Goal: Task Accomplishment & Management: Complete application form

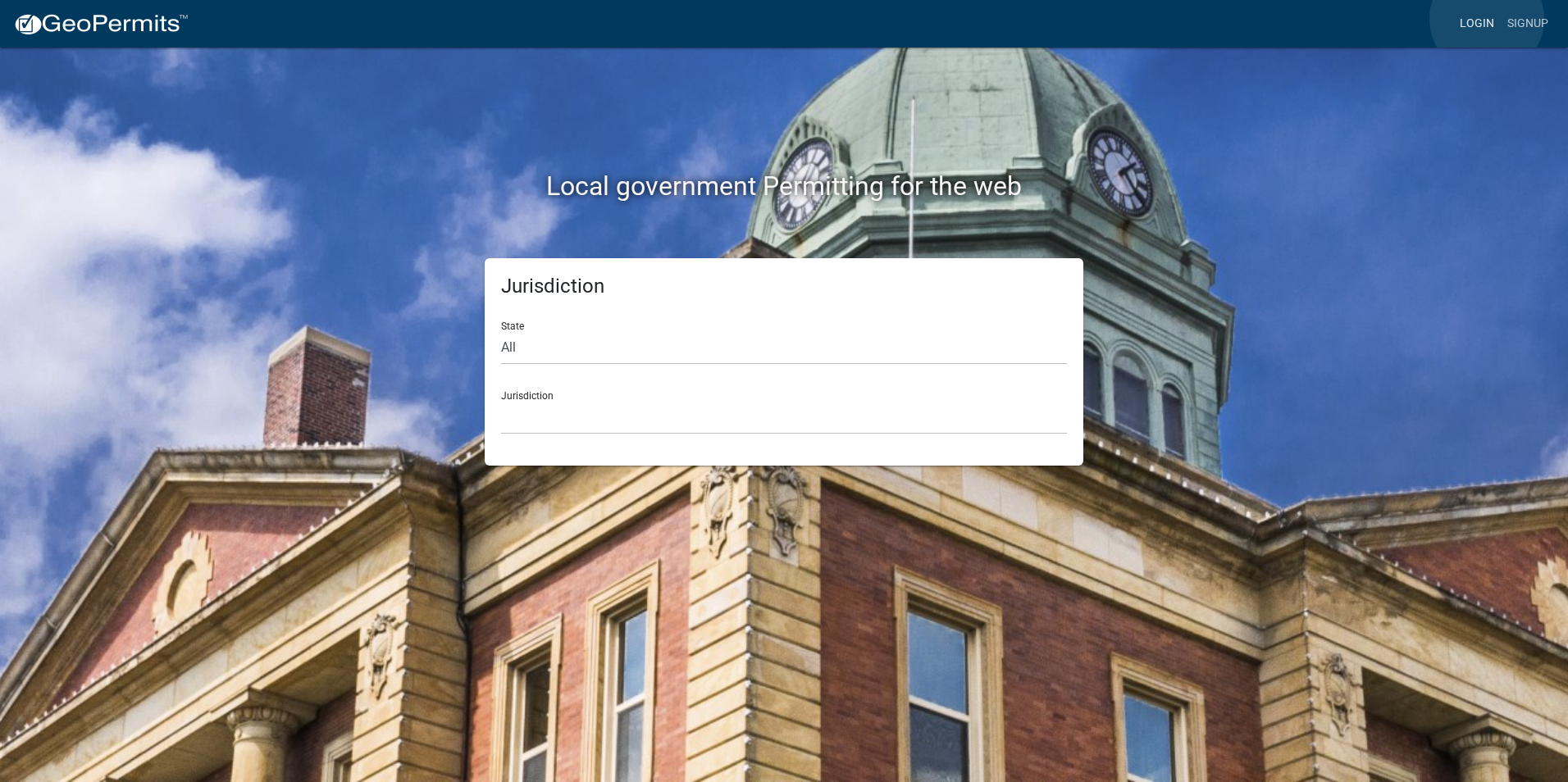
click at [1487, 19] on link "Login" at bounding box center [1477, 23] width 48 height 31
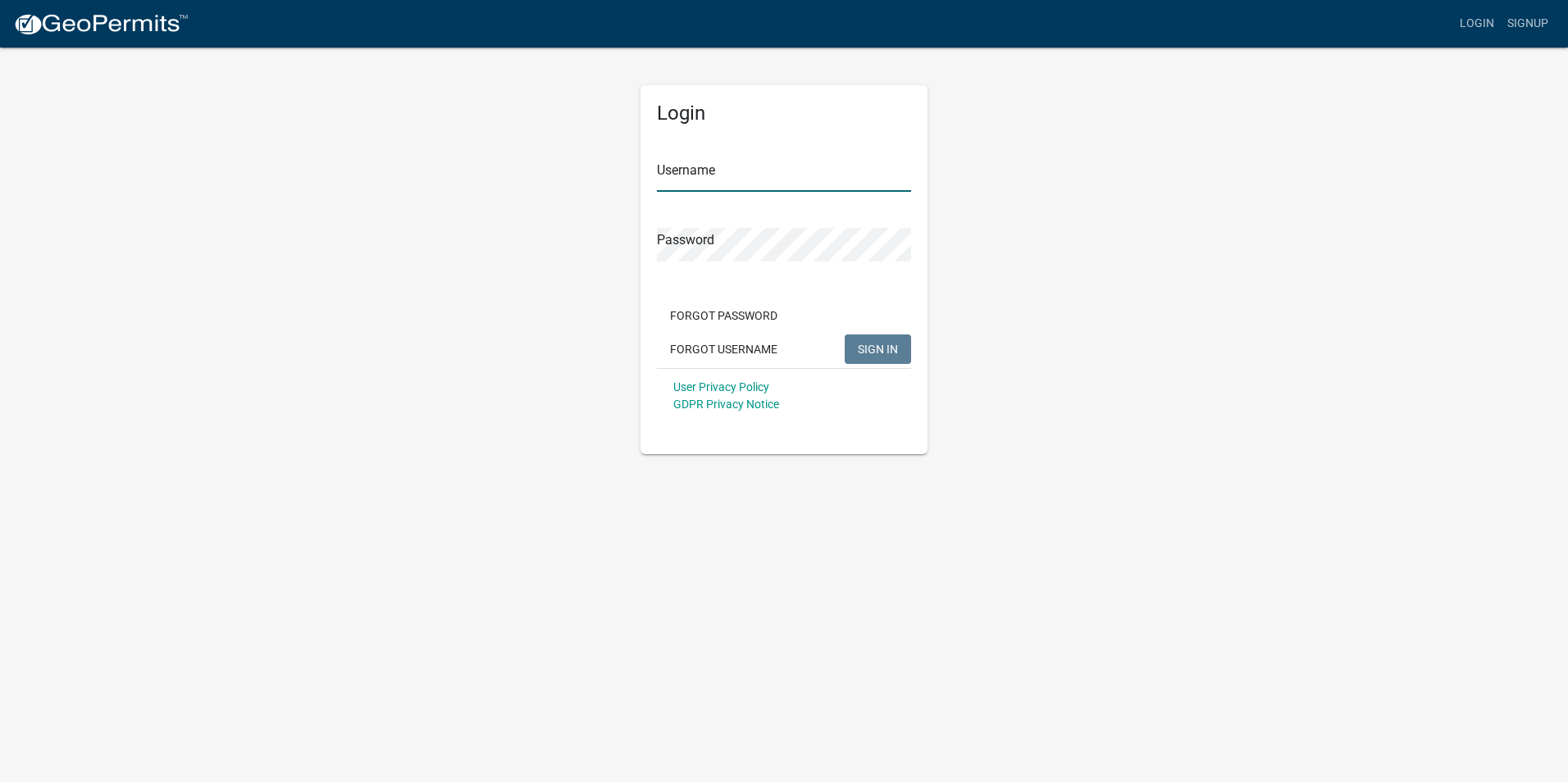
type input "Rockwell2012"
click at [878, 350] on span "SIGN IN" at bounding box center [878, 348] width 40 height 13
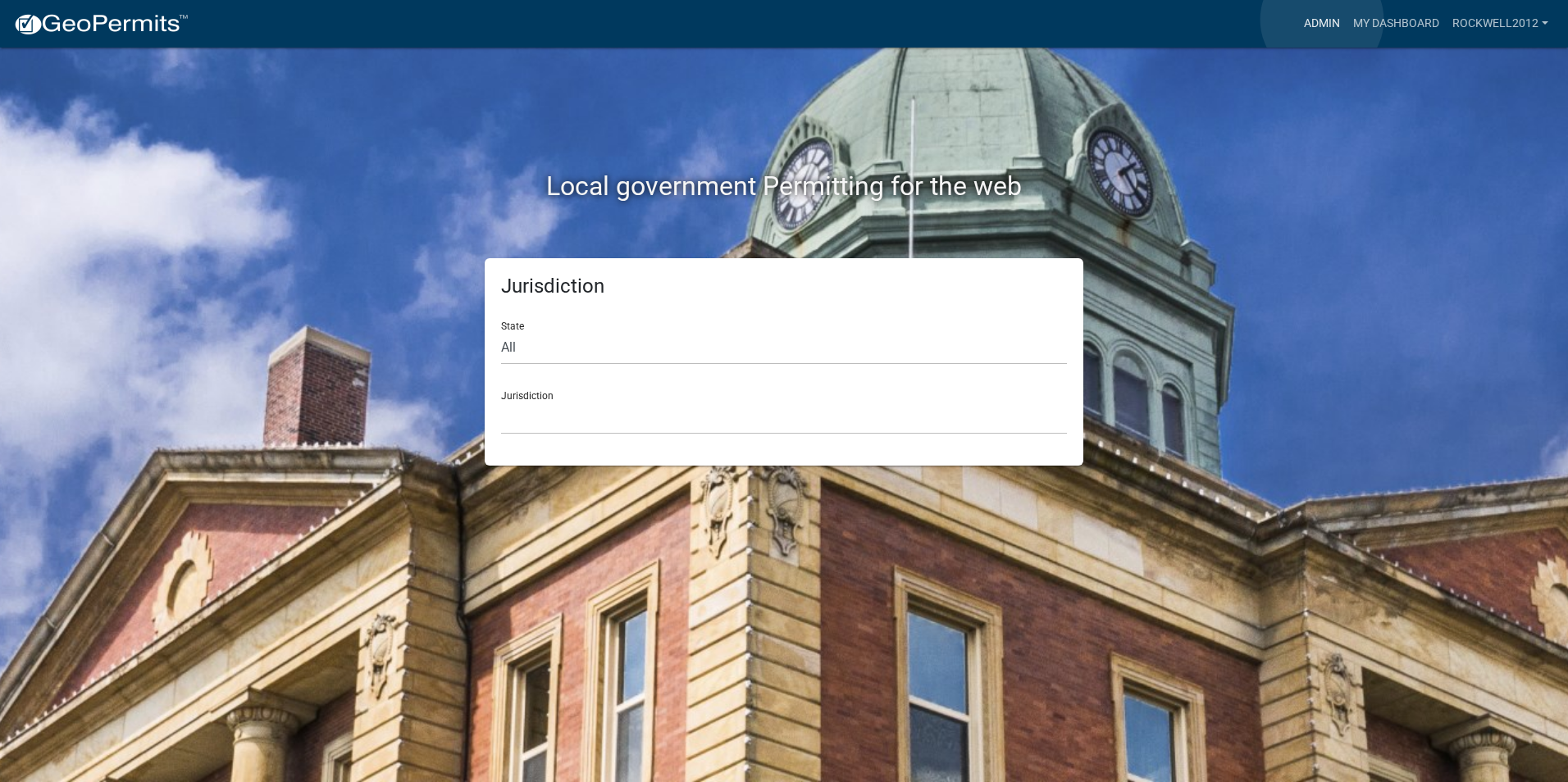
click at [1322, 20] on link "Admin" at bounding box center [1322, 23] width 49 height 31
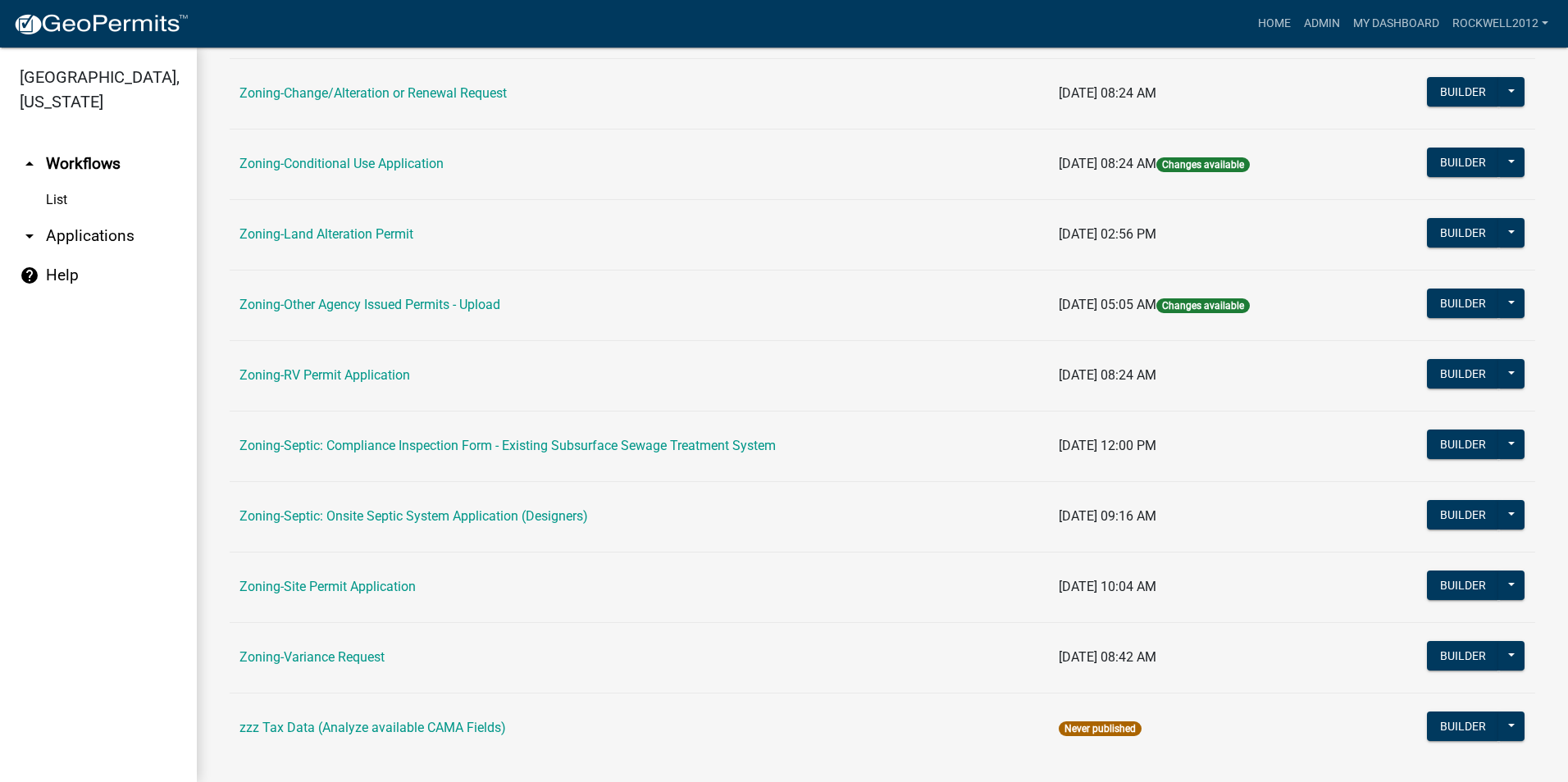
scroll to position [464, 0]
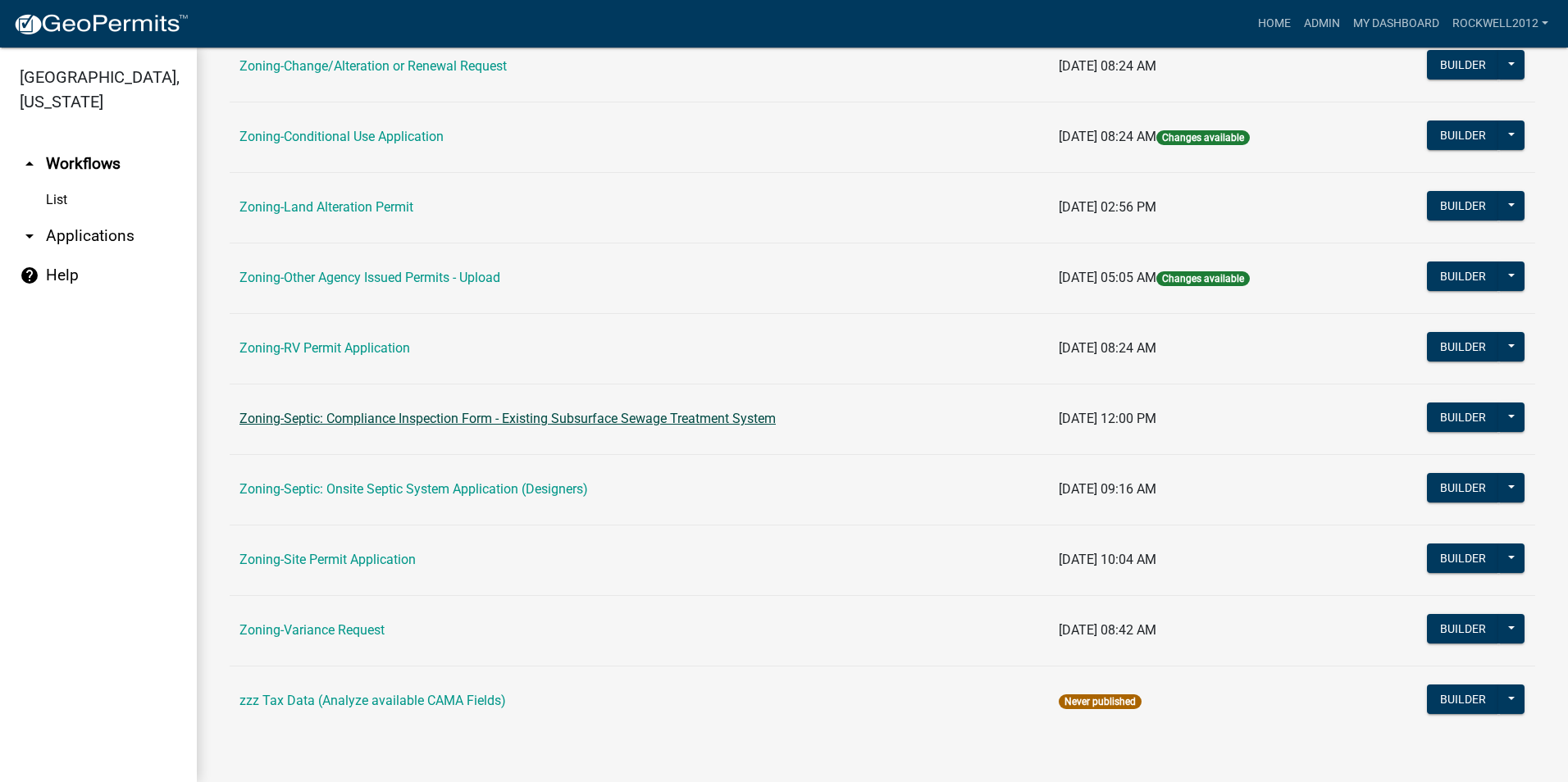
click at [529, 422] on link "Zoning-Septic: Compliance Inspection Form - Existing Subsurface Sewage Treatmen…" at bounding box center [507, 419] width 536 height 16
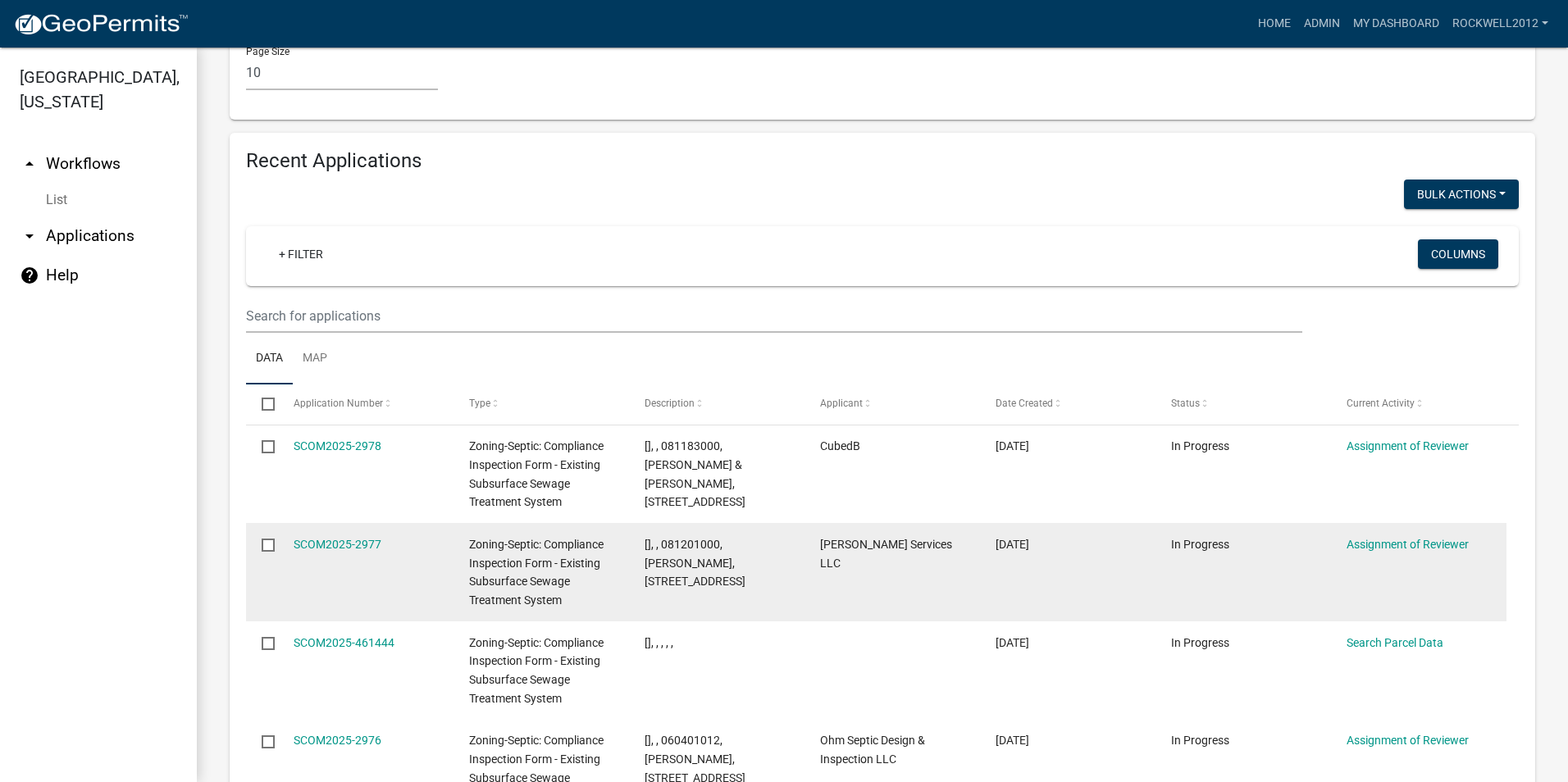
scroll to position [1723, 0]
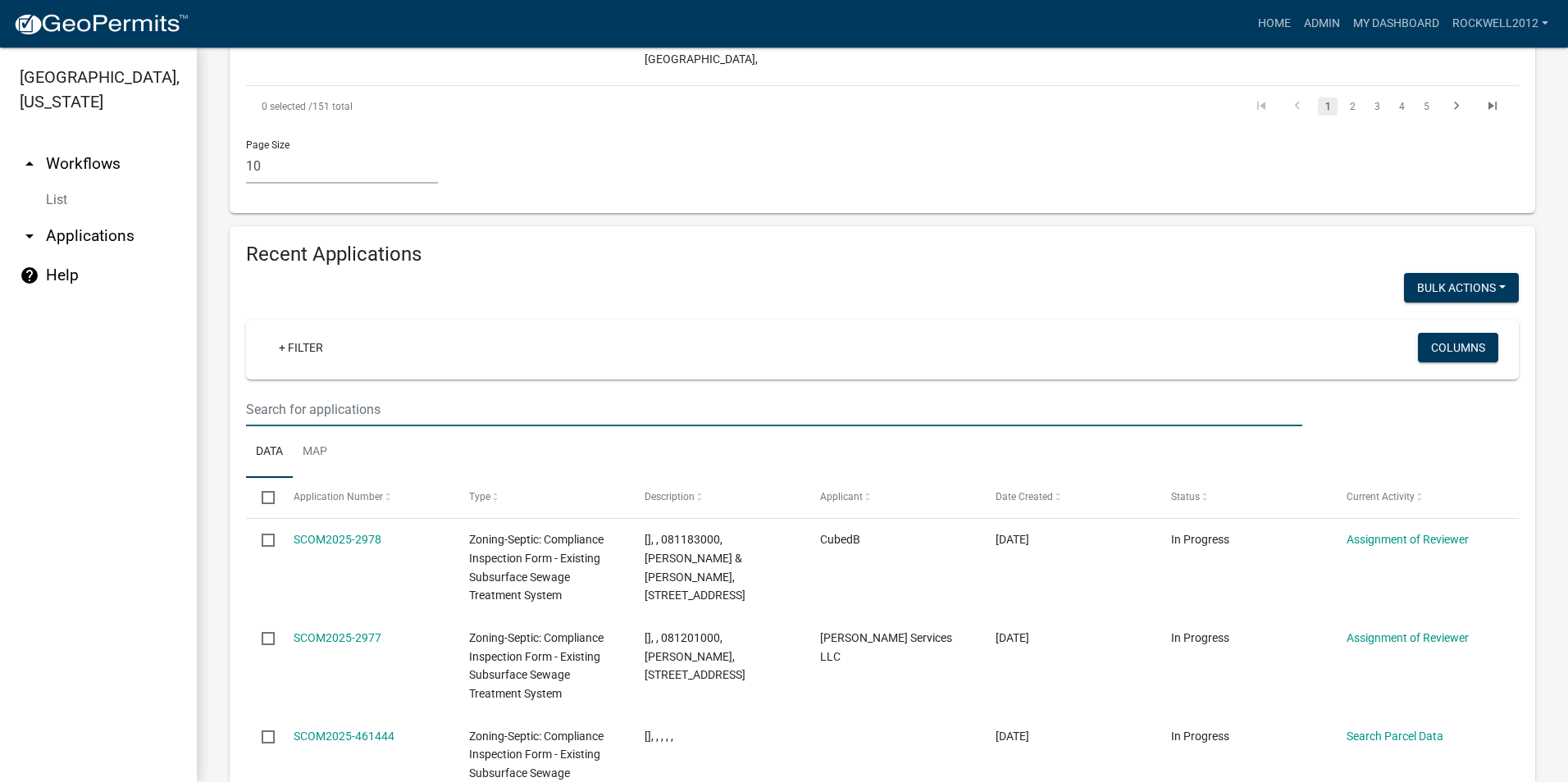
click at [280, 392] on input "text" at bounding box center [774, 409] width 1056 height 34
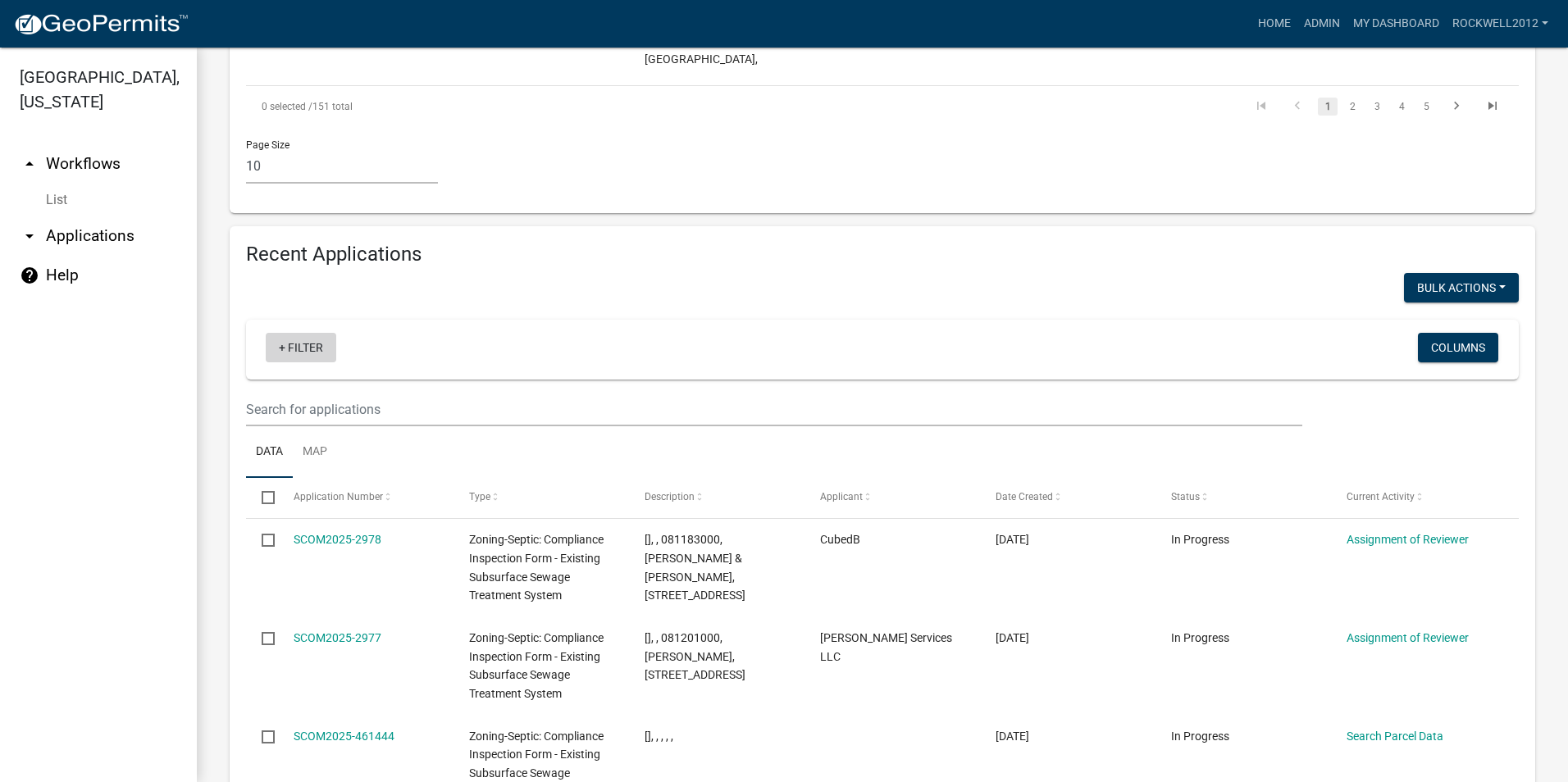
click at [308, 333] on link "+ Filter" at bounding box center [300, 347] width 70 height 29
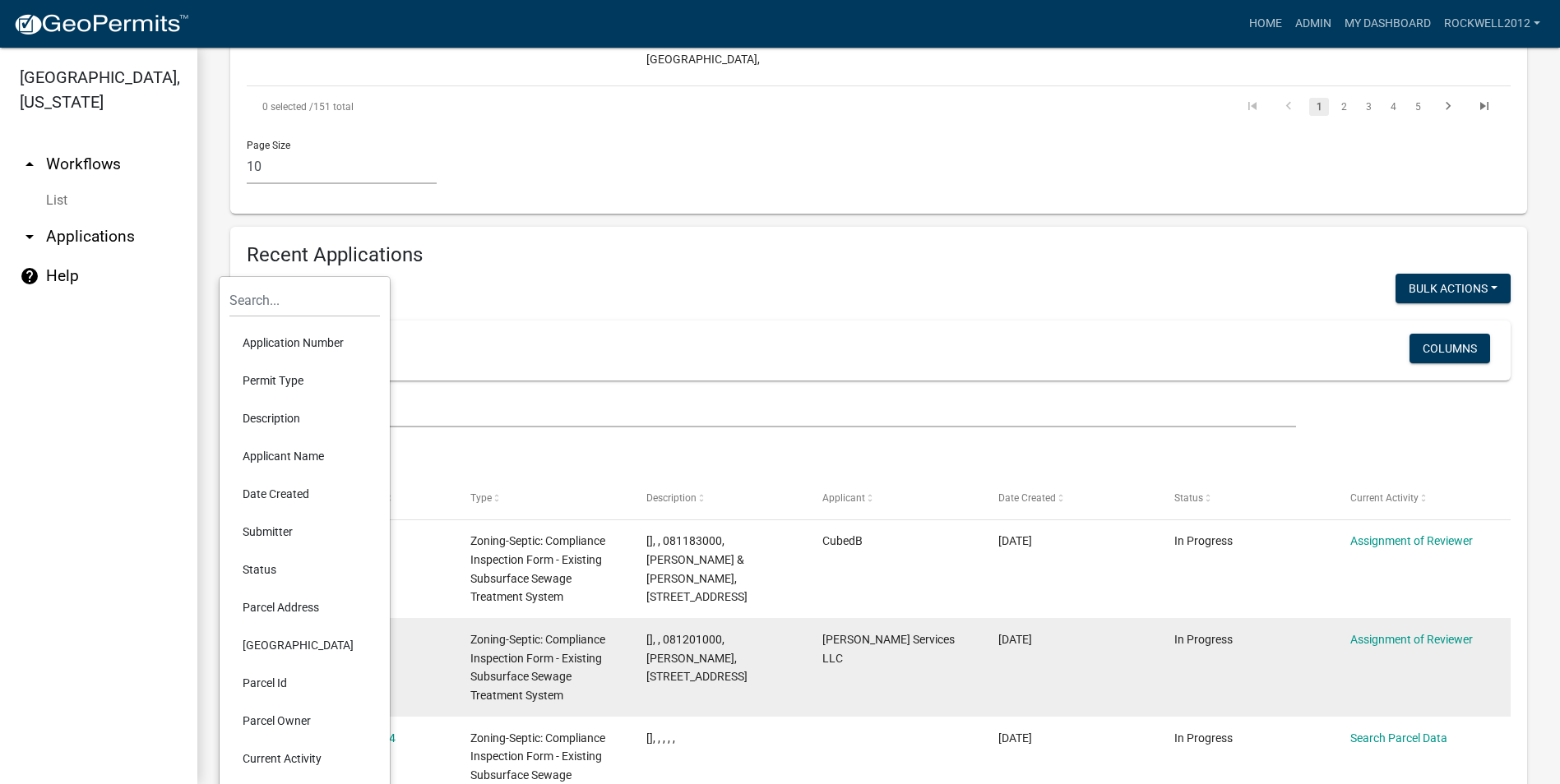
click at [272, 535] on li "Submitter" at bounding box center [305, 532] width 151 height 38
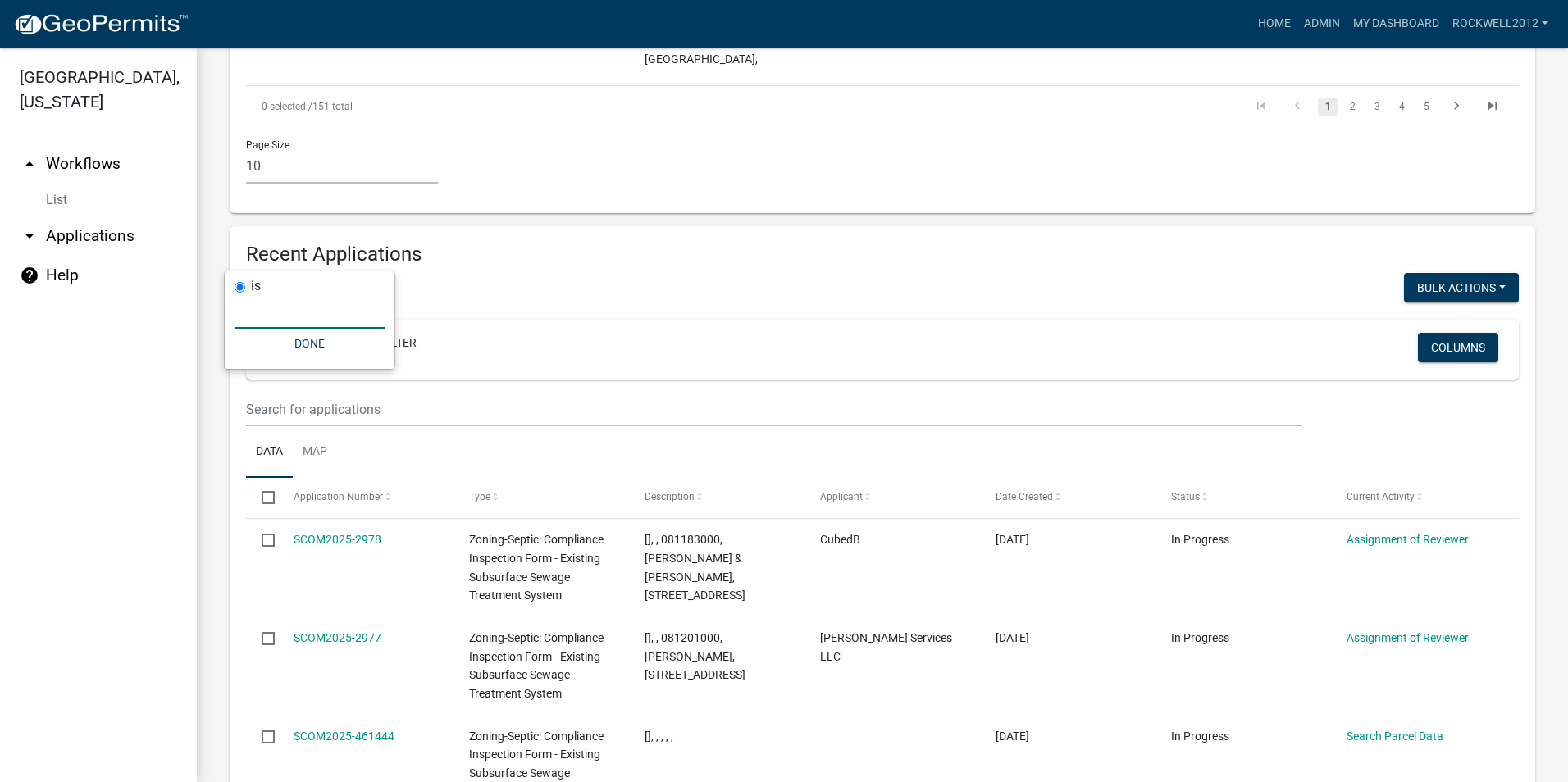
click at [269, 316] on input "text" at bounding box center [310, 312] width 150 height 34
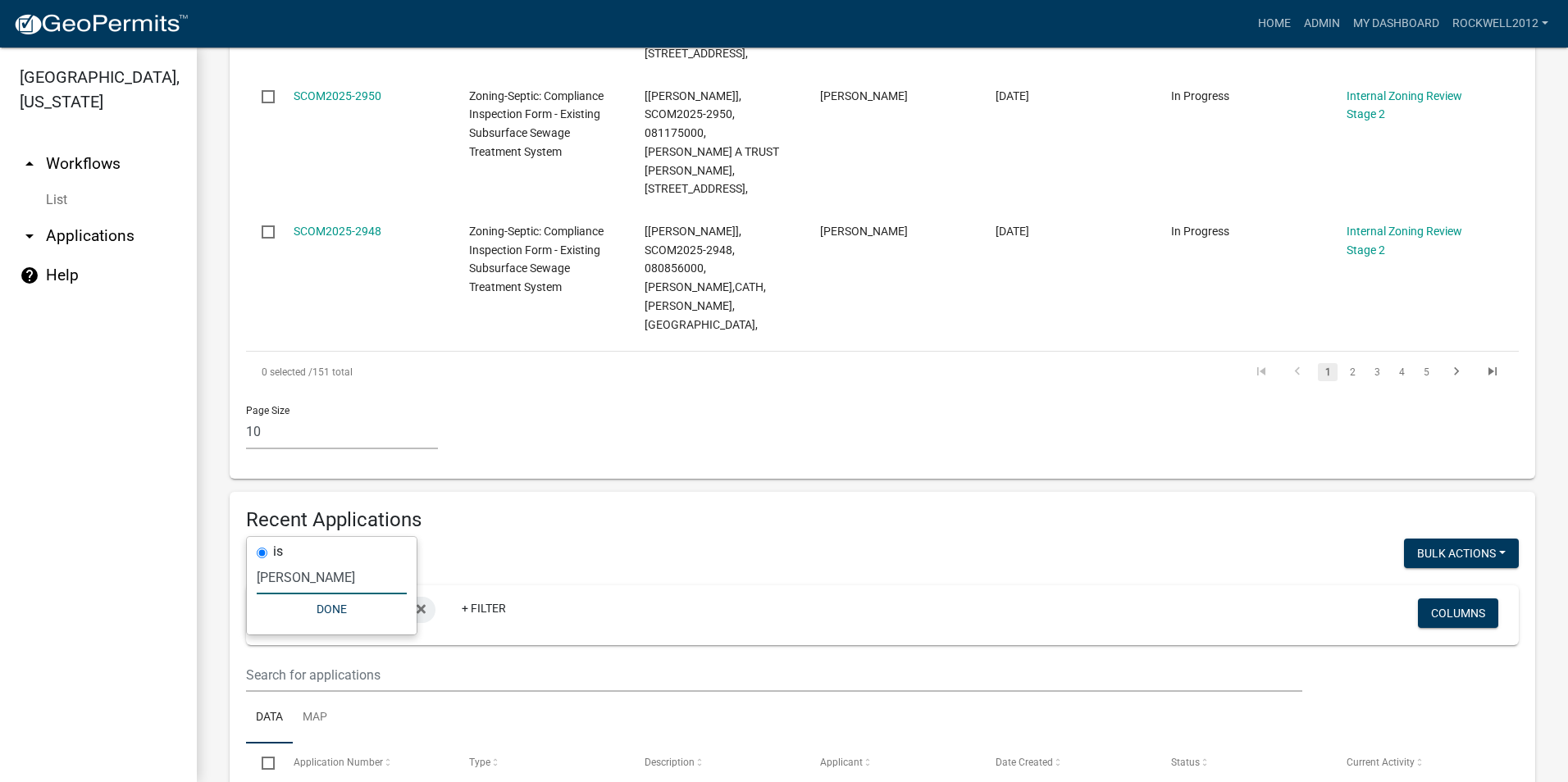
scroll to position [1497, 0]
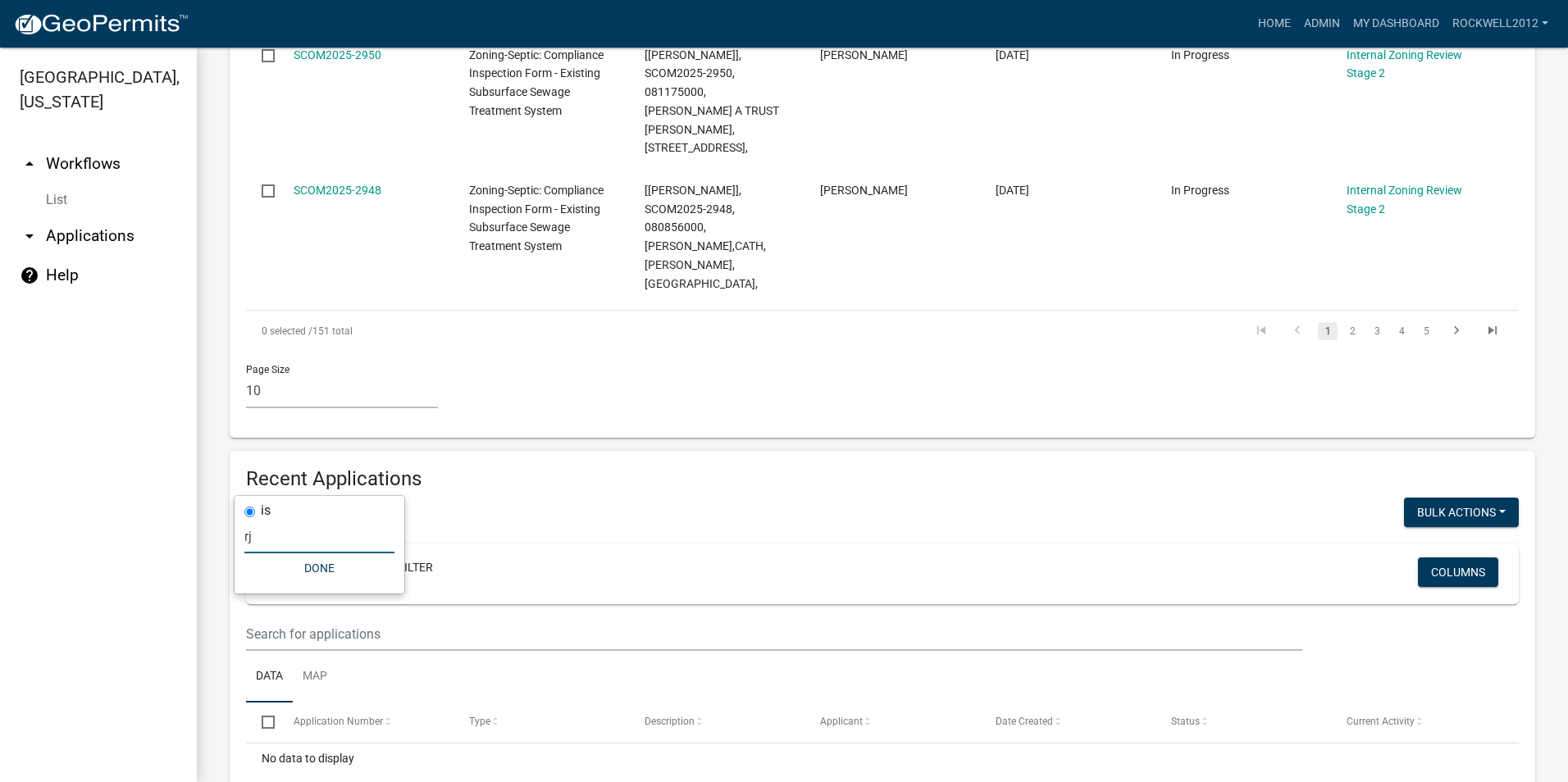
type input "r"
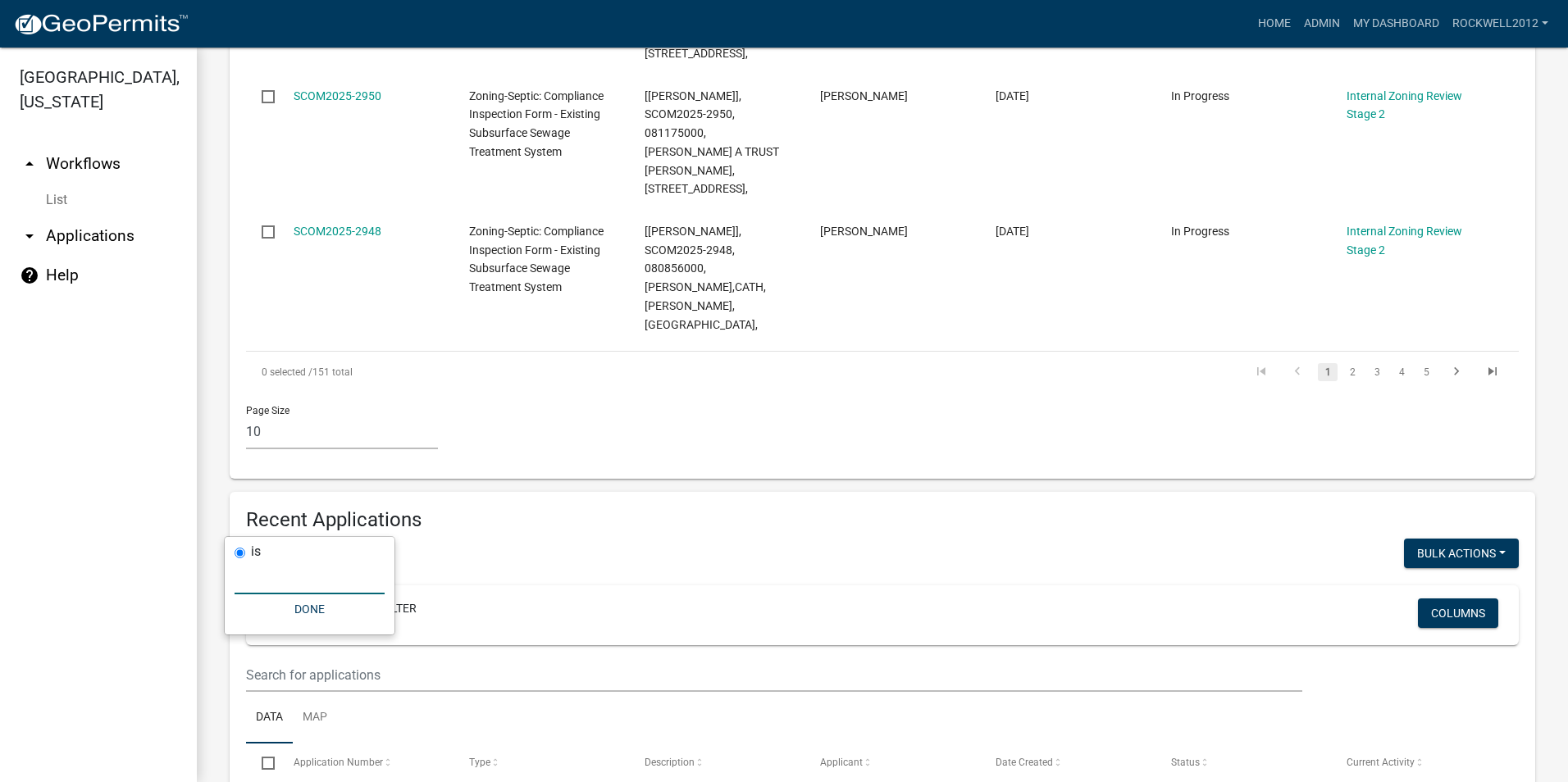
scroll to position [1723, 0]
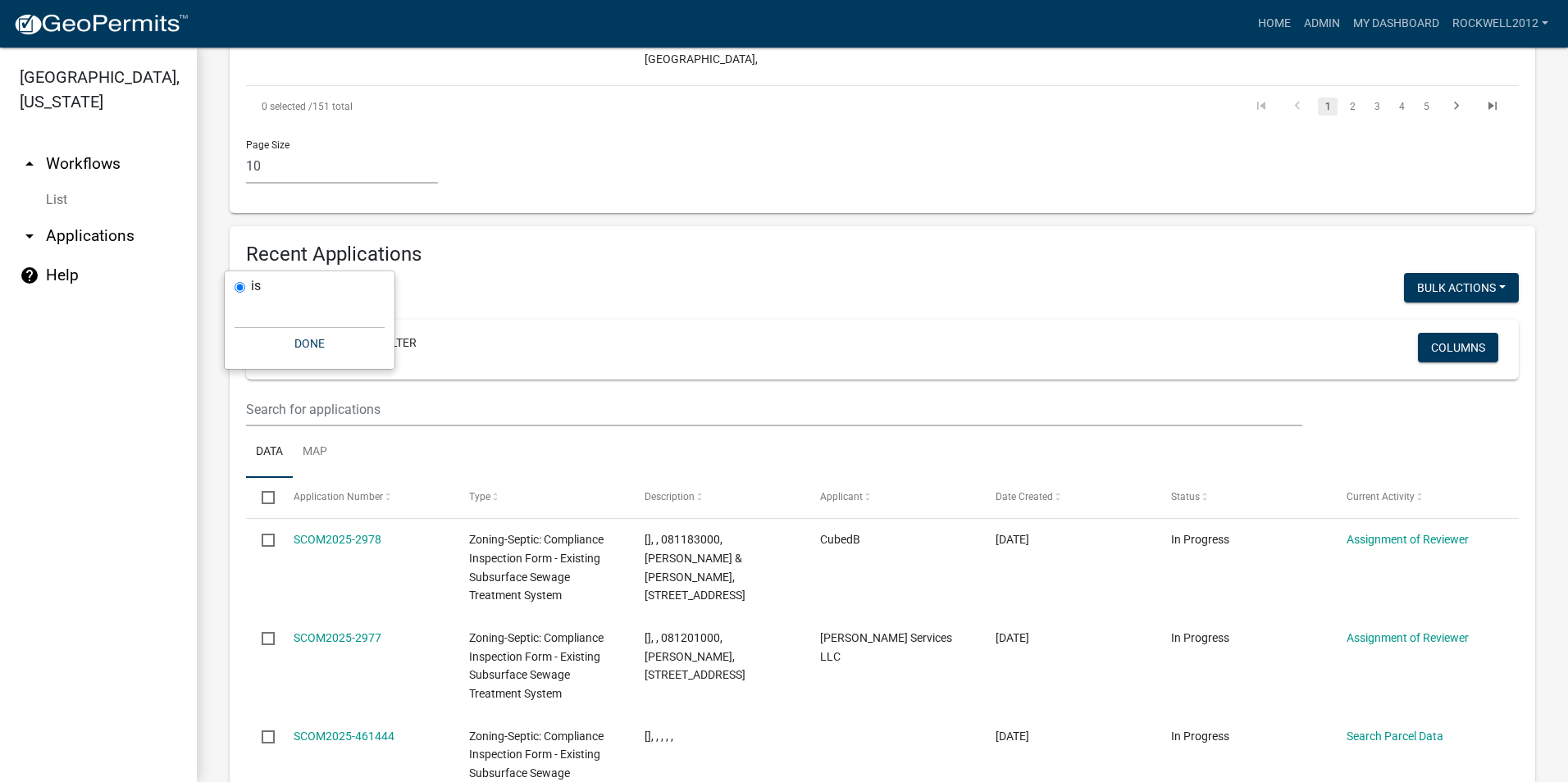
click at [330, 340] on icon at bounding box center [332, 345] width 9 height 9
click at [313, 333] on link "+ Filter" at bounding box center [300, 347] width 70 height 29
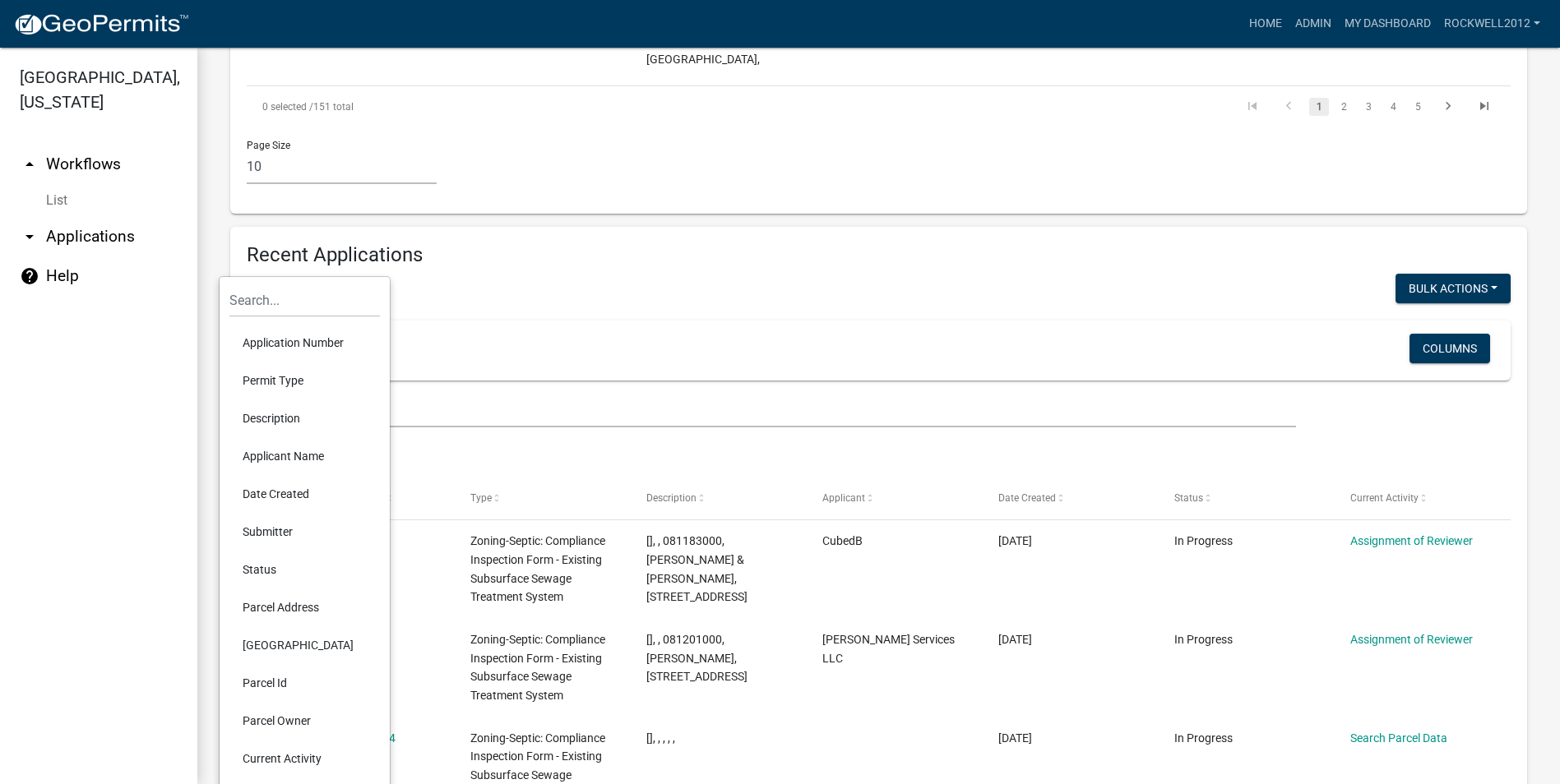
click at [278, 452] on li "Applicant Name" at bounding box center [305, 456] width 151 height 38
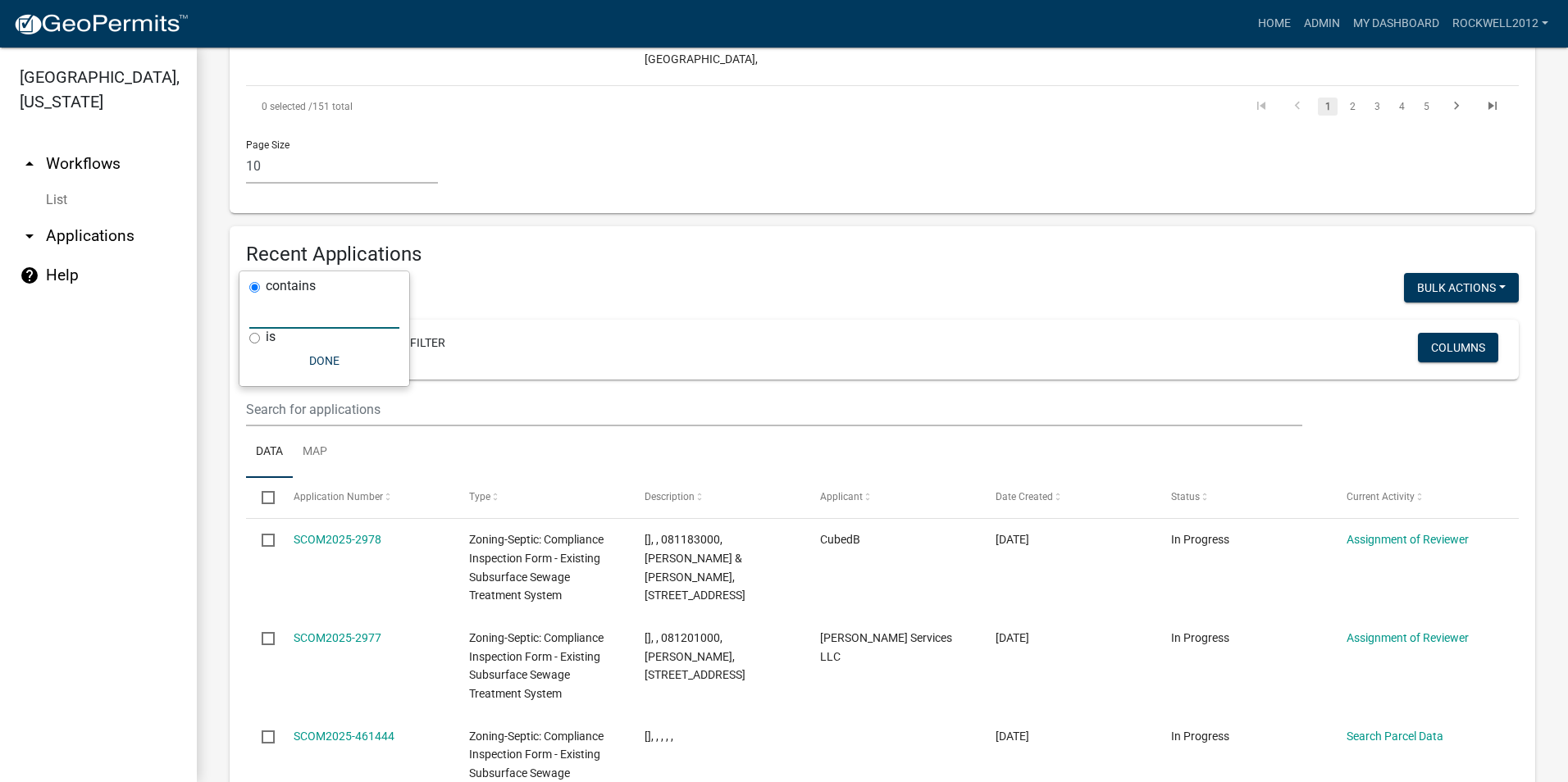
click at [281, 314] on input "text" at bounding box center [325, 312] width 150 height 34
type input "[PERSON_NAME]"
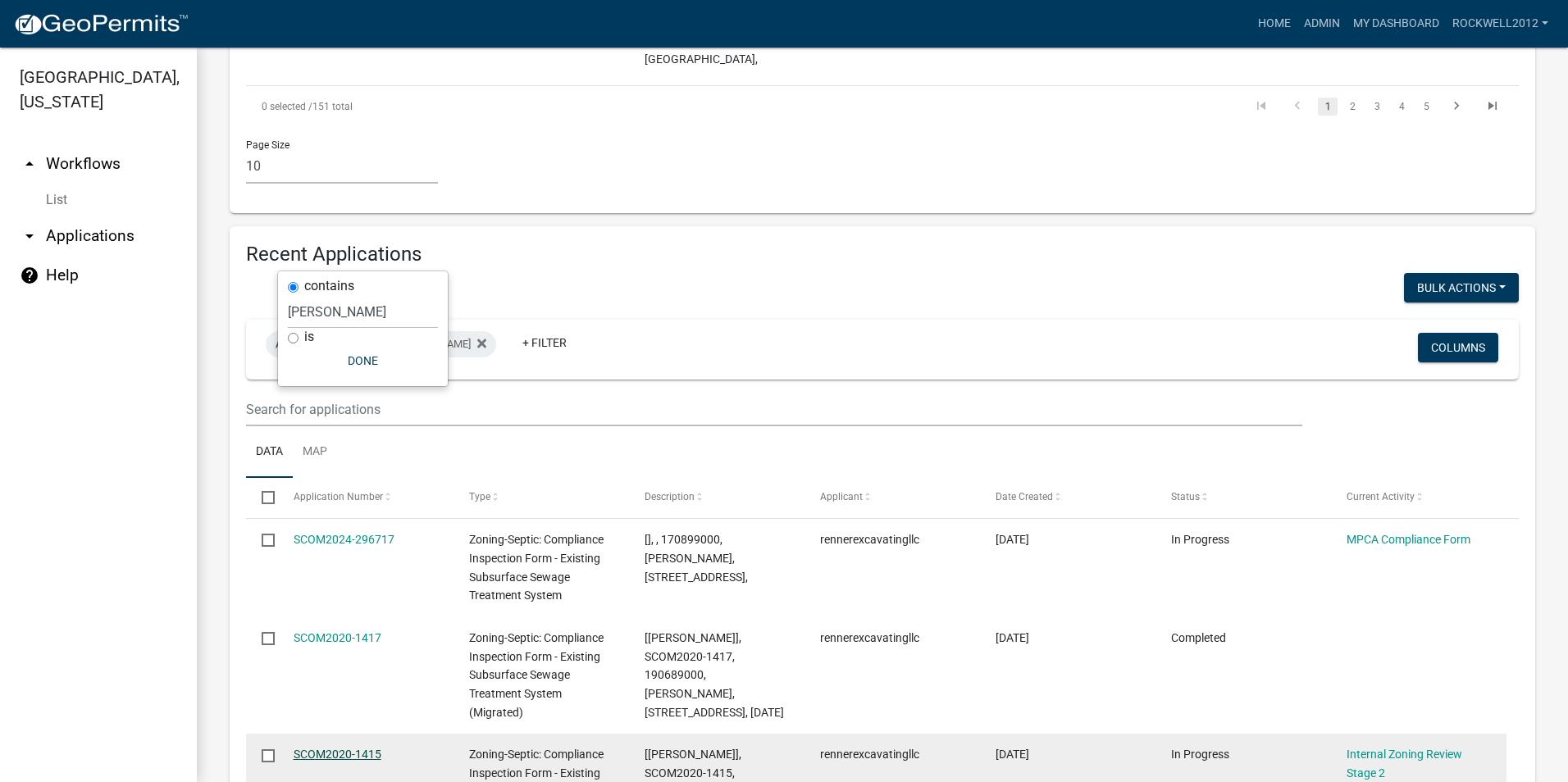
click at [315, 748] on link "SCOM2020-1415" at bounding box center [337, 755] width 87 height 13
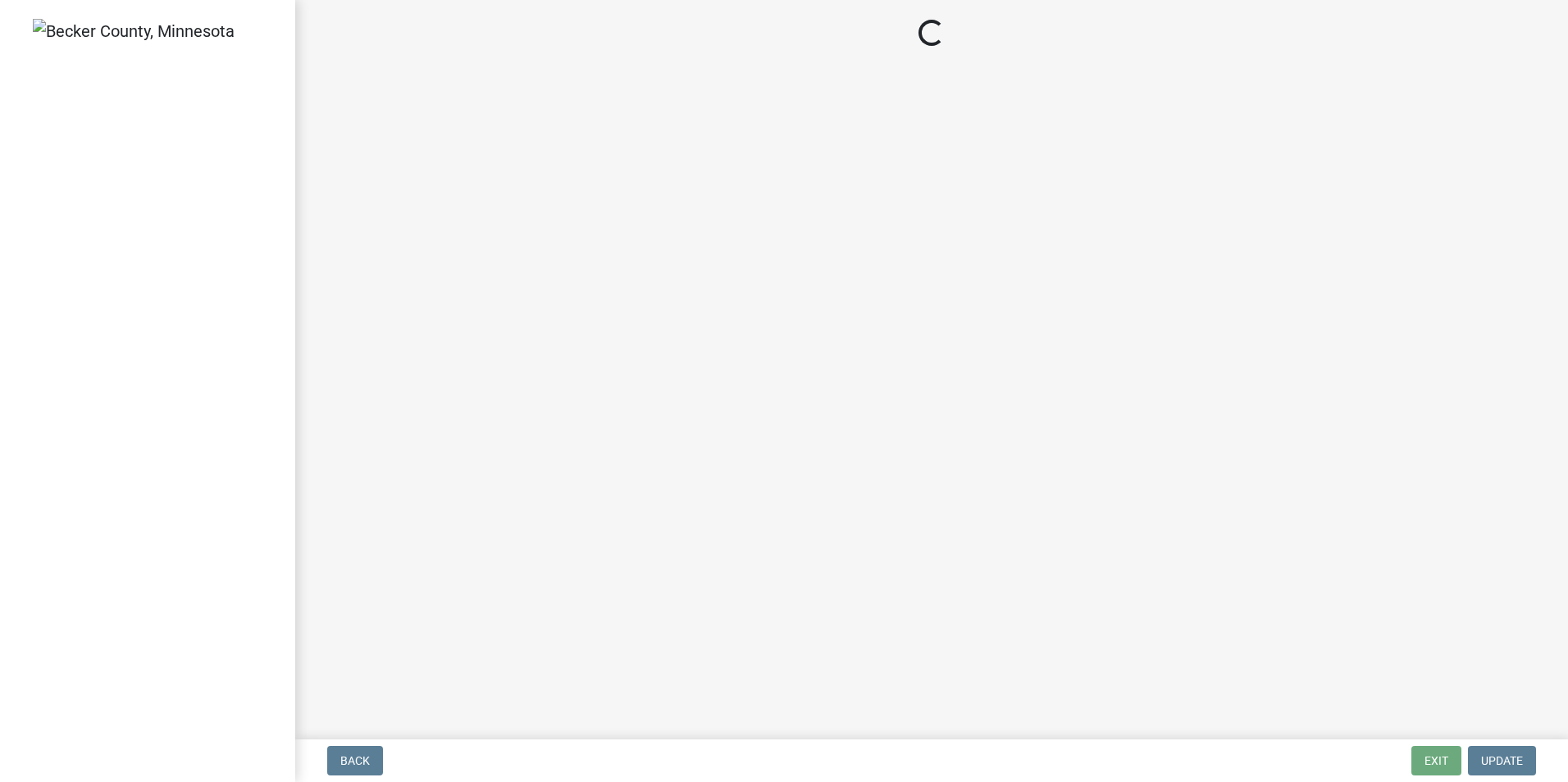
select select "601e183c-7541-4029-bc3e-7eaf18c92492"
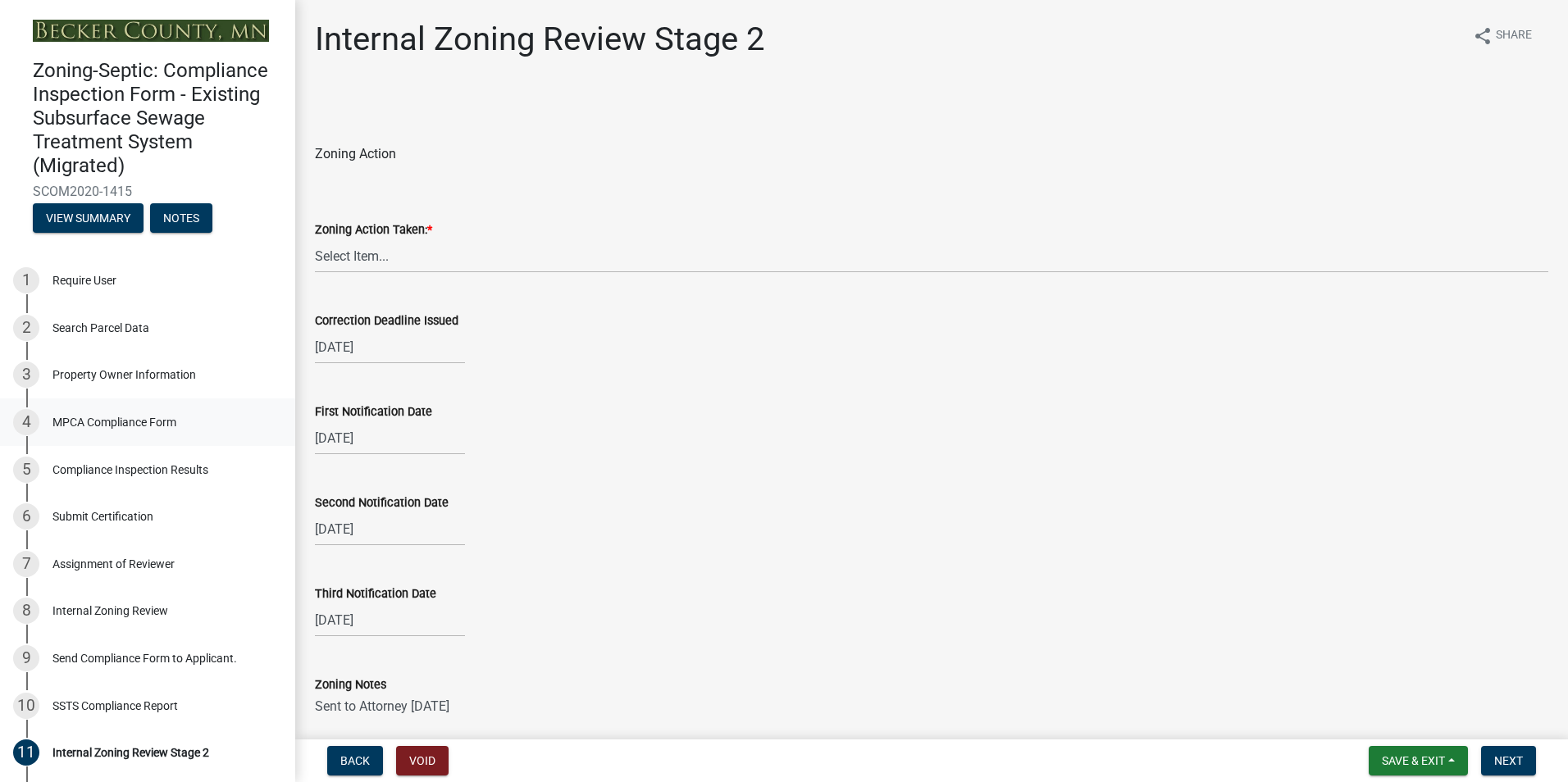
click at [124, 419] on div "MPCA Compliance Form" at bounding box center [115, 422] width 124 height 11
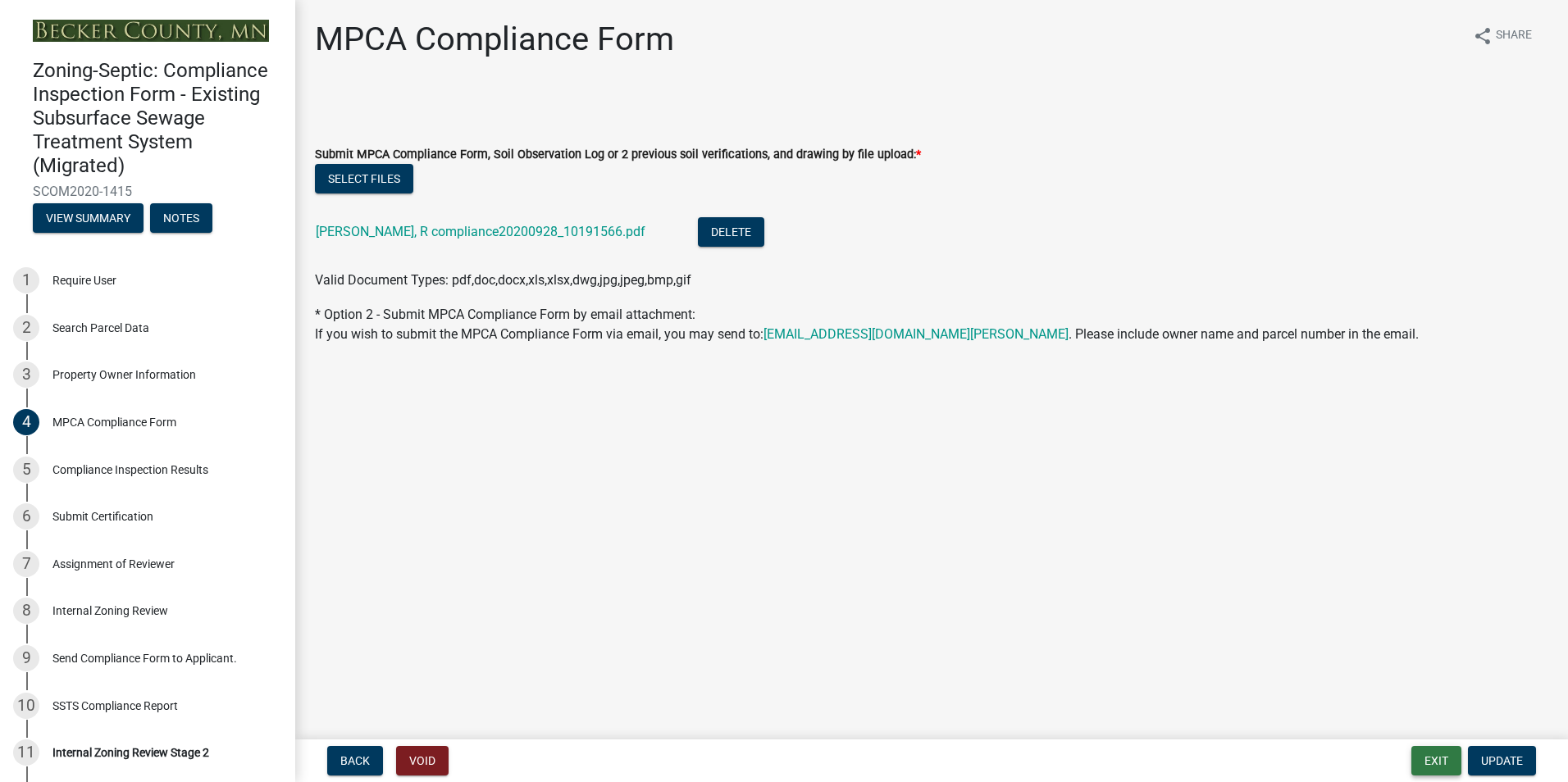
click at [1443, 754] on button "Exit" at bounding box center [1436, 760] width 50 height 29
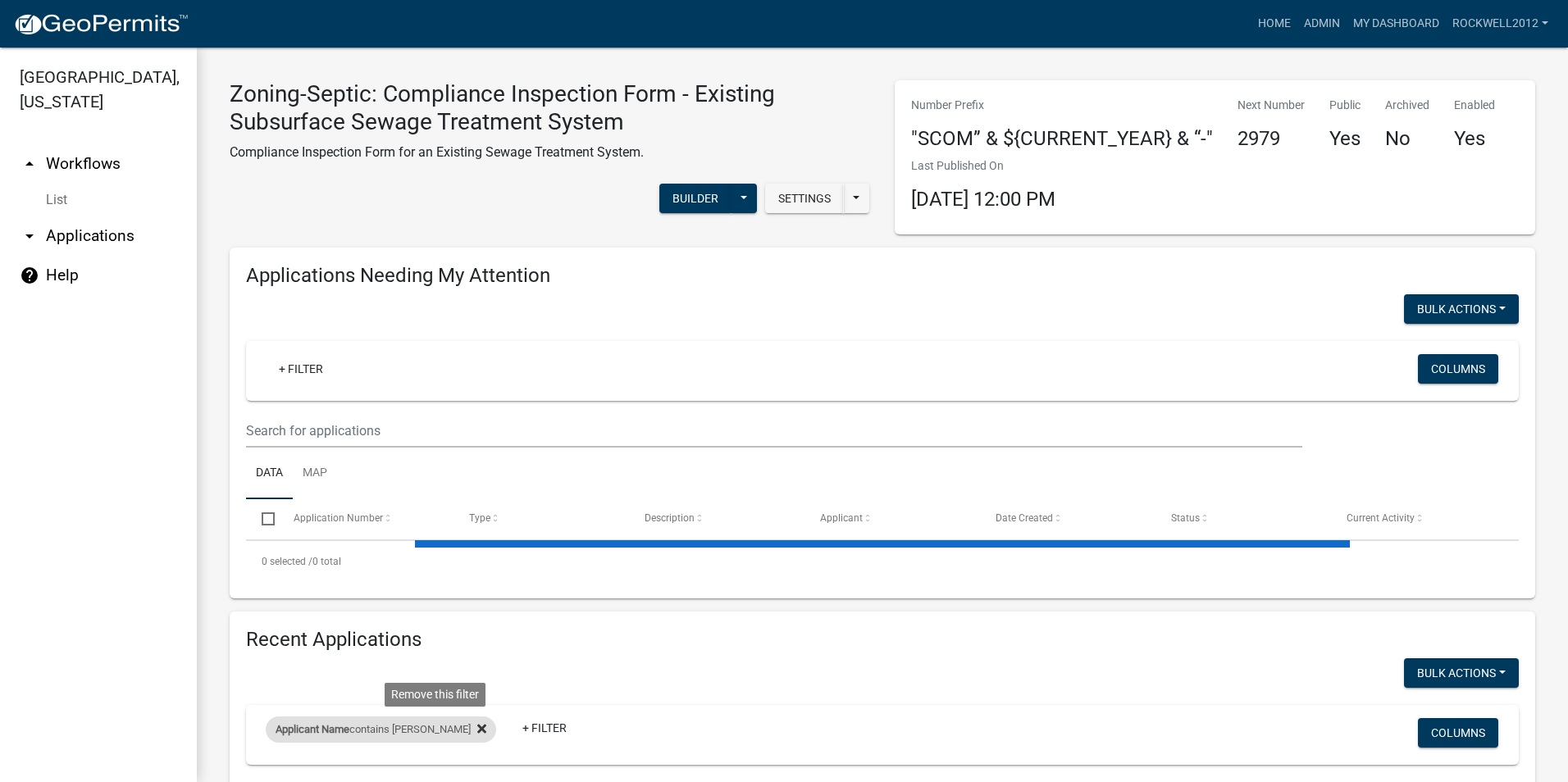
click at [477, 726] on icon at bounding box center [482, 729] width 9 height 13
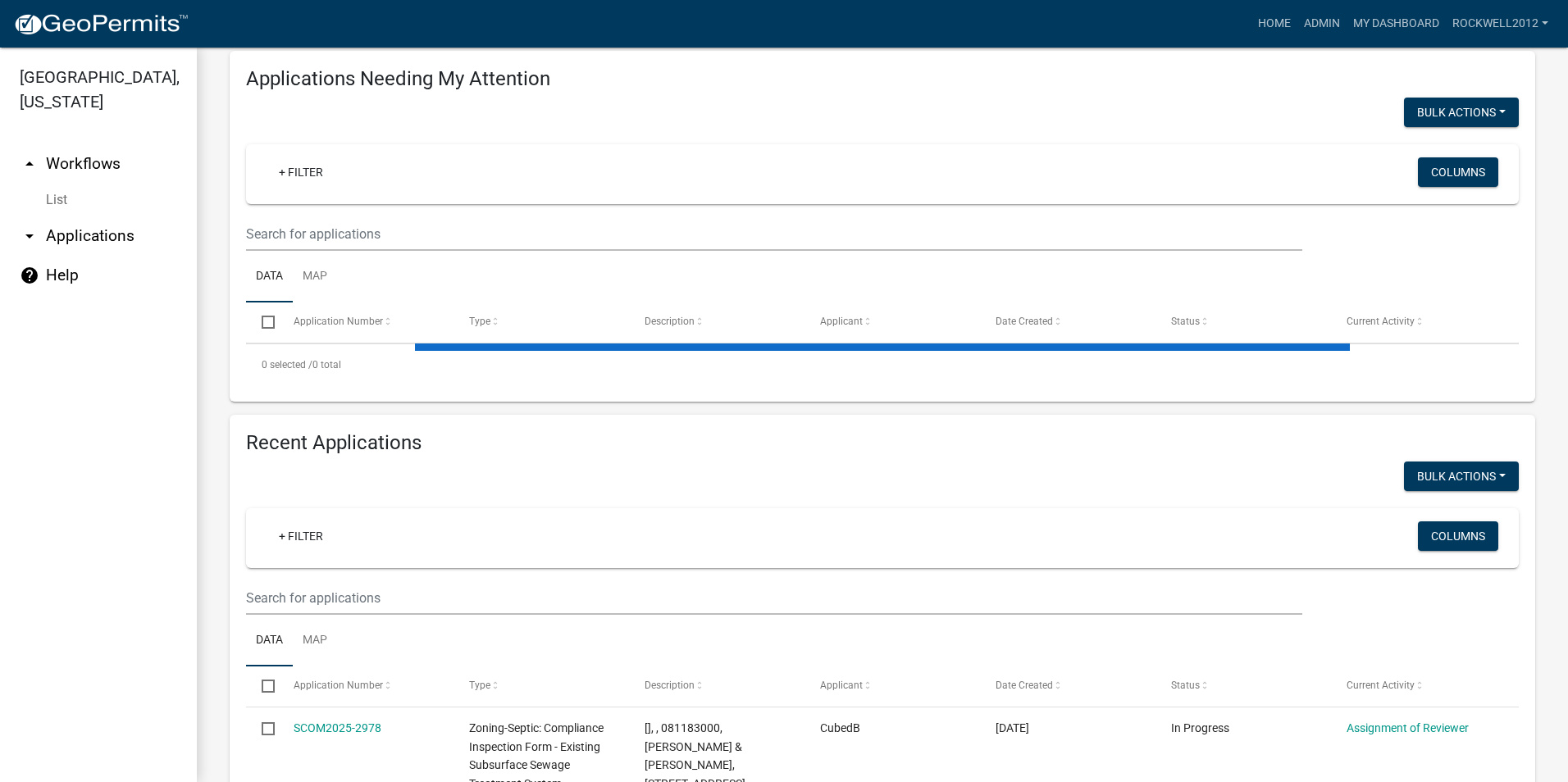
scroll to position [246, 0]
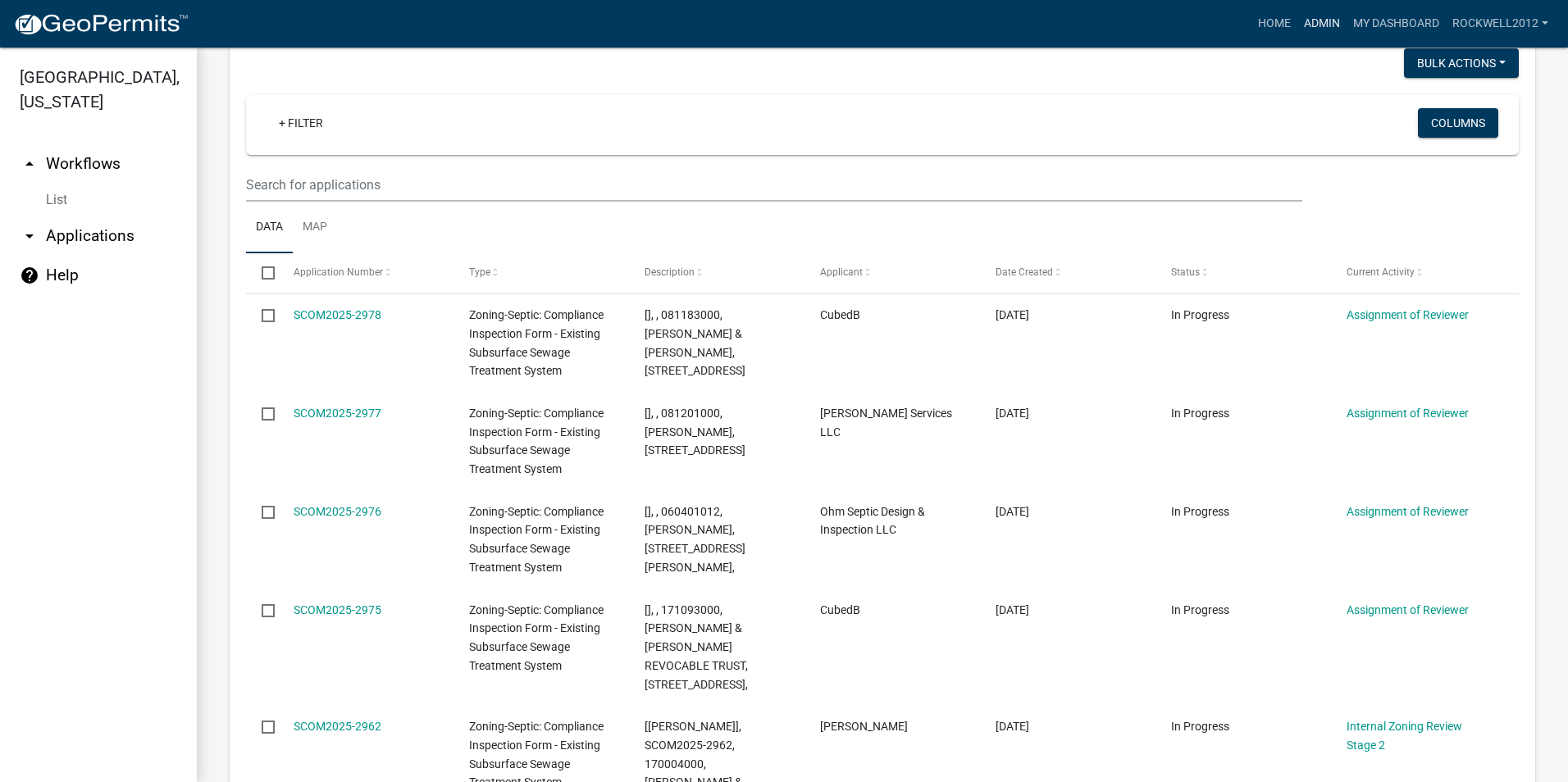
click at [1314, 16] on link "Admin" at bounding box center [1322, 23] width 49 height 31
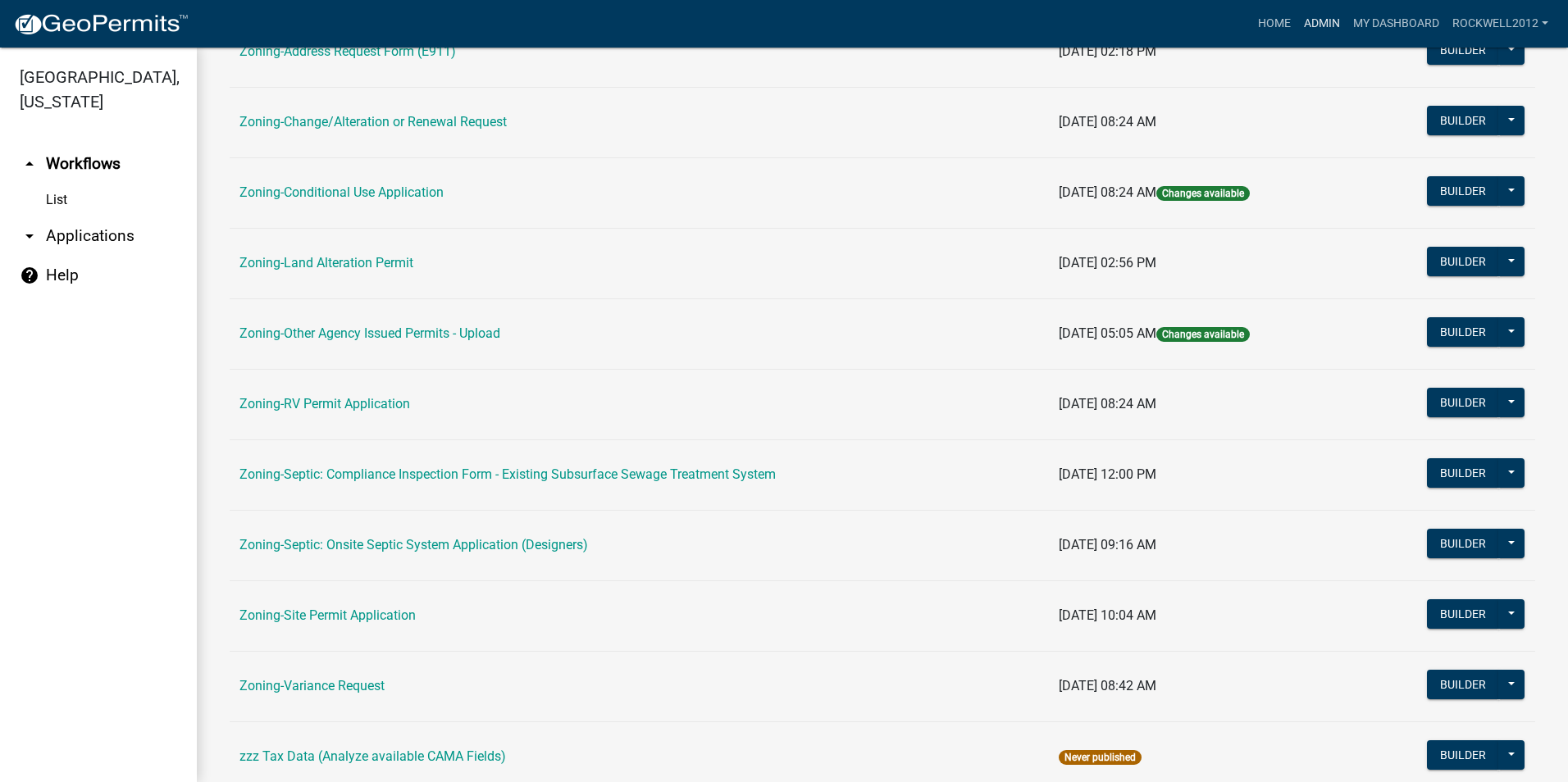
scroll to position [464, 0]
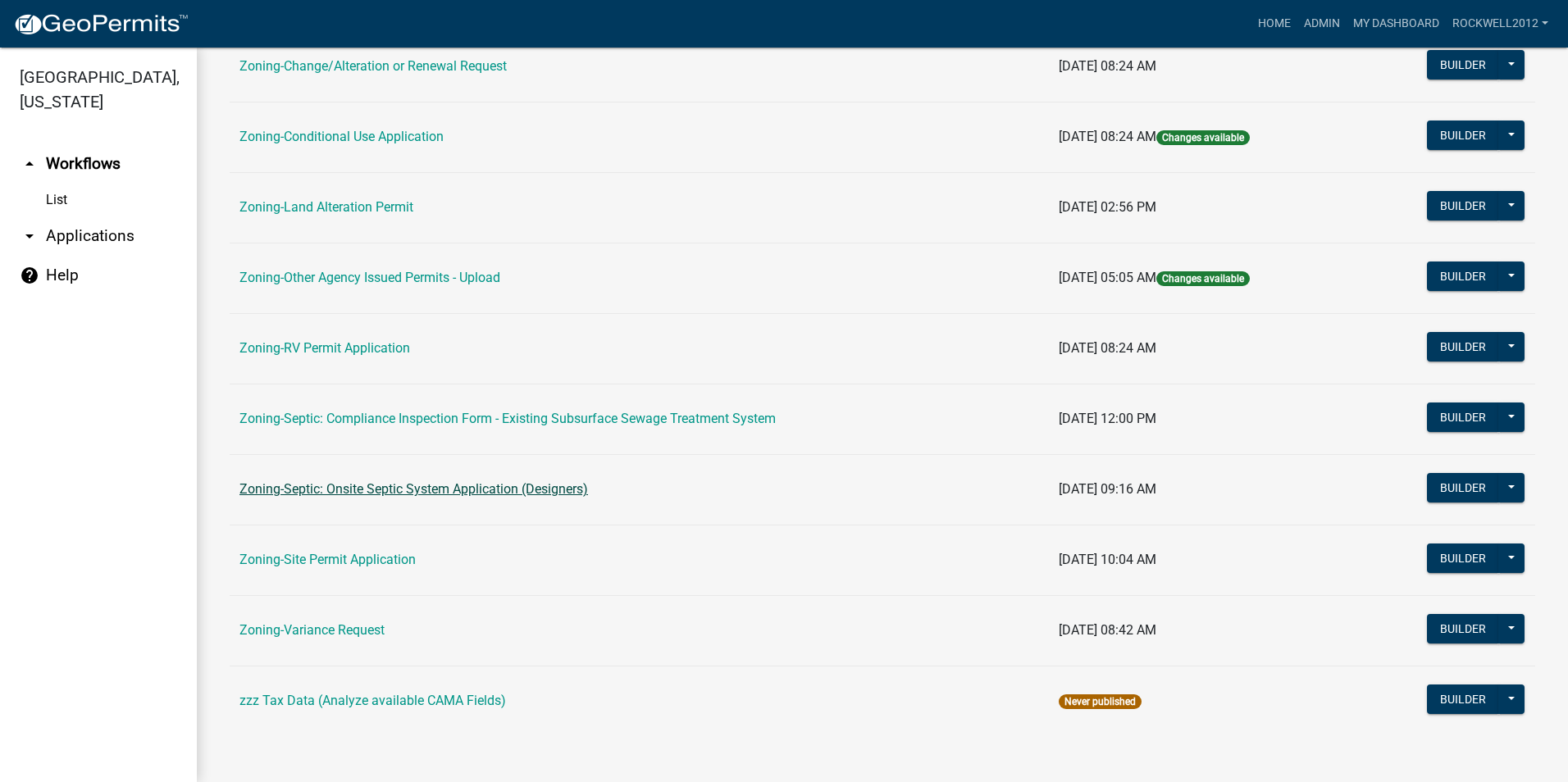
click at [464, 486] on link "Zoning-Septic: Onsite Septic System Application (Designers)" at bounding box center [413, 489] width 348 height 16
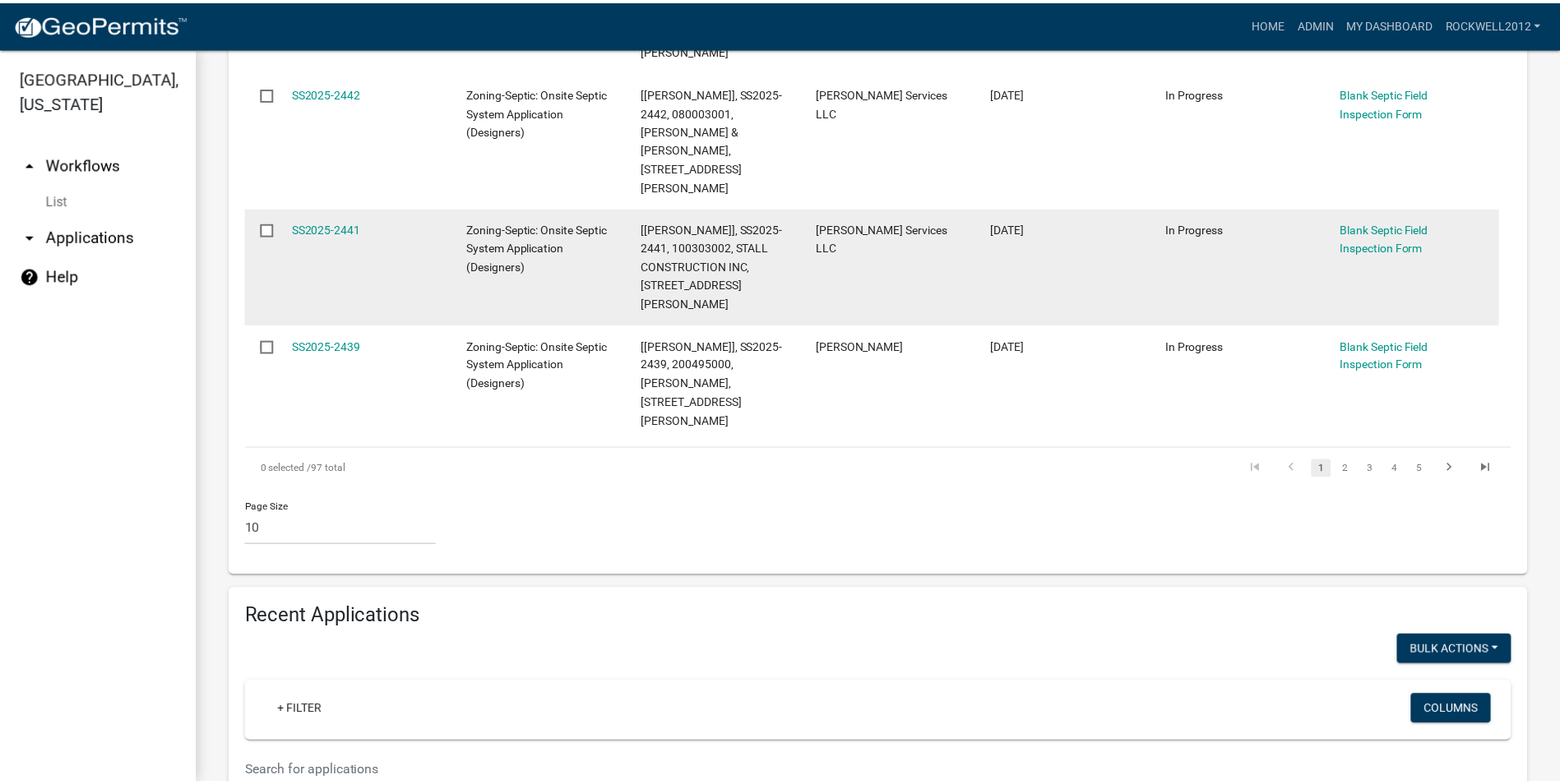
scroll to position [1398, 0]
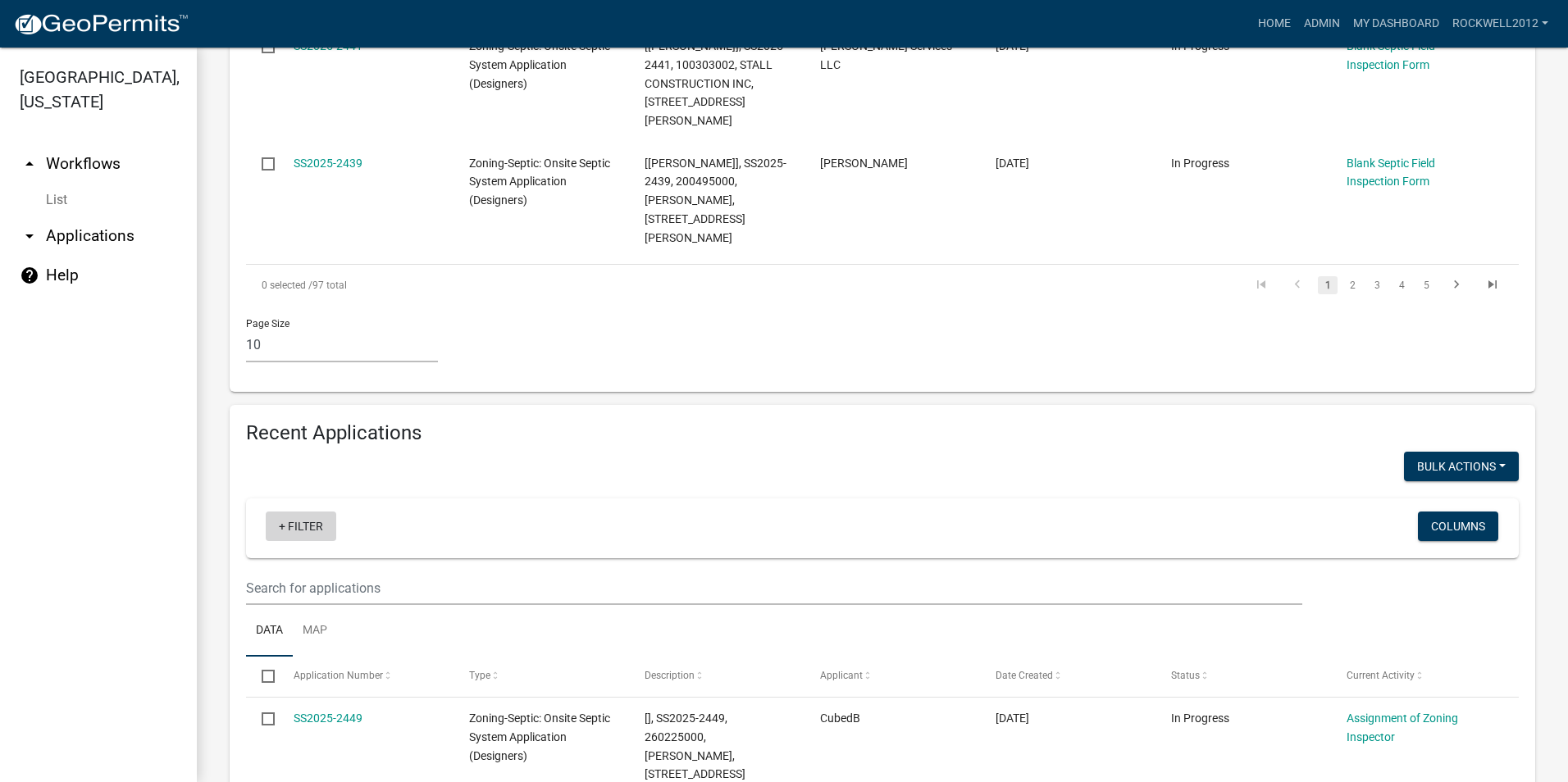
click at [305, 512] on link "+ Filter" at bounding box center [300, 526] width 70 height 29
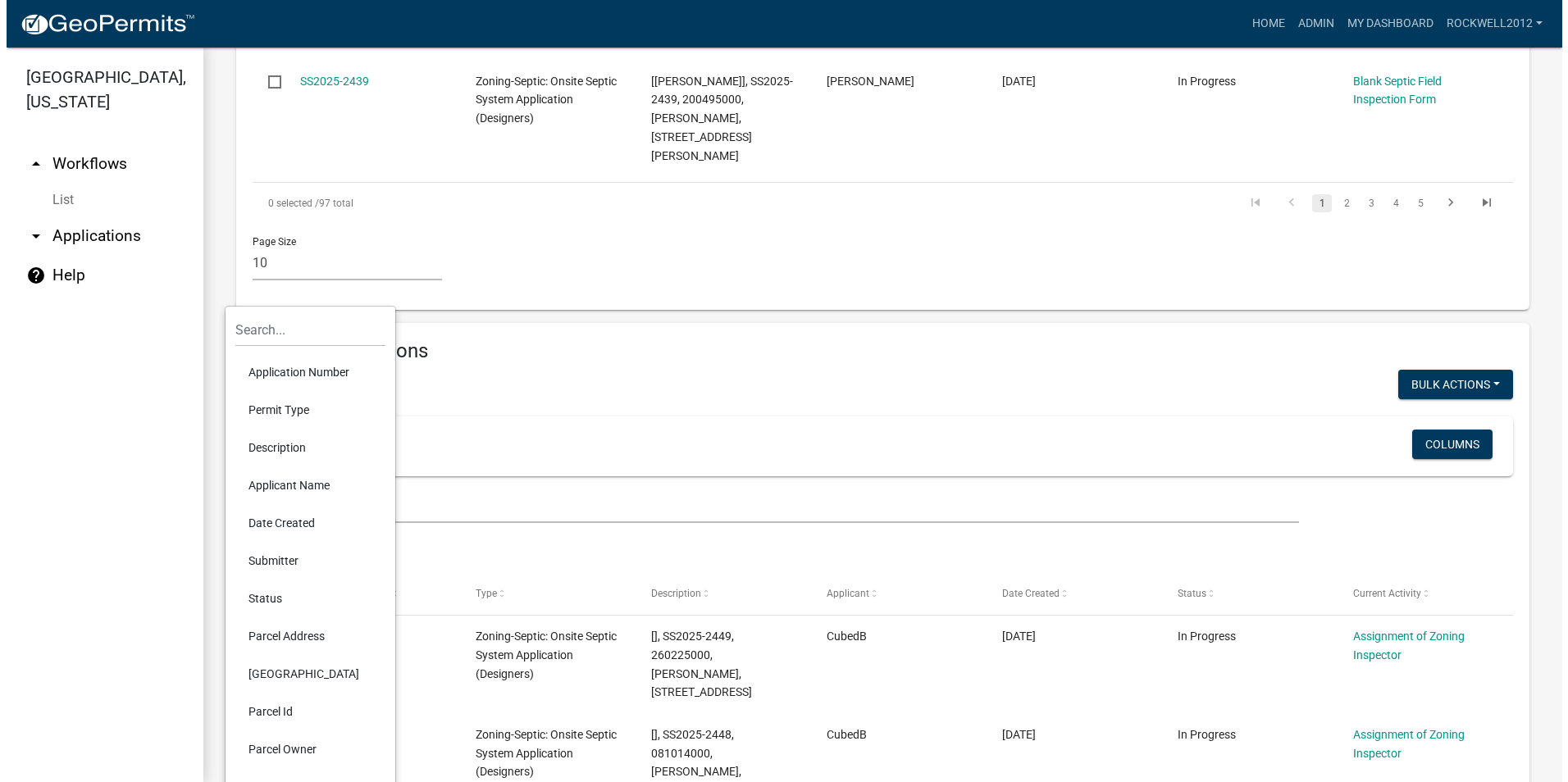
scroll to position [1558, 0]
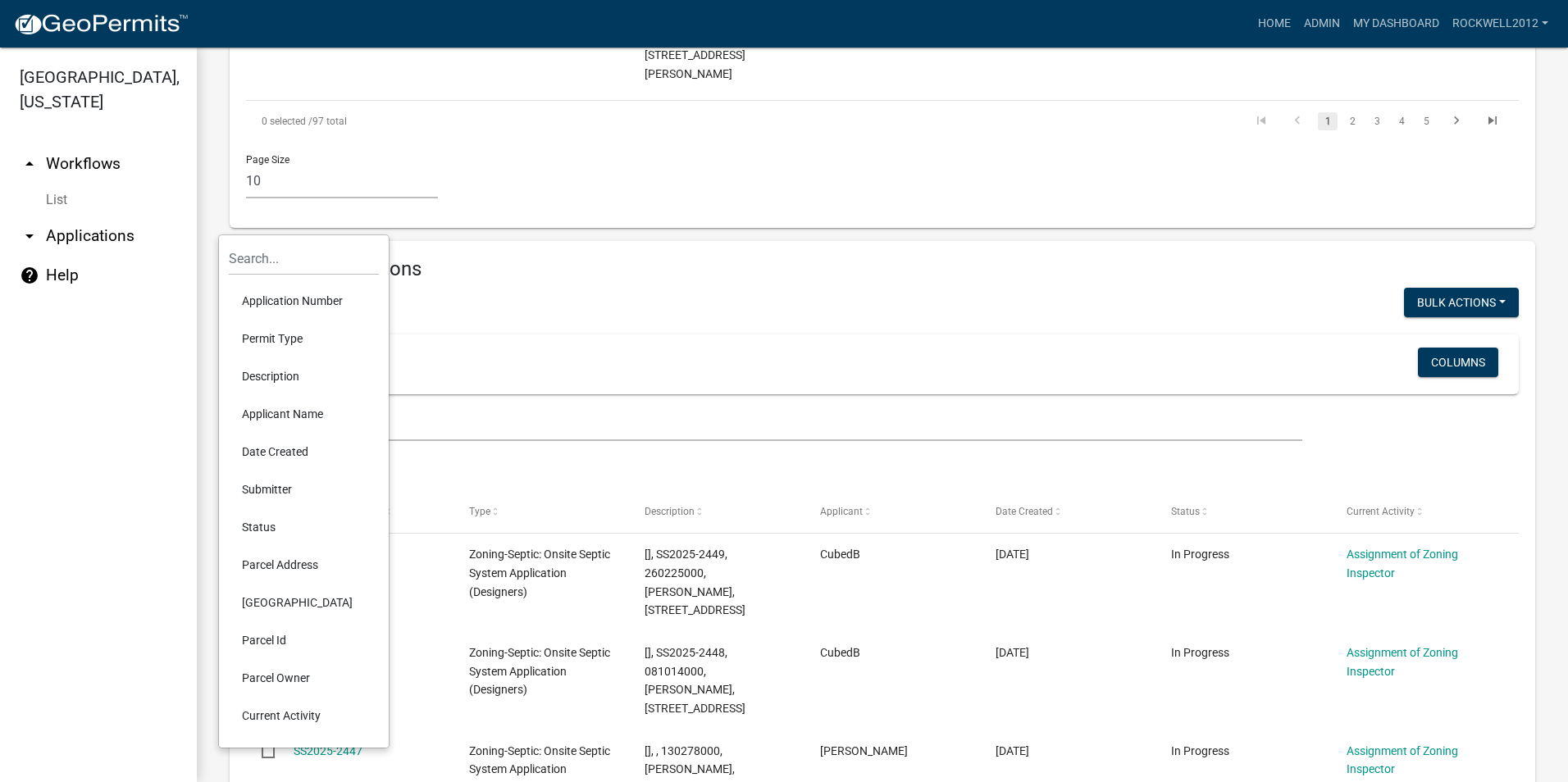
click at [269, 633] on li "Parcel Id" at bounding box center [304, 640] width 150 height 38
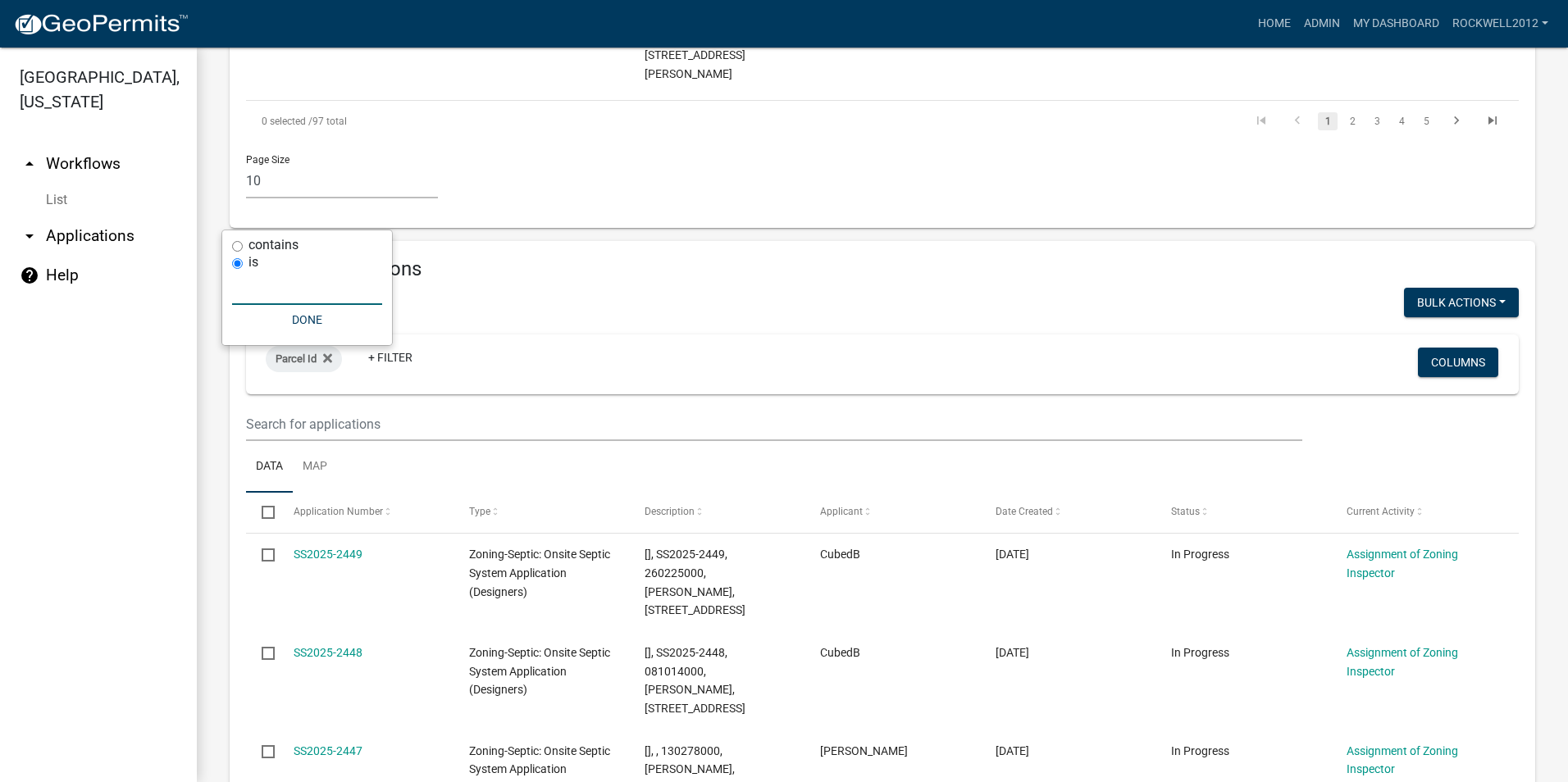
drag, startPoint x: 243, startPoint y: 278, endPoint x: 250, endPoint y: 289, distance: 13.0
click at [242, 283] on input "text" at bounding box center [307, 288] width 150 height 34
click at [471, 334] on div "Parcel Id + Filter Columns" at bounding box center [883, 364] width 1258 height 60
click at [328, 354] on icon at bounding box center [328, 359] width 9 height 9
click at [301, 347] on link "+ Filter" at bounding box center [300, 361] width 70 height 29
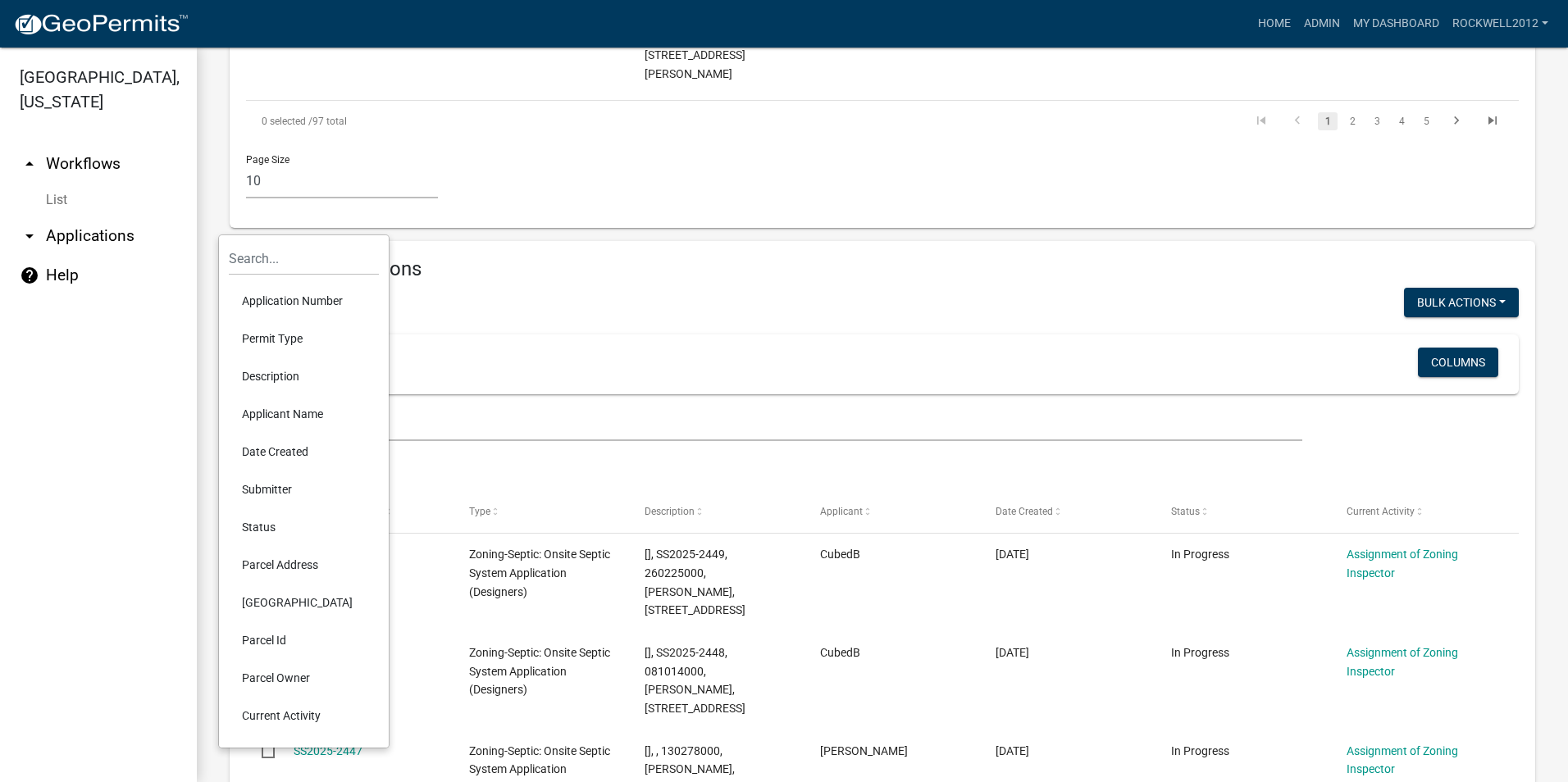
click at [261, 408] on li "Applicant Name" at bounding box center [304, 414] width 150 height 38
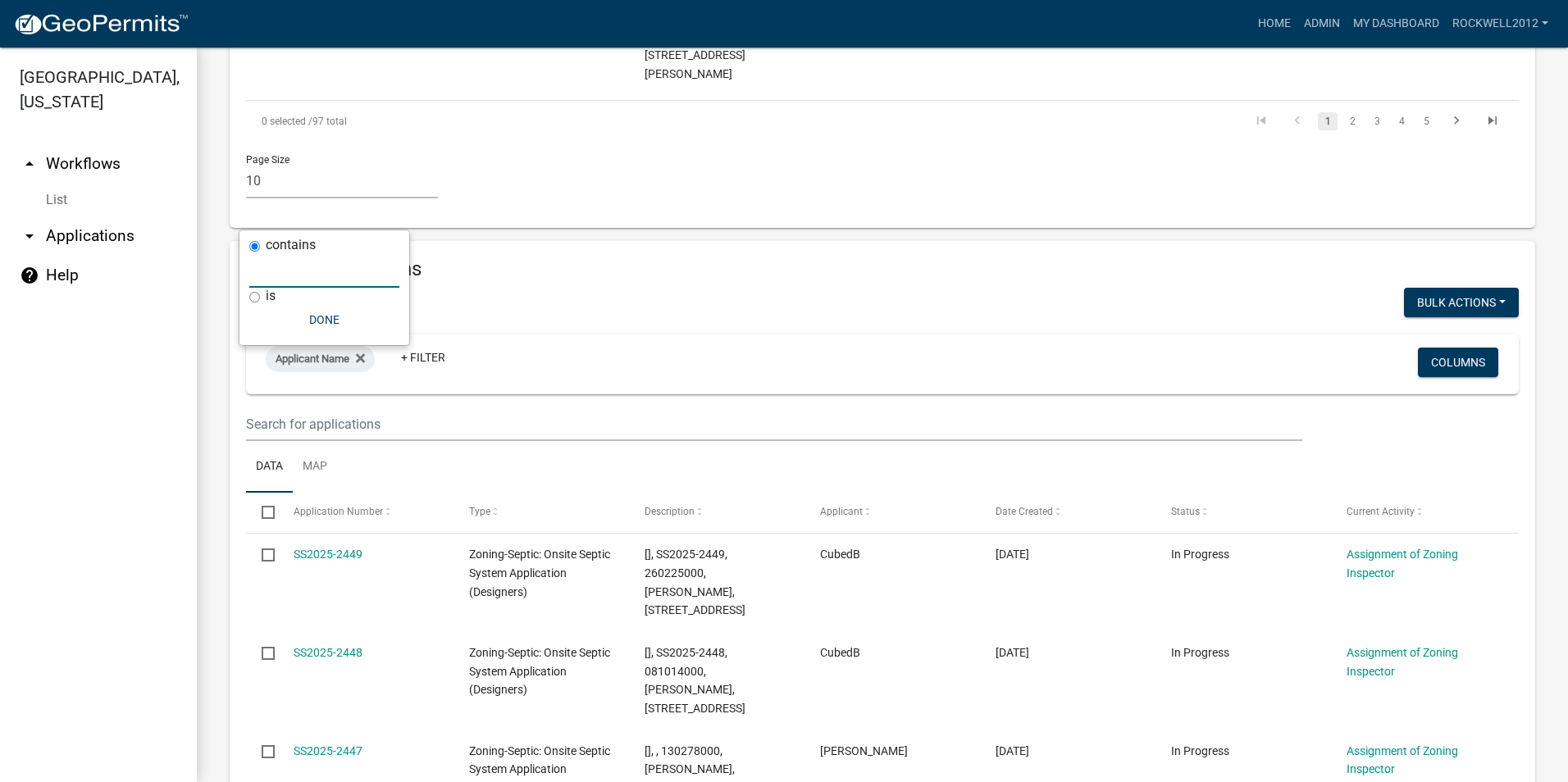
click at [269, 269] on input "text" at bounding box center [325, 271] width 150 height 34
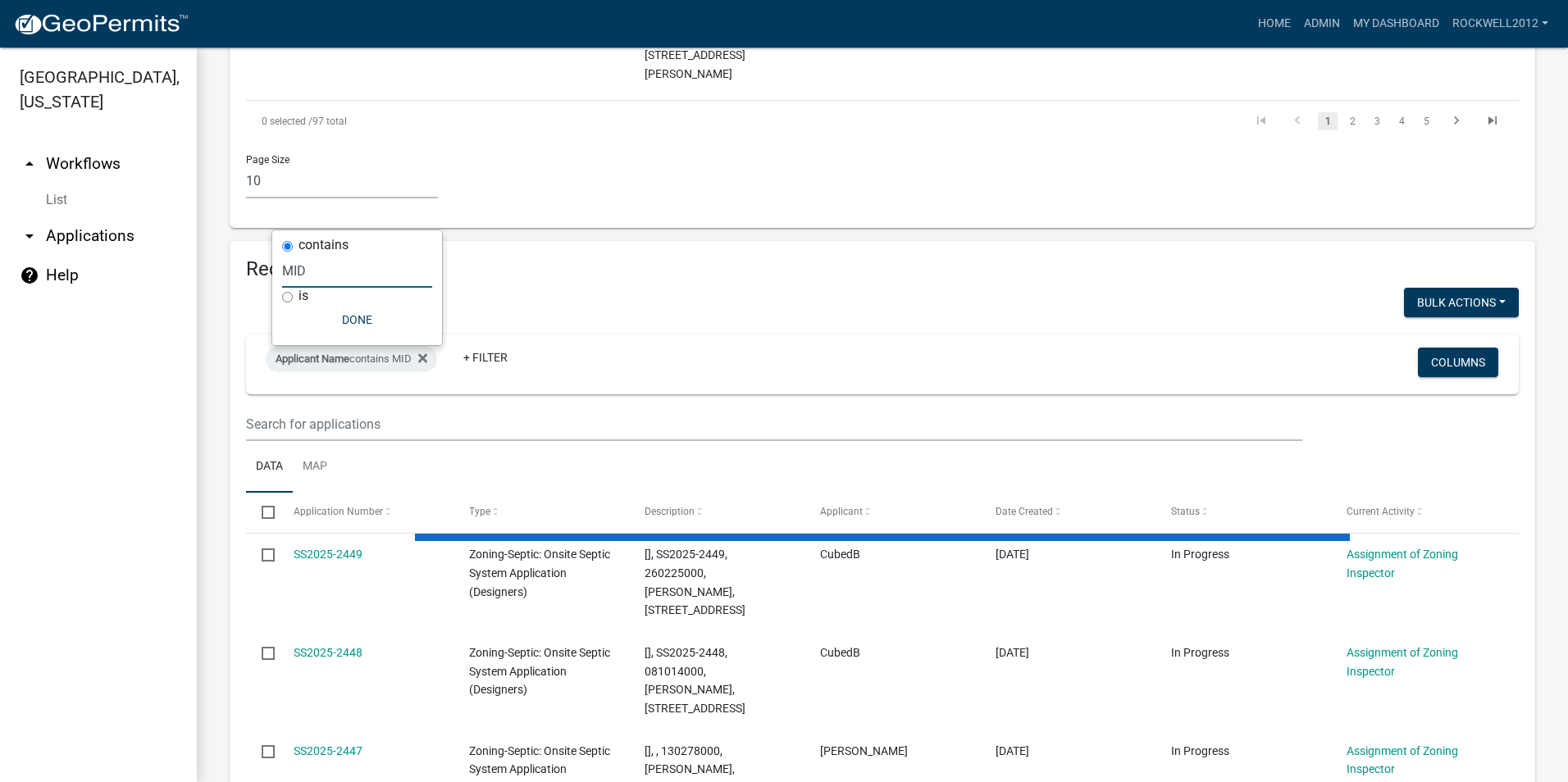
scroll to position [1292, 0]
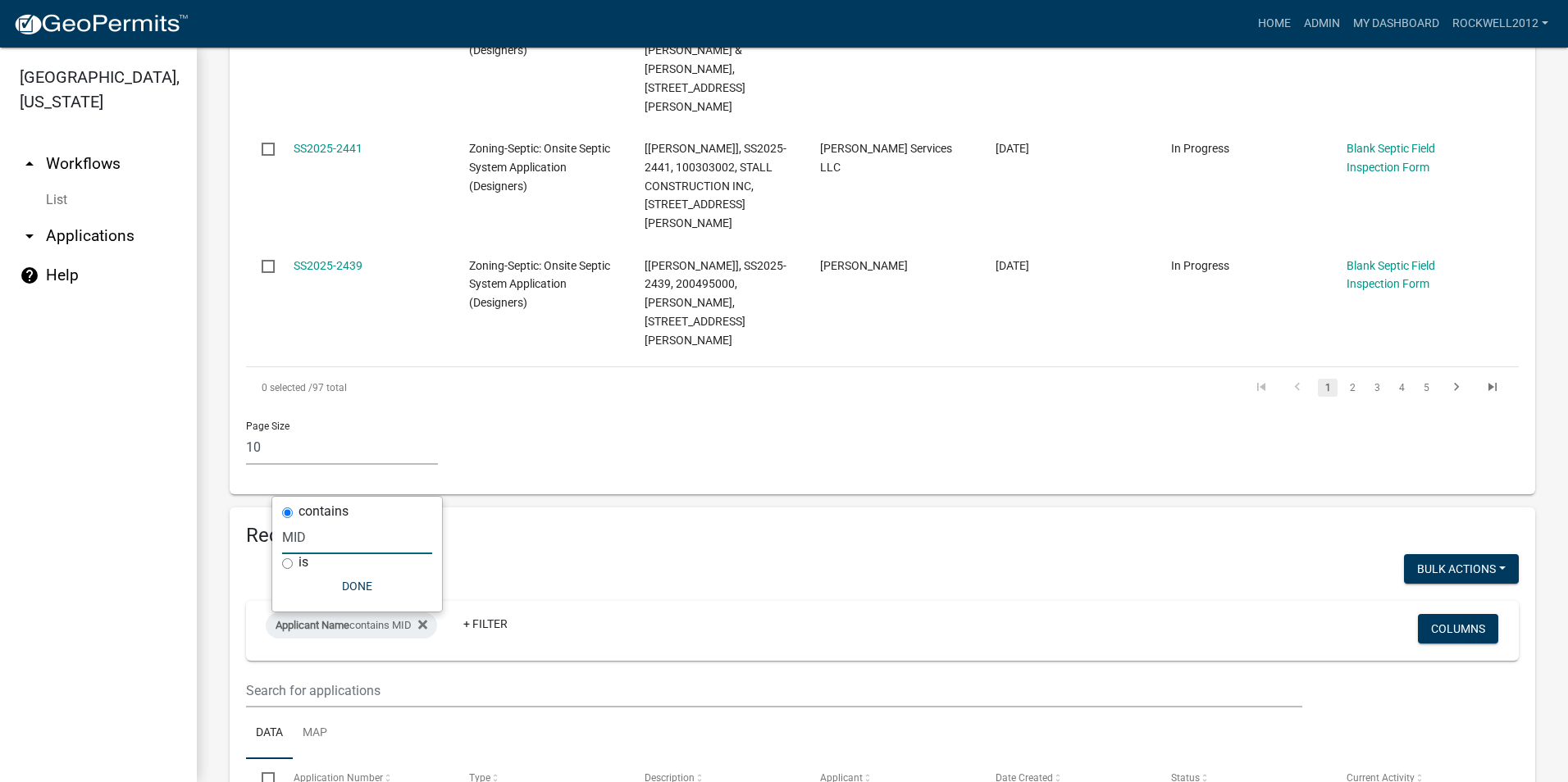
type input "MID"
click at [364, 581] on button "Done" at bounding box center [358, 586] width 150 height 29
click at [423, 613] on fa-icon at bounding box center [420, 626] width 16 height 26
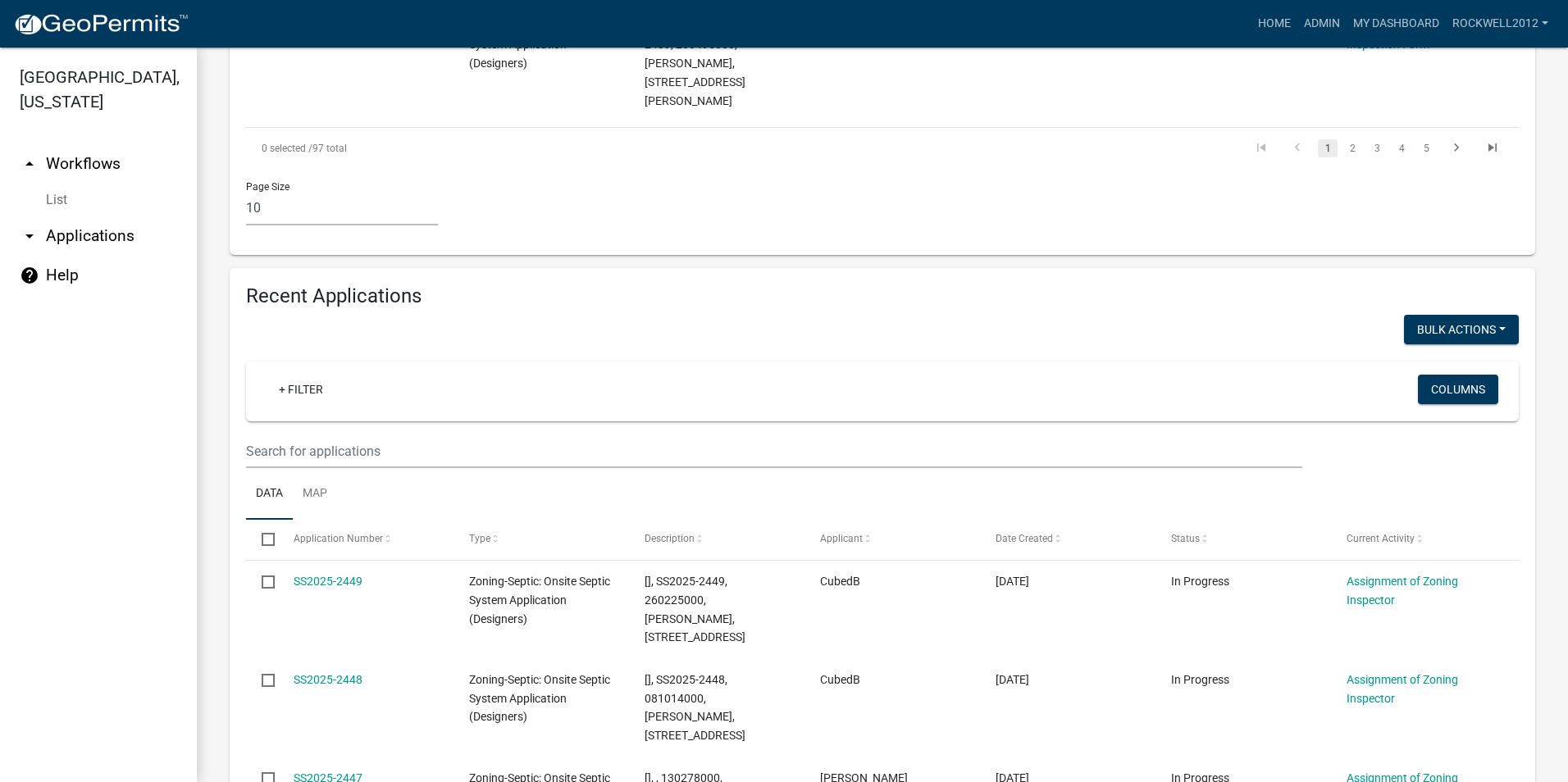
scroll to position [1558, 0]
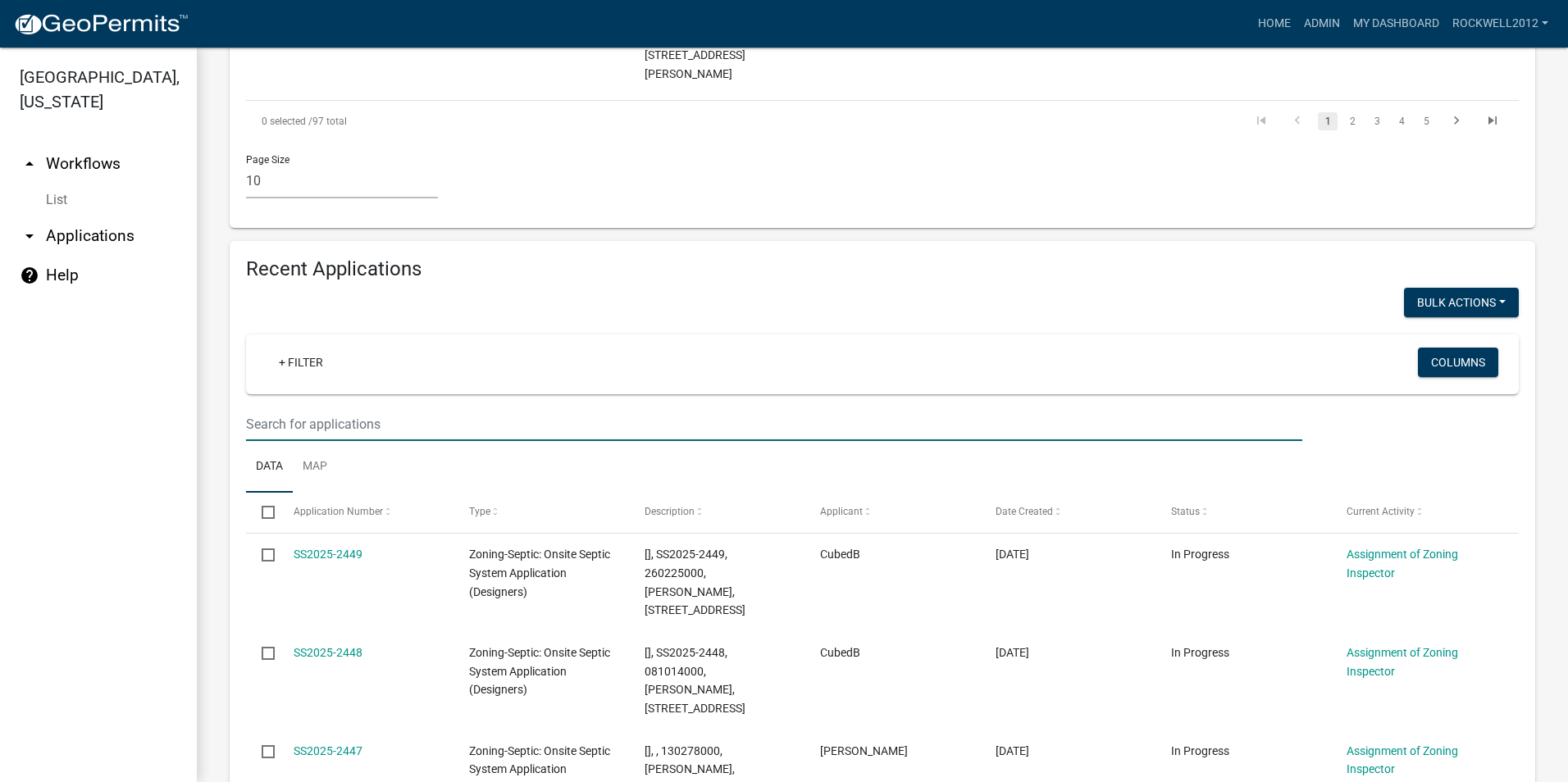
click at [269, 407] on input "text" at bounding box center [774, 424] width 1056 height 34
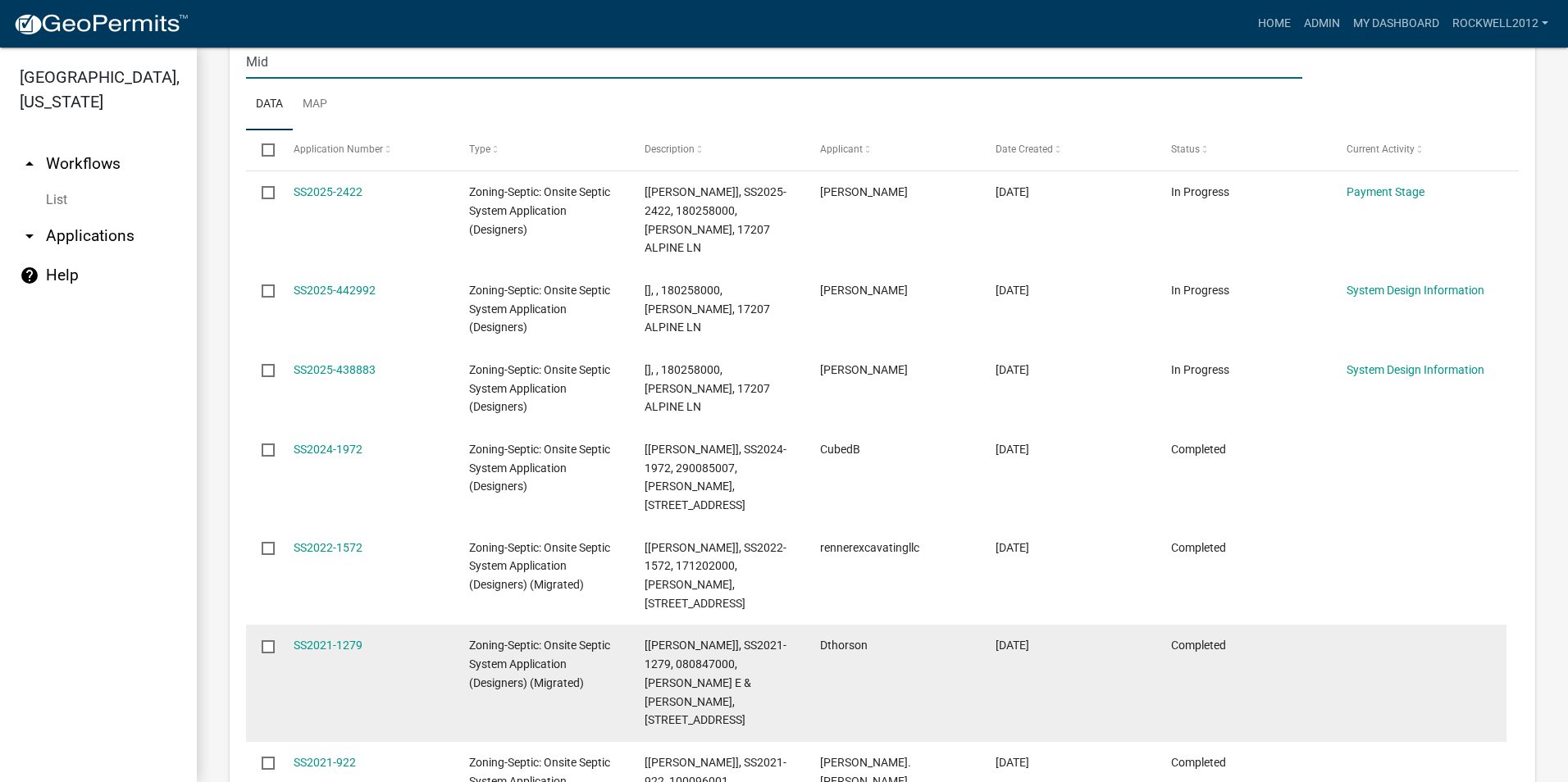
scroll to position [1671, 0]
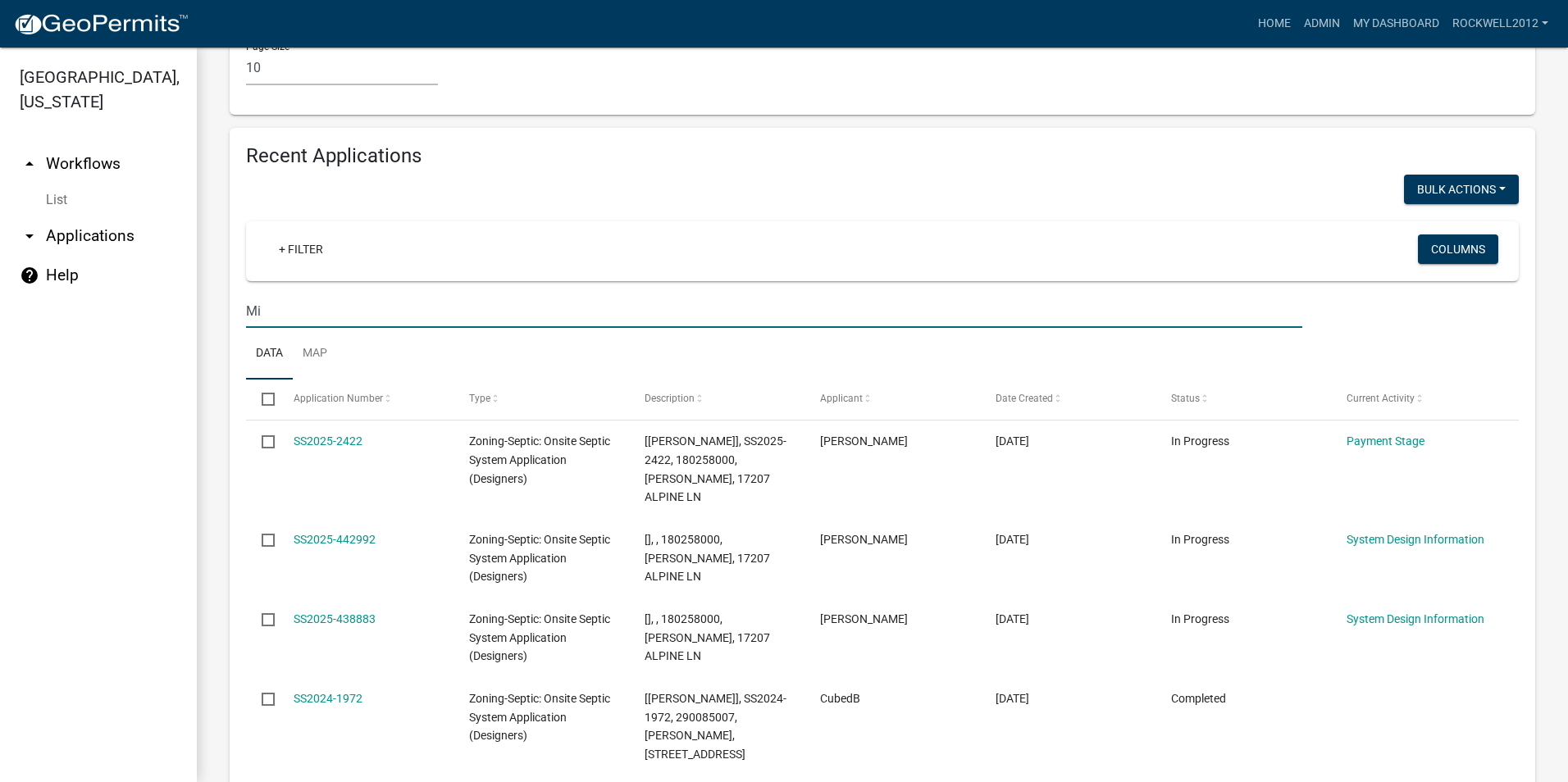
type input "M"
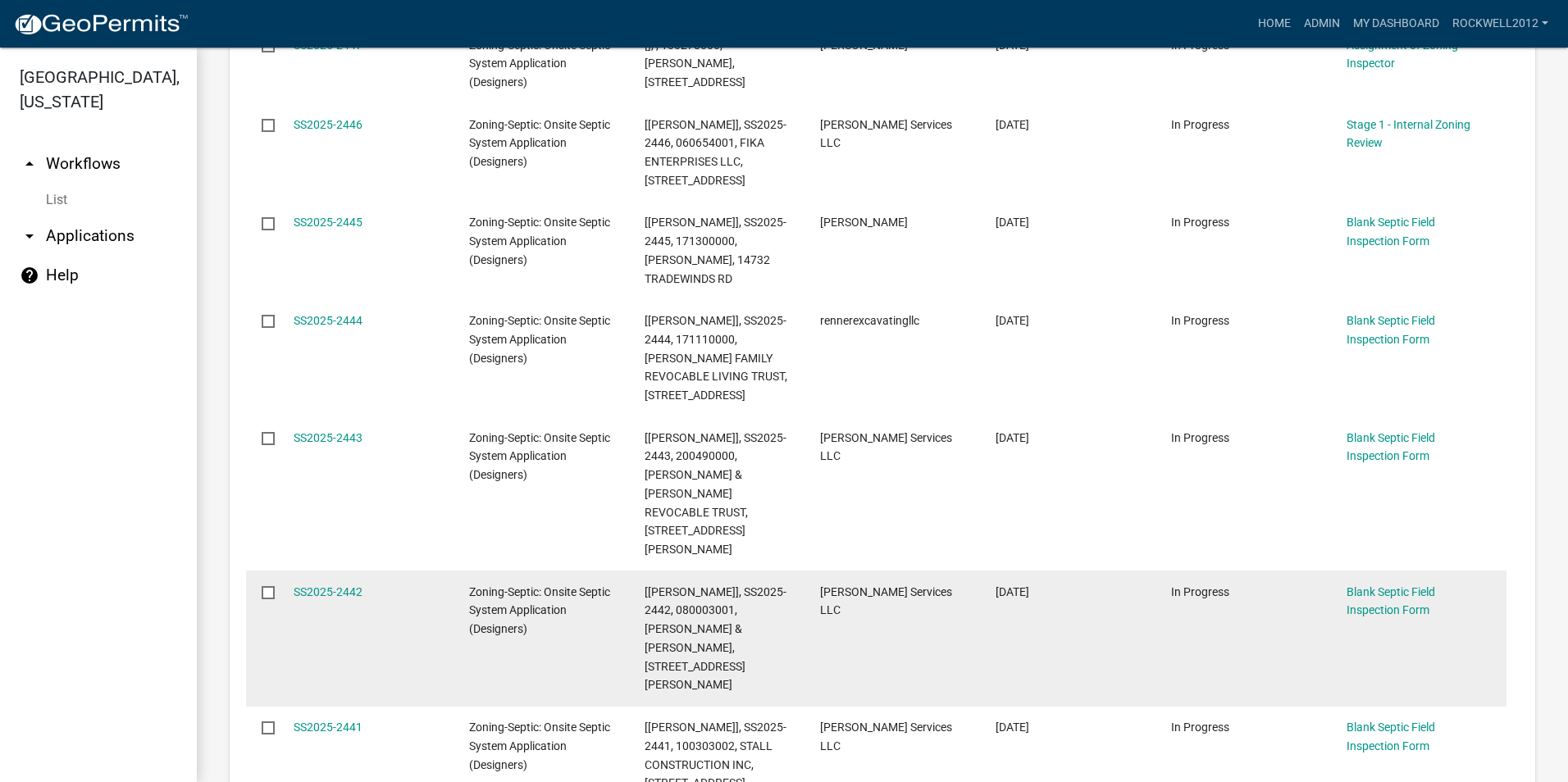
scroll to position [2271, 0]
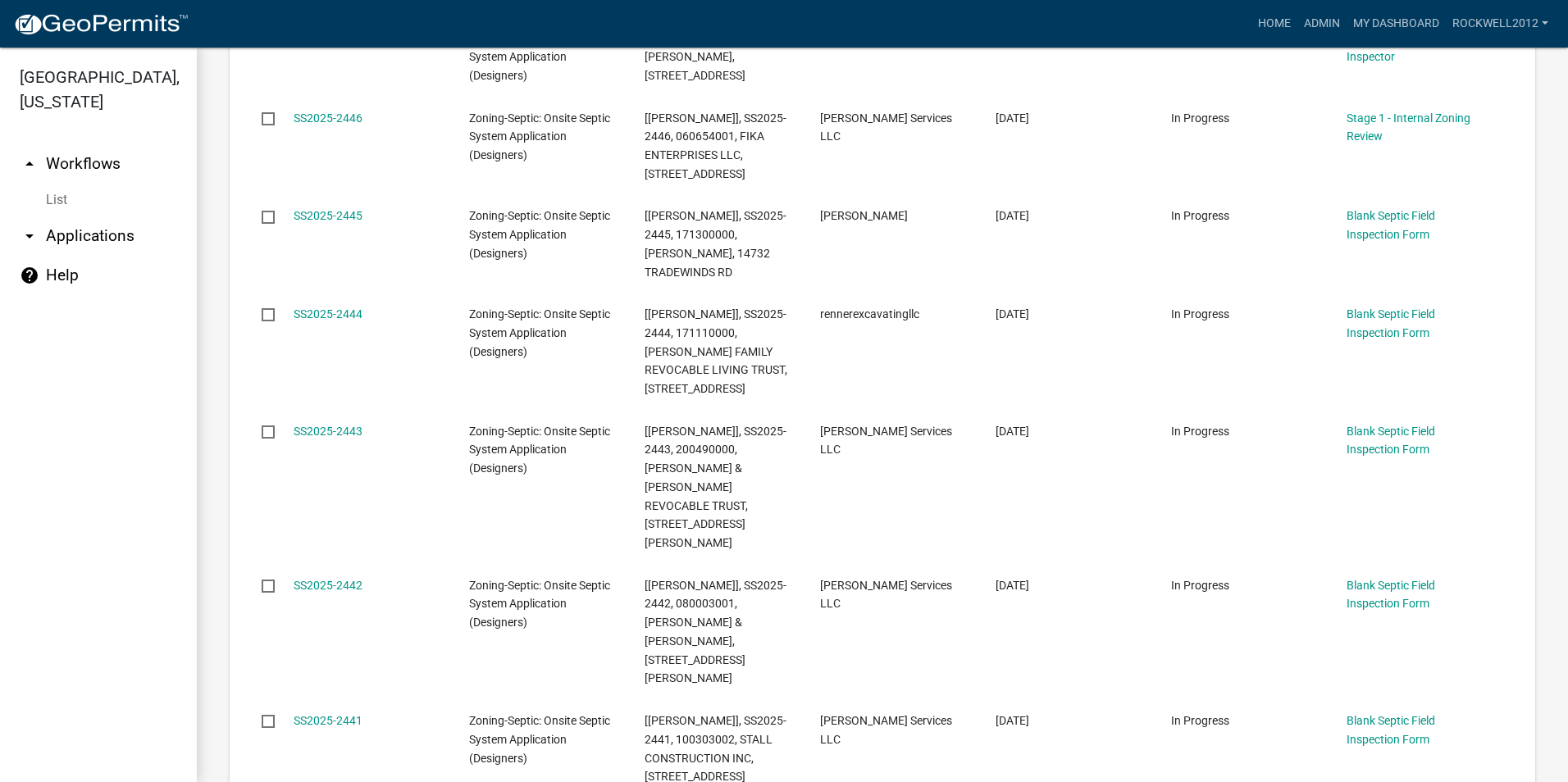
select select "2: 50"
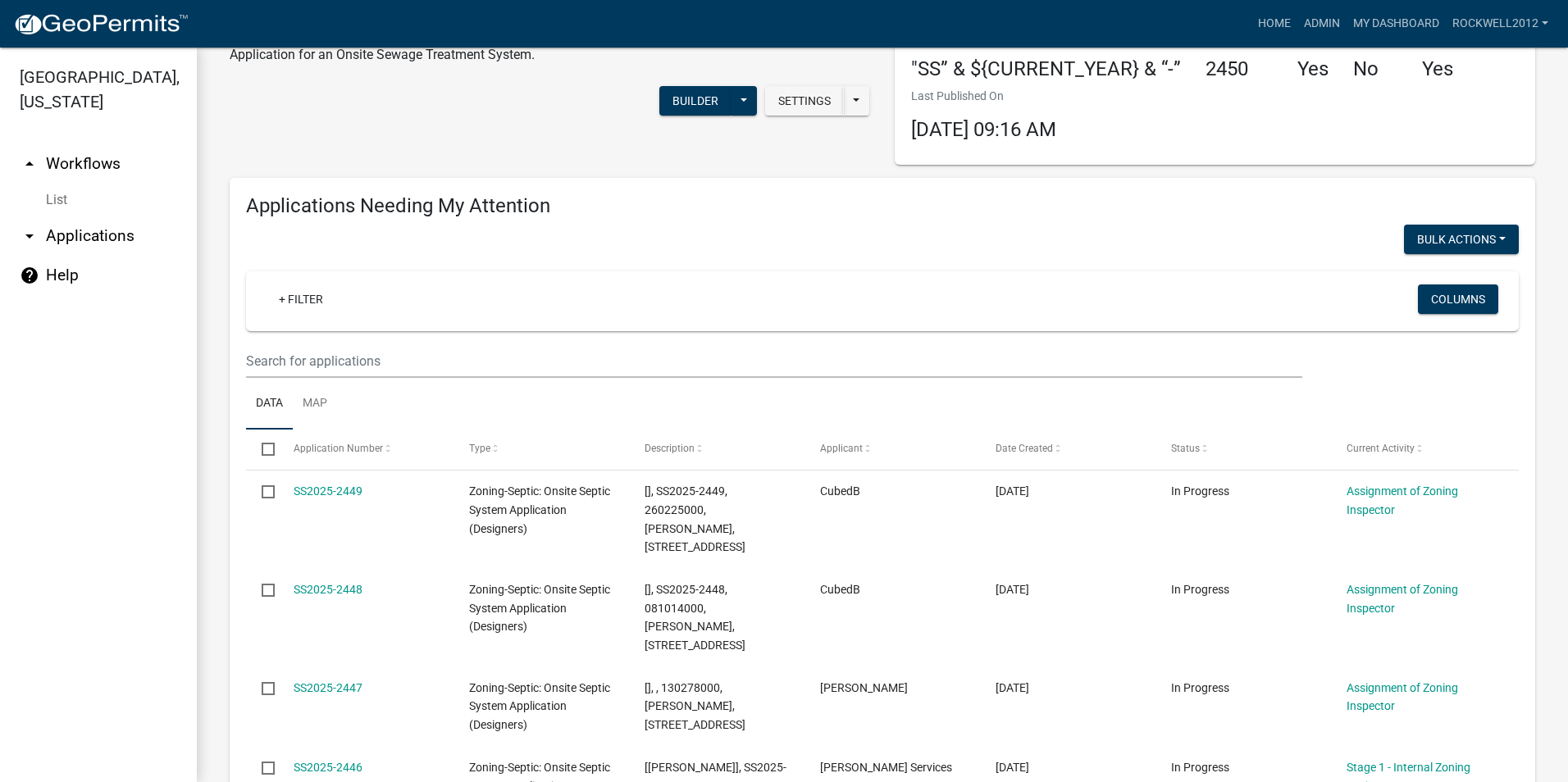
scroll to position [0, 0]
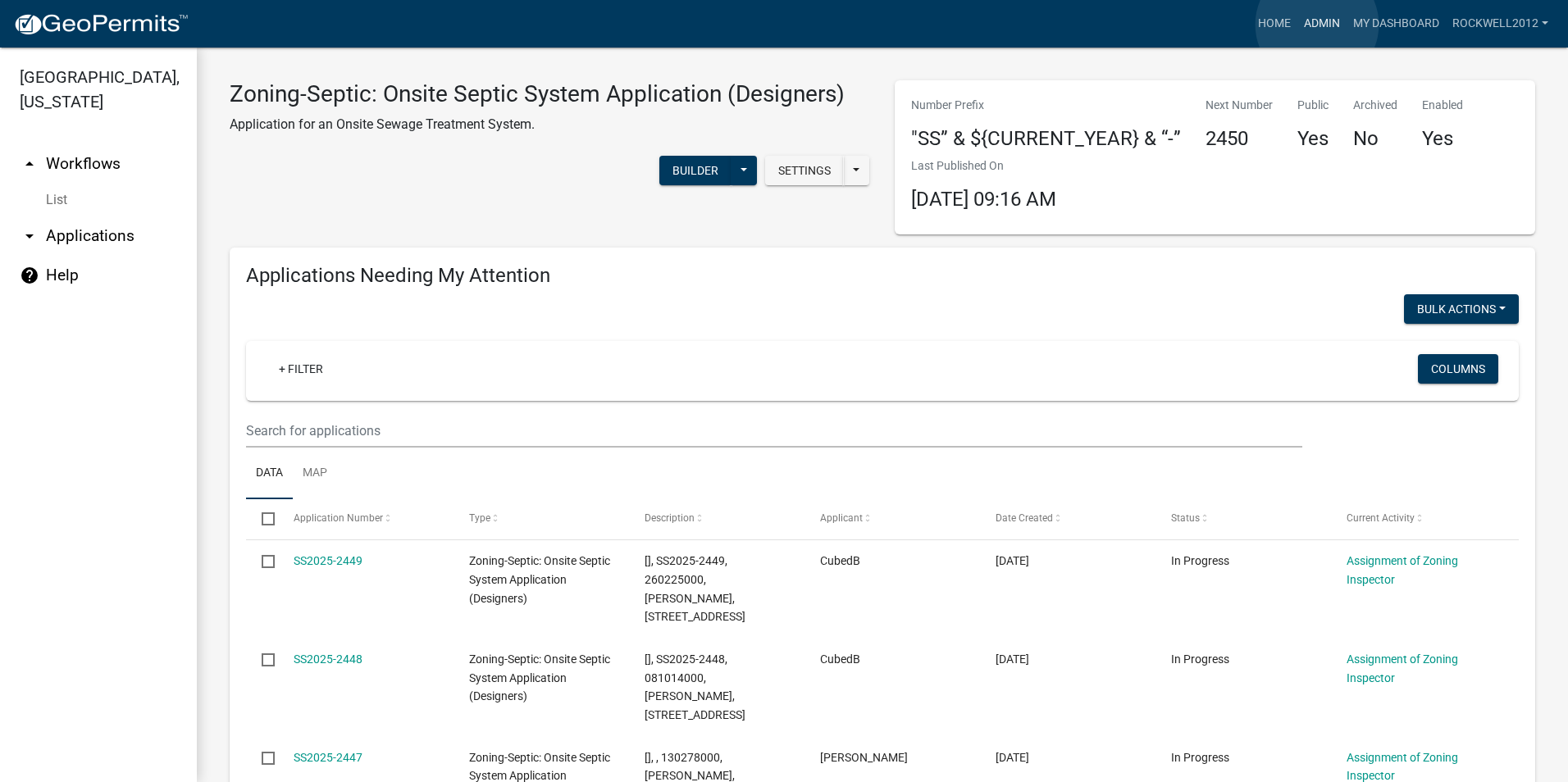
click at [1317, 24] on link "Admin" at bounding box center [1322, 23] width 49 height 31
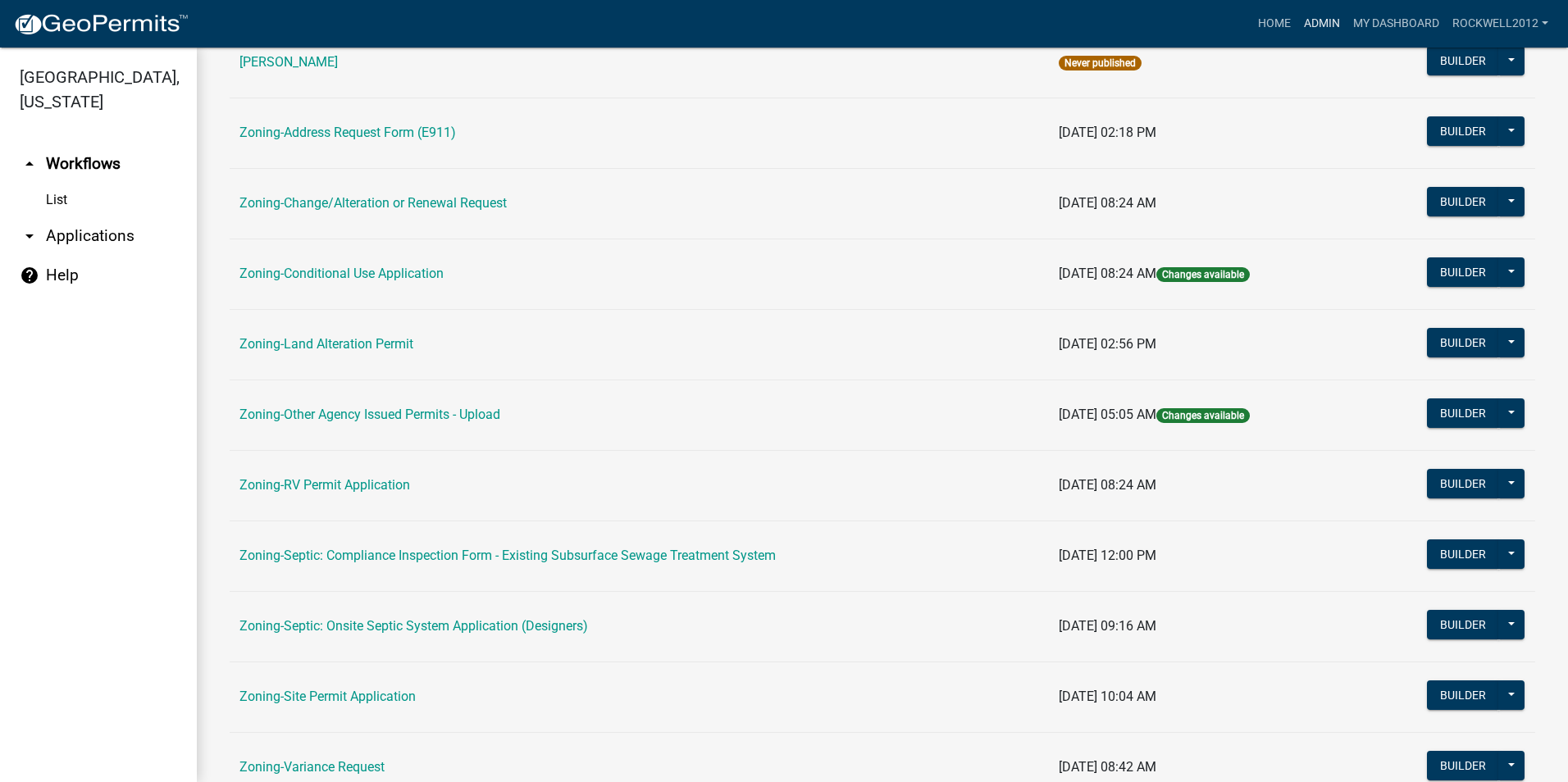
scroll to position [328, 0]
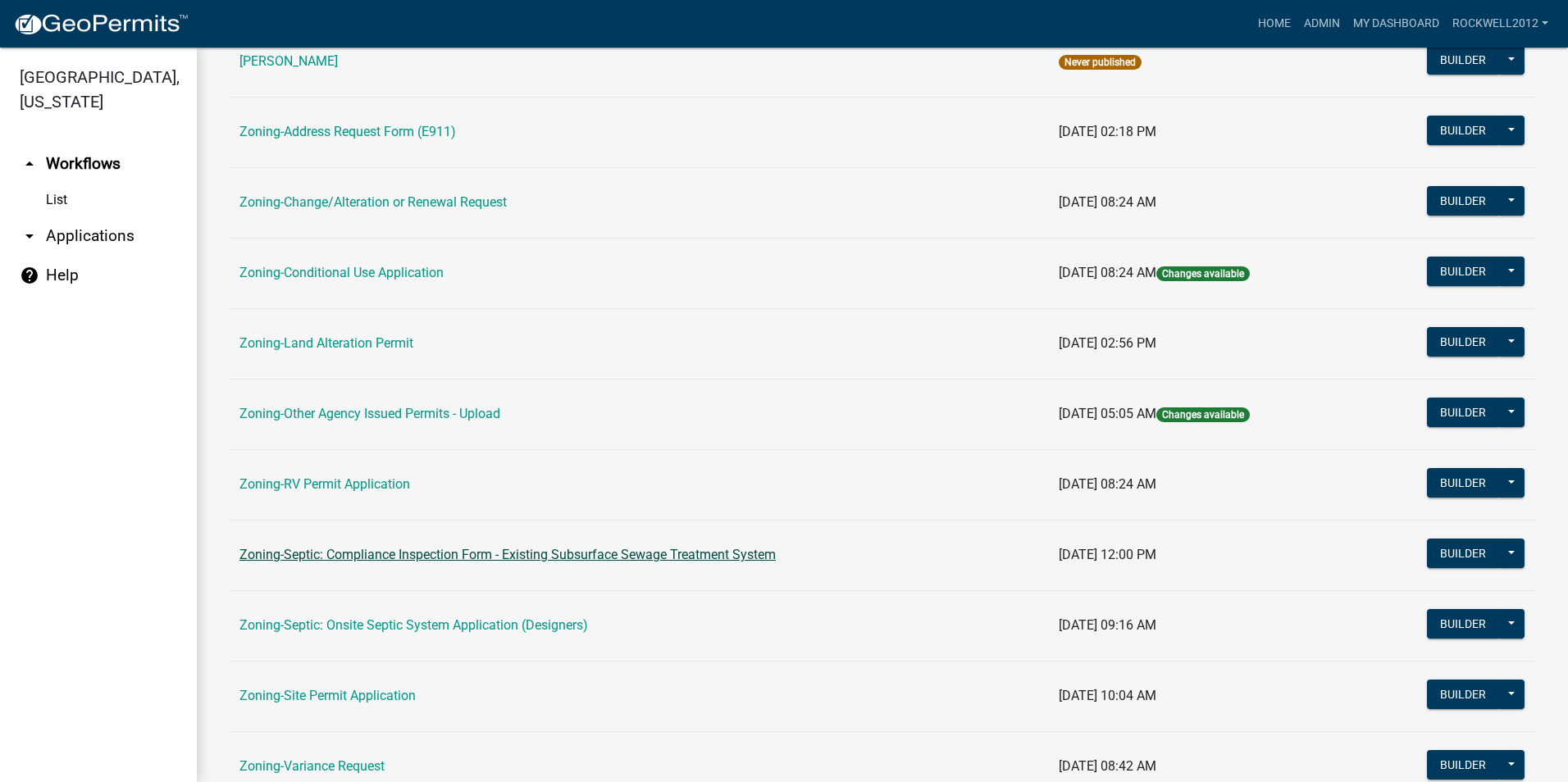
click at [574, 557] on link "Zoning-Septic: Compliance Inspection Form - Existing Subsurface Sewage Treatmen…" at bounding box center [507, 555] width 536 height 16
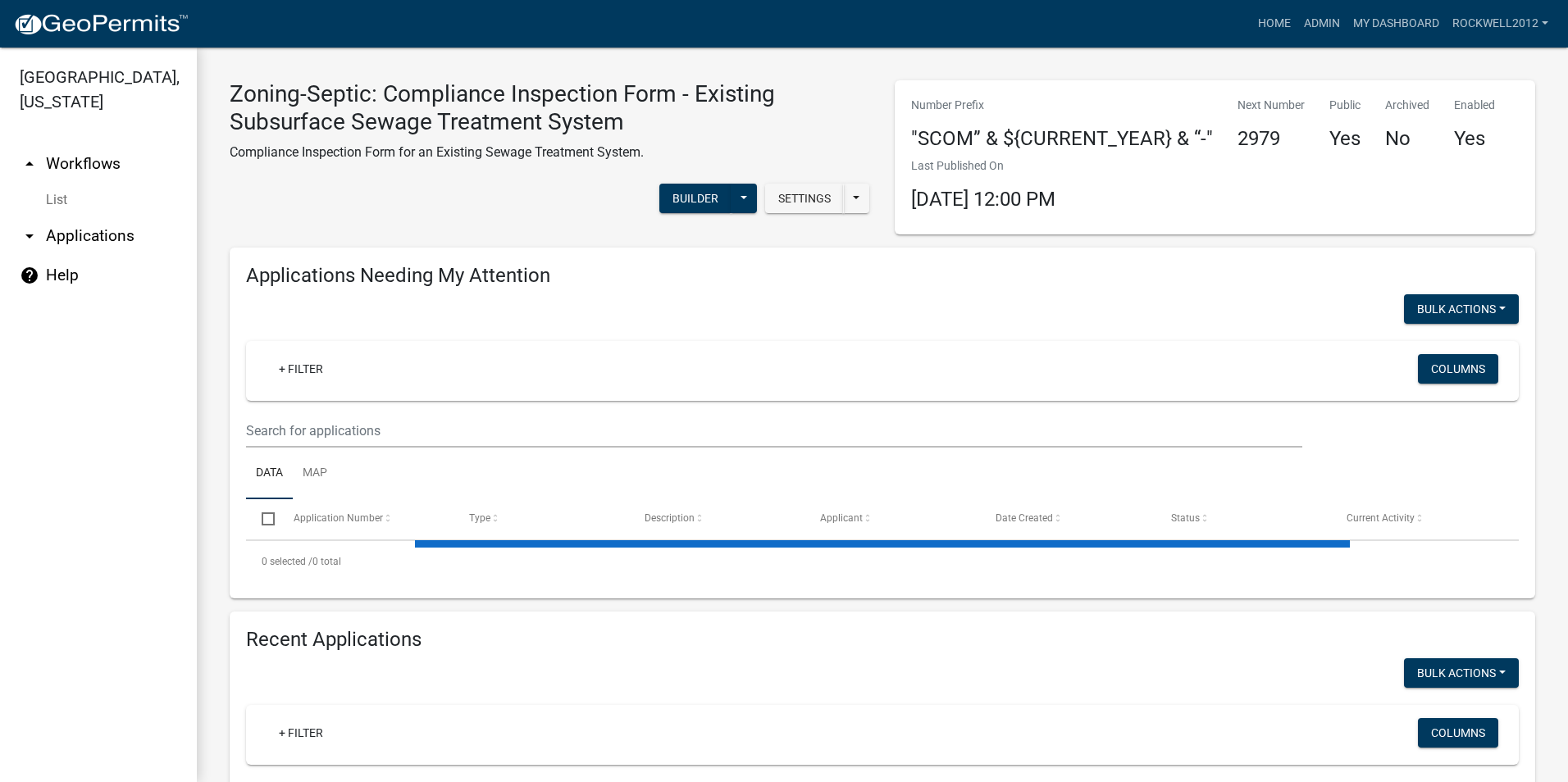
select select "2: 50"
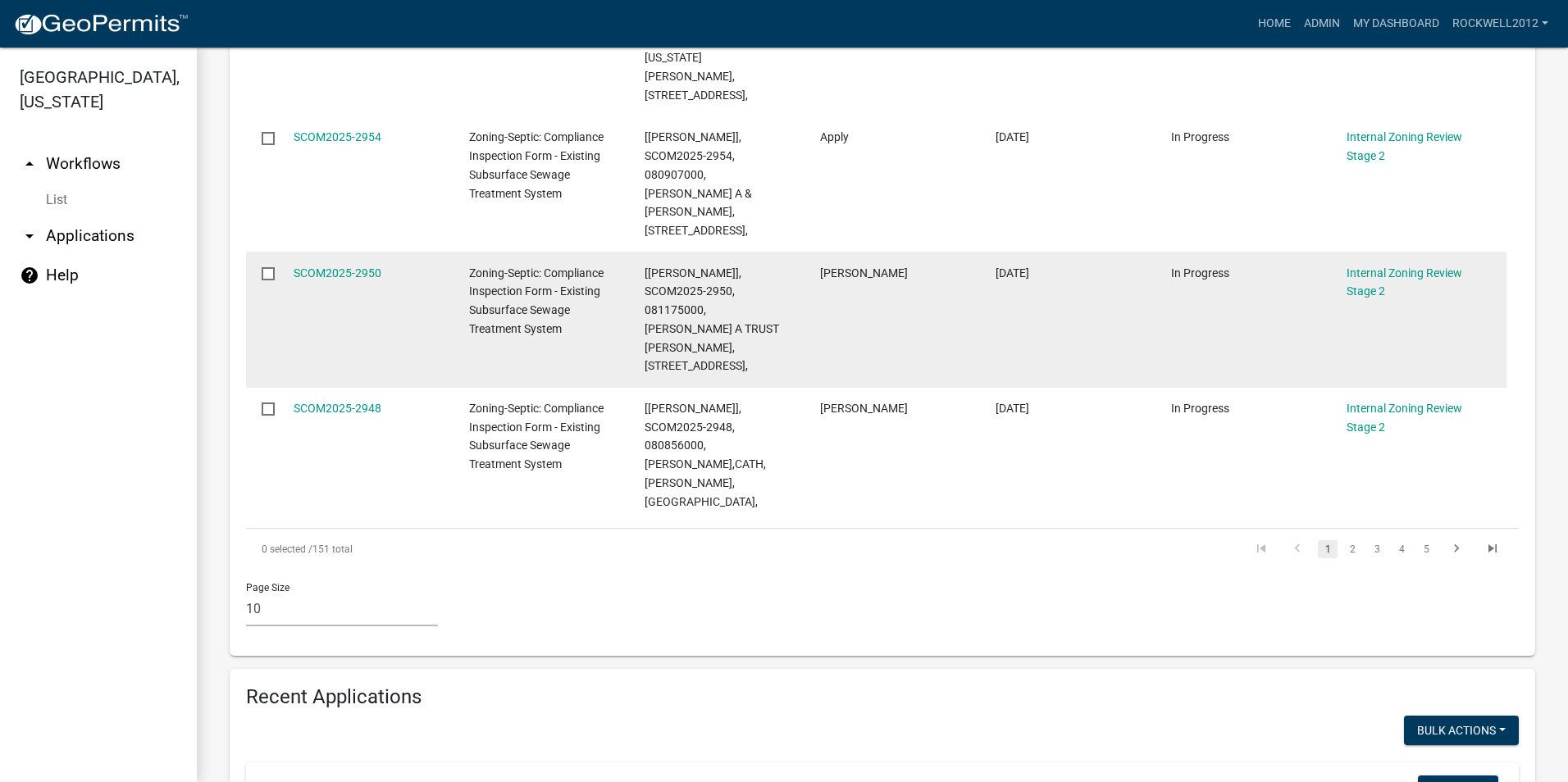
scroll to position [1690, 0]
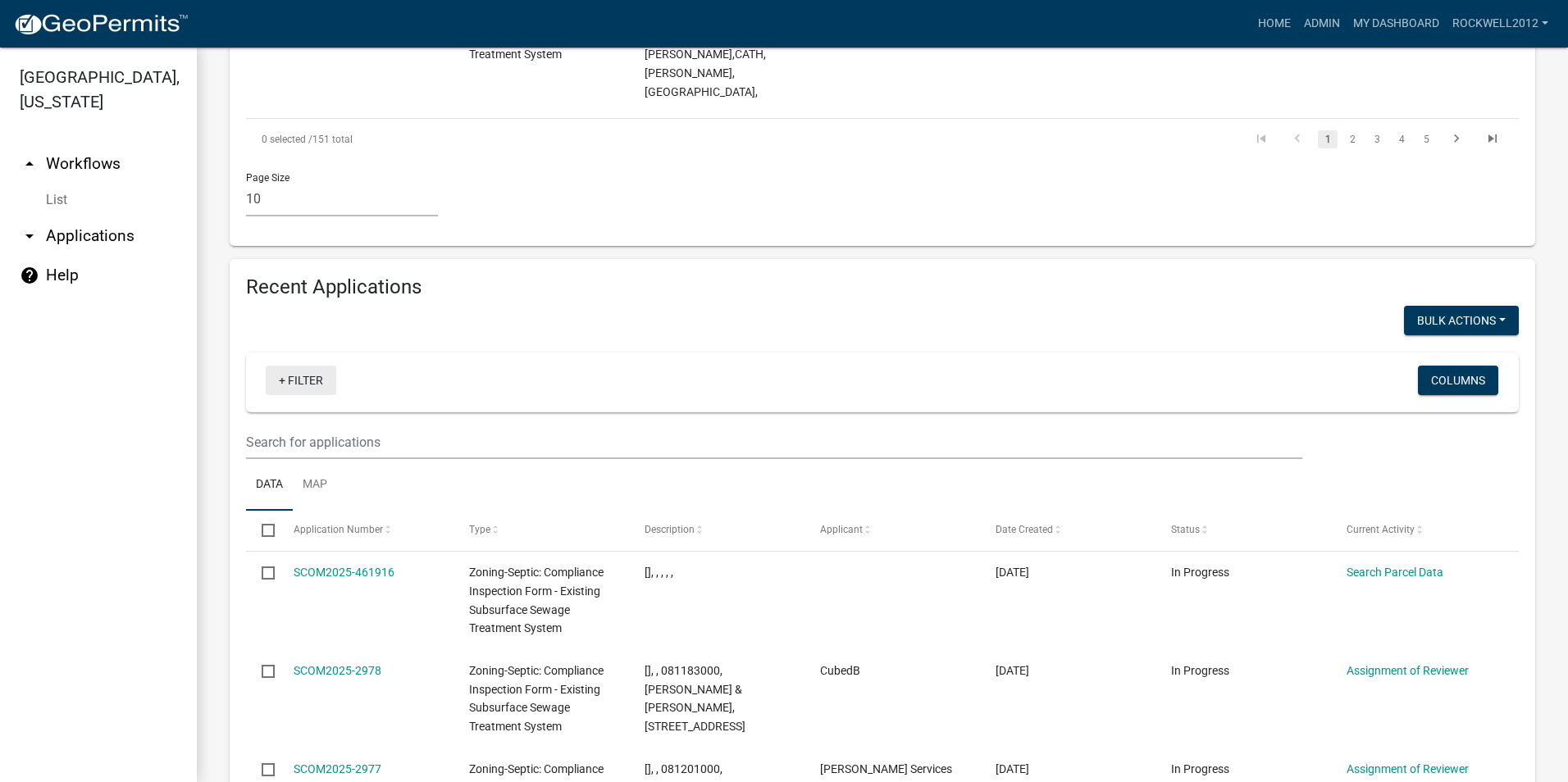
click at [311, 366] on link "+ Filter" at bounding box center [300, 380] width 70 height 29
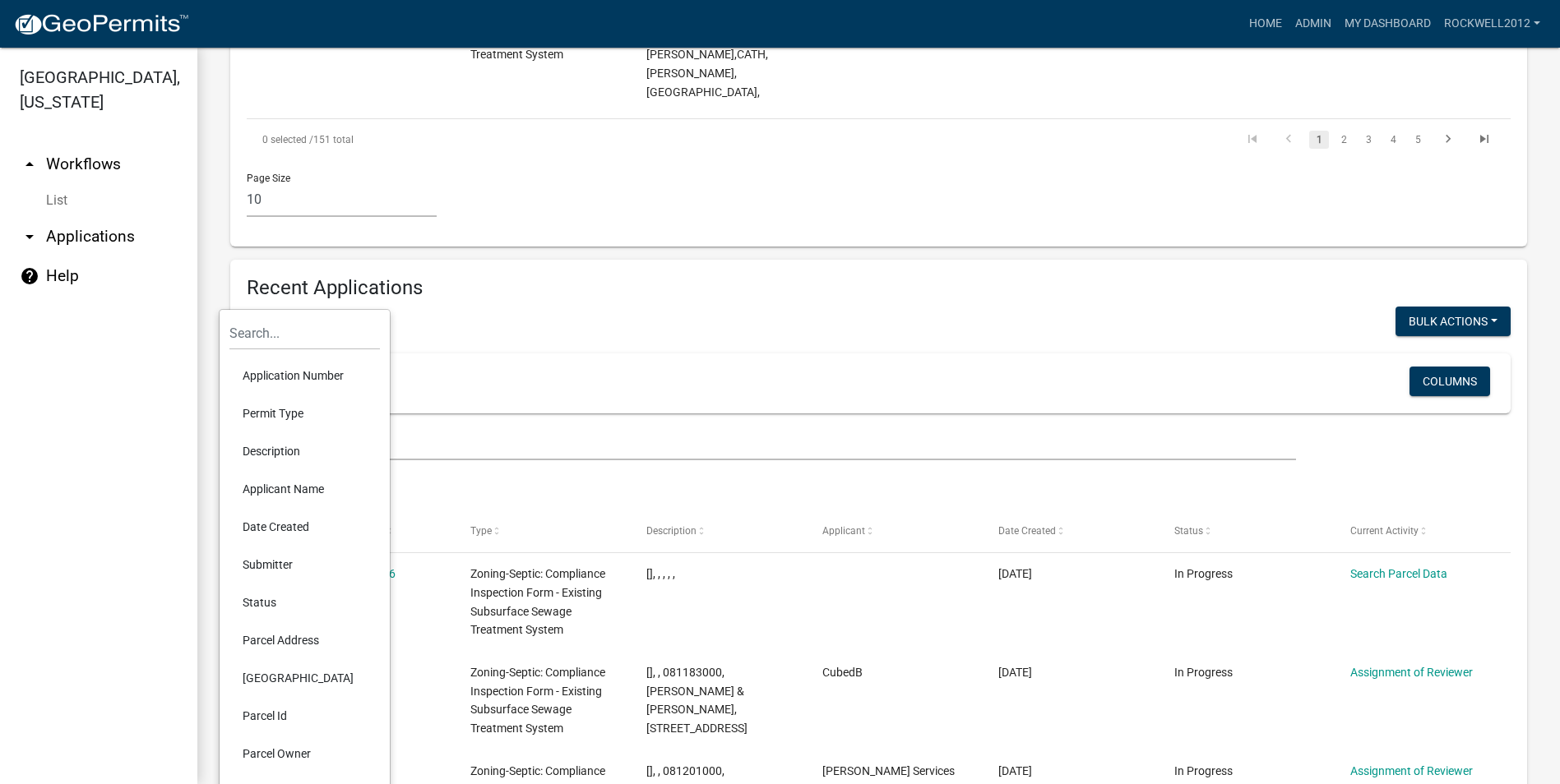
click at [297, 485] on li "Applicant Name" at bounding box center [305, 489] width 151 height 38
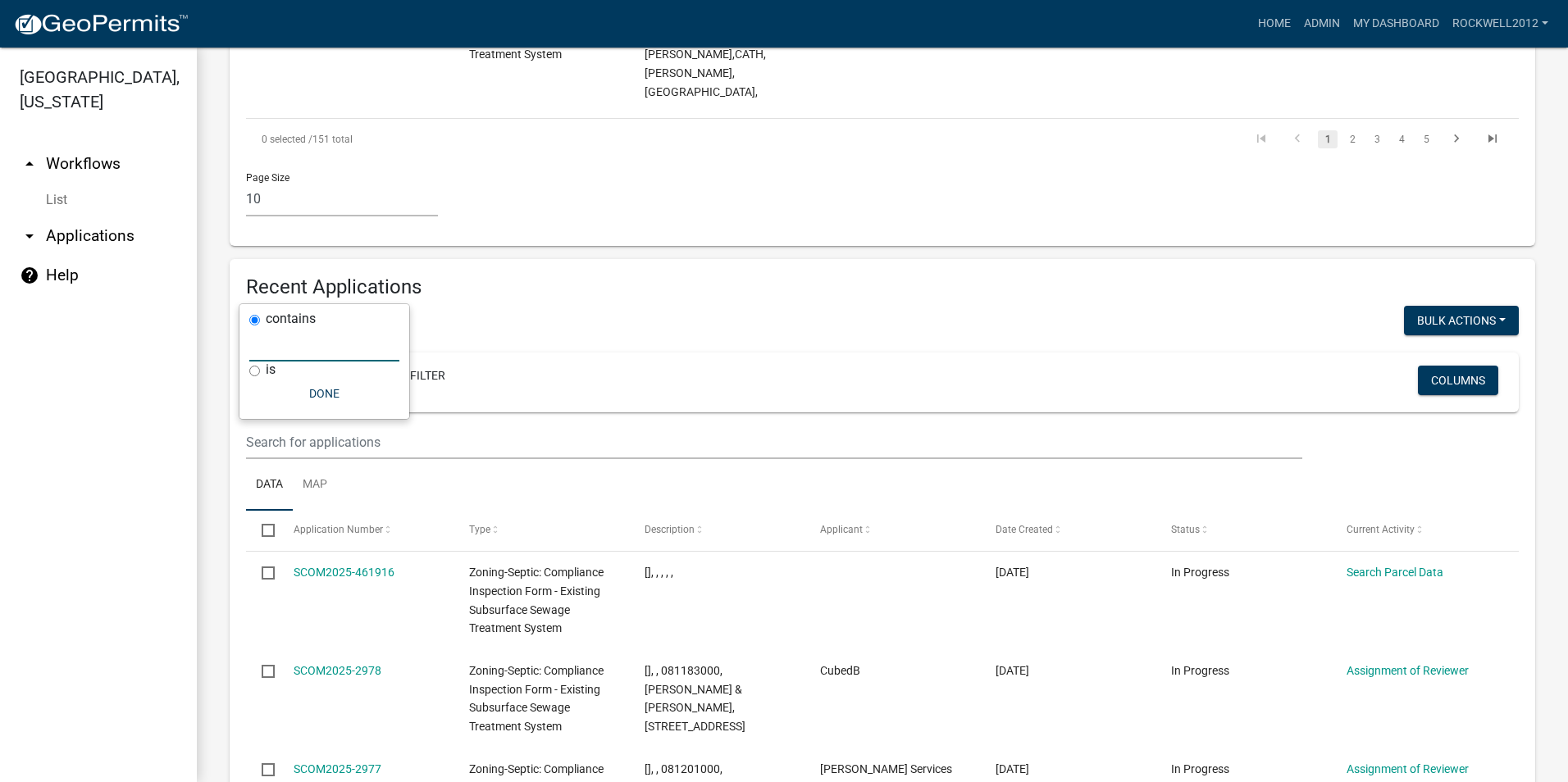
click at [287, 354] on input "text" at bounding box center [325, 345] width 150 height 34
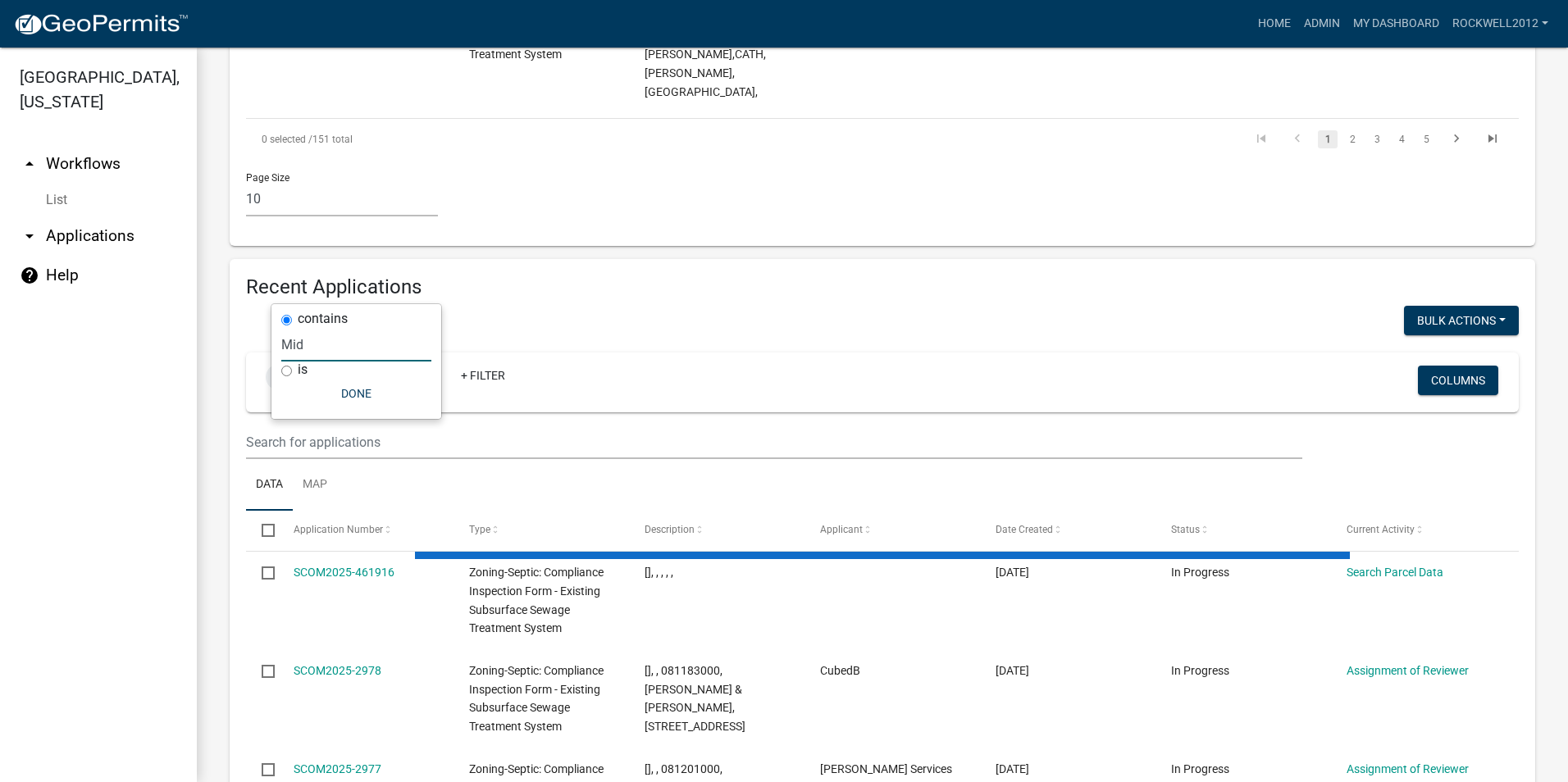
type input "Mid"
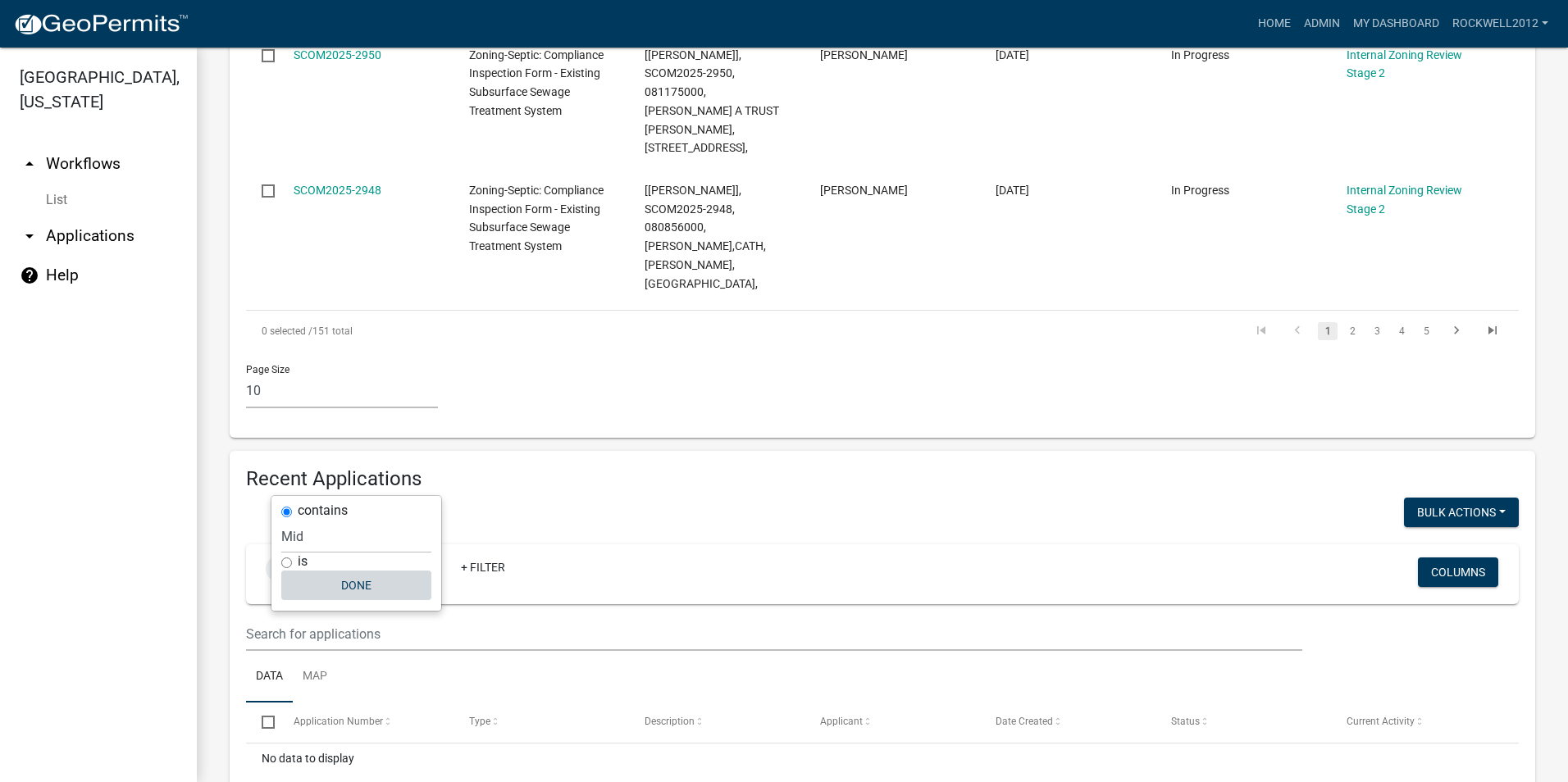
click at [350, 583] on button "Done" at bounding box center [357, 585] width 150 height 29
click at [425, 561] on icon at bounding box center [421, 568] width 9 height 13
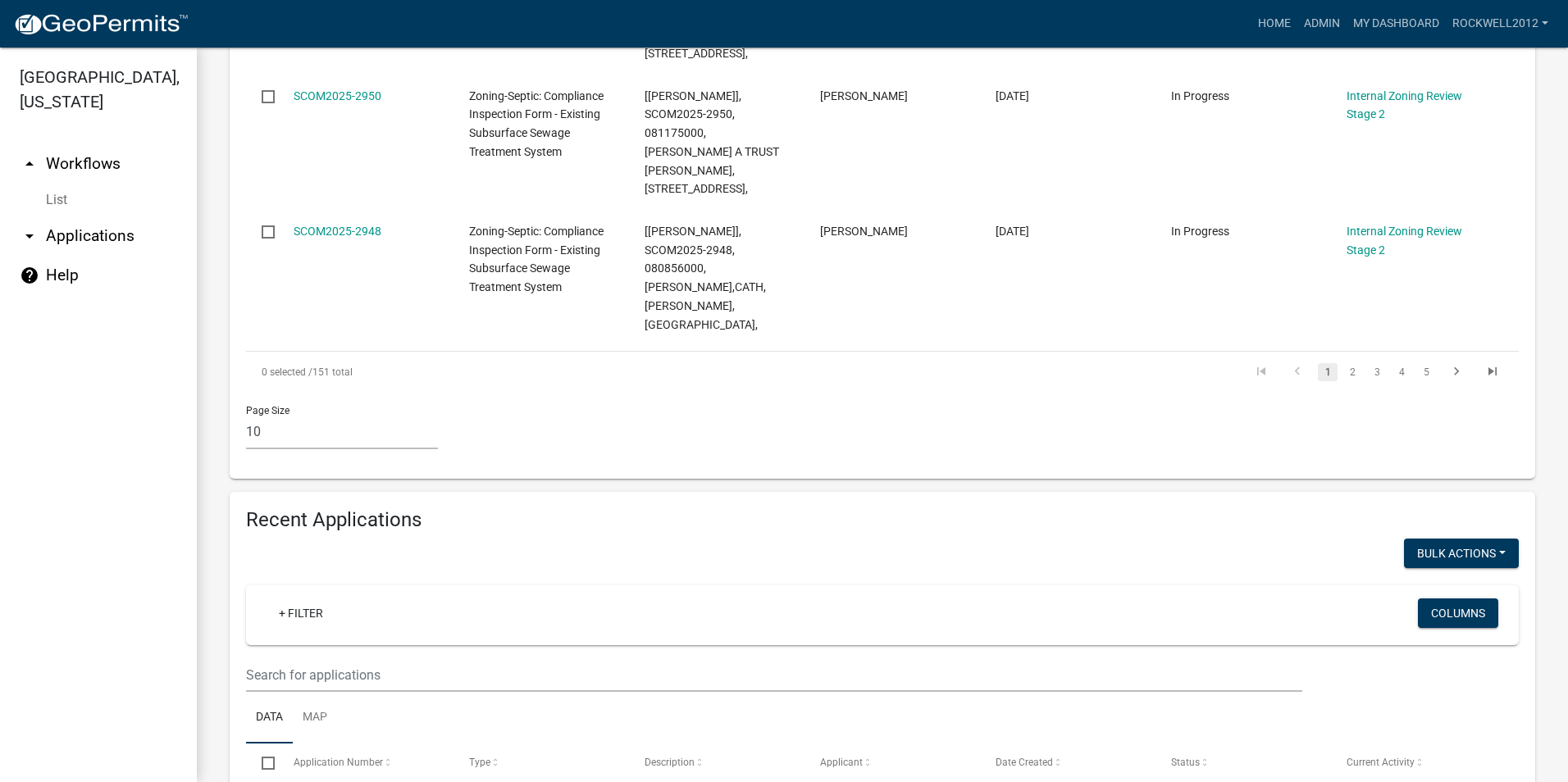
select select "2: 50"
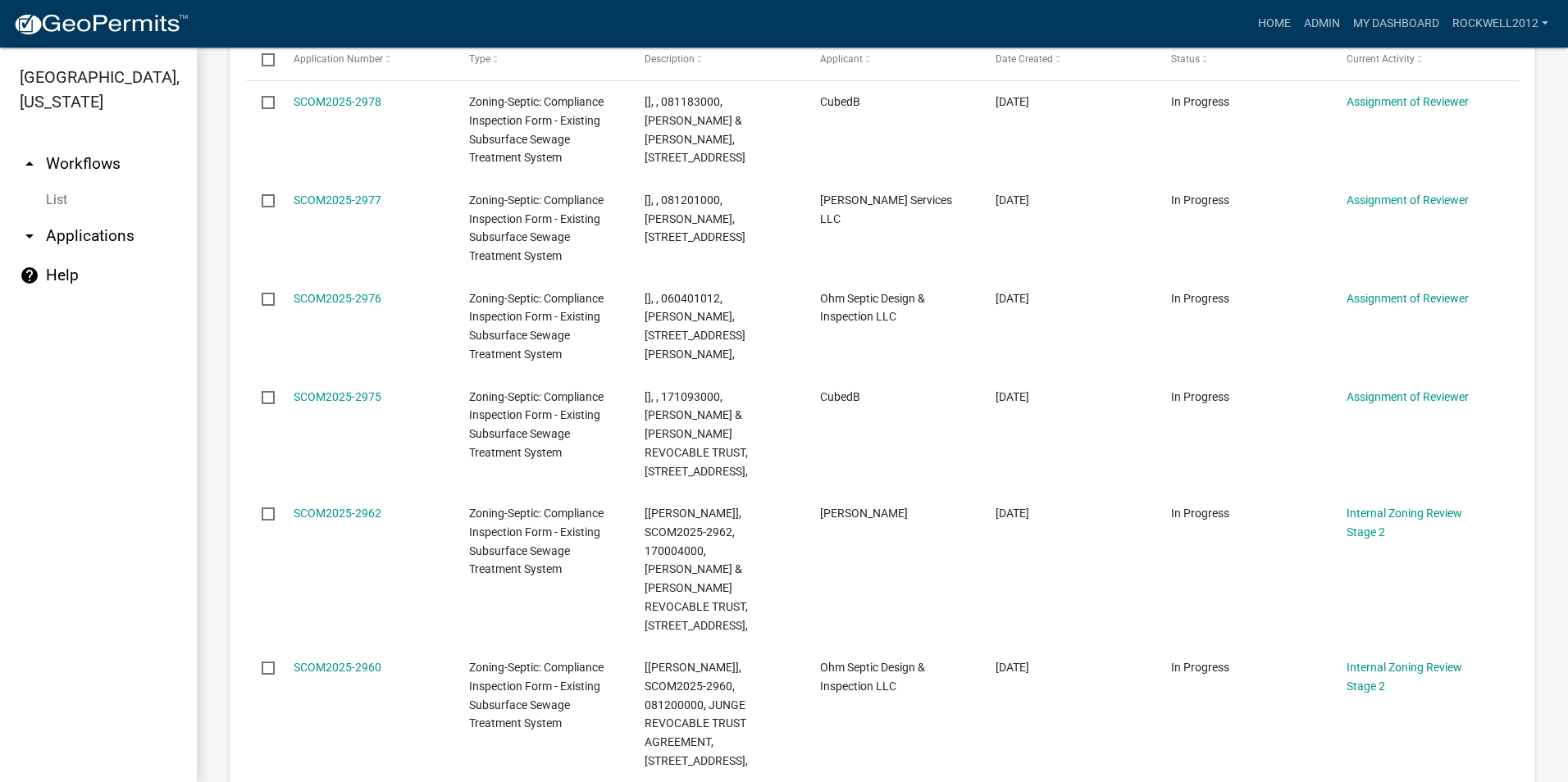
scroll to position [0, 0]
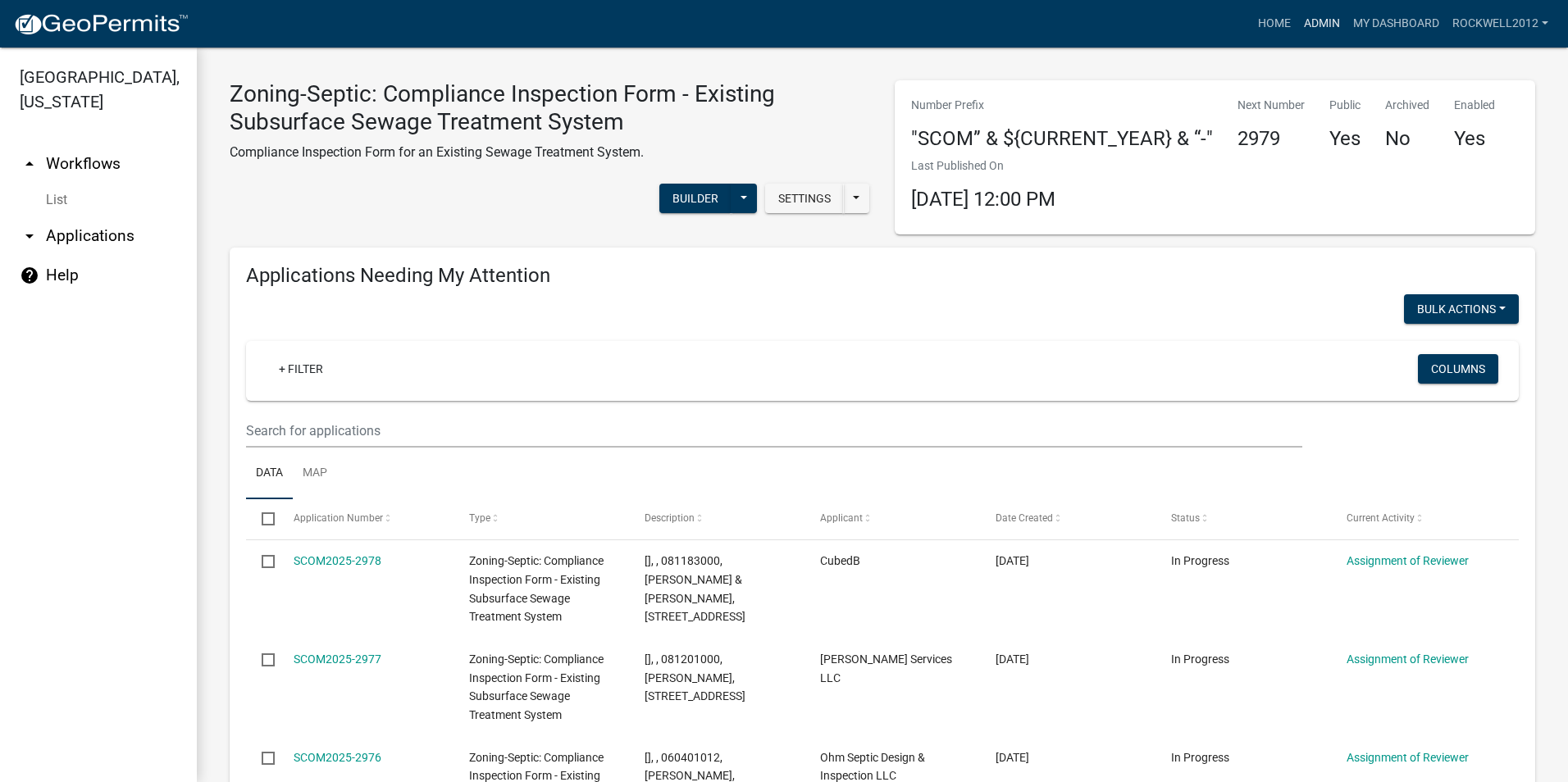
click at [1309, 22] on link "Admin" at bounding box center [1322, 23] width 49 height 31
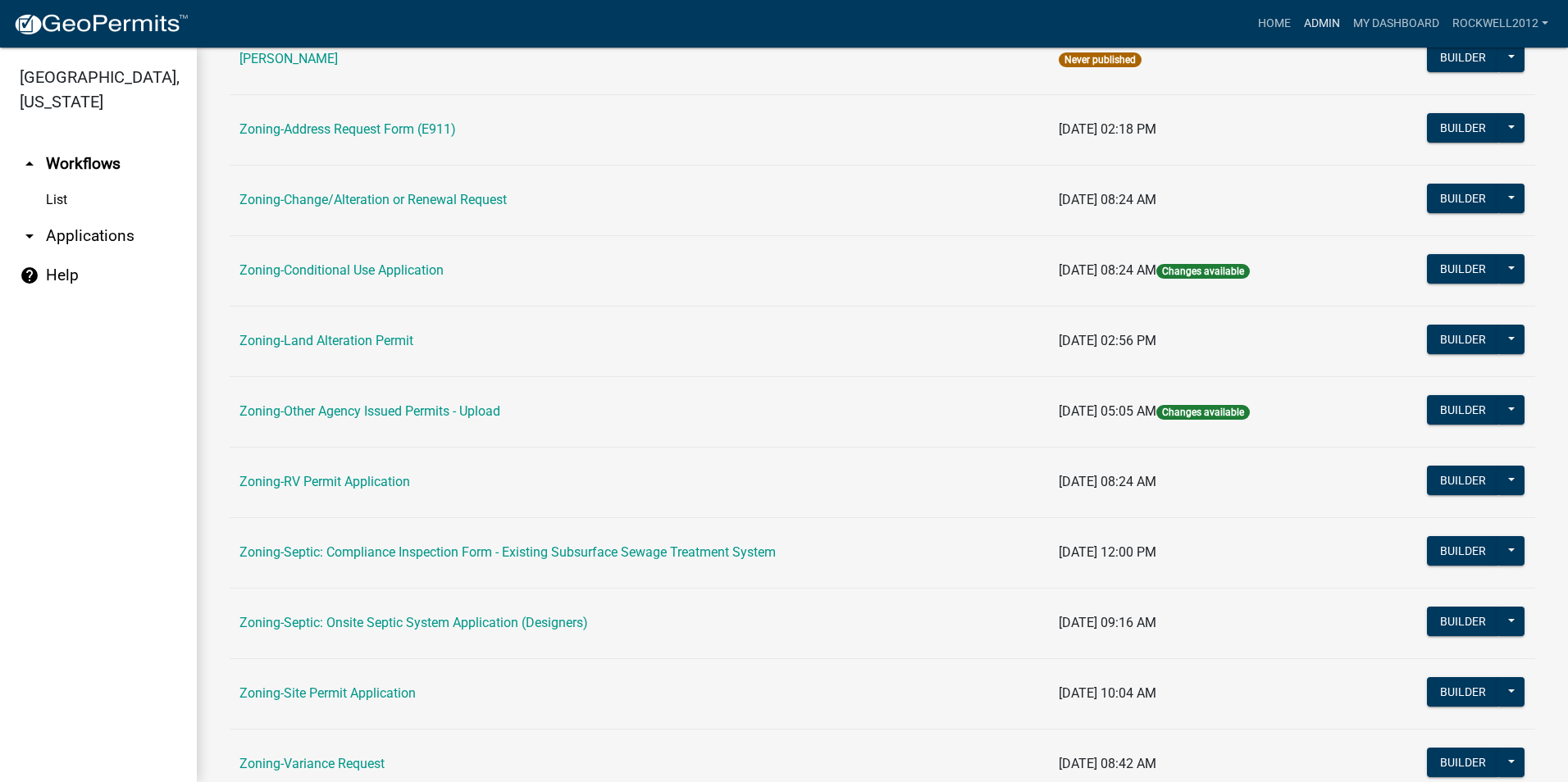
scroll to position [410, 0]
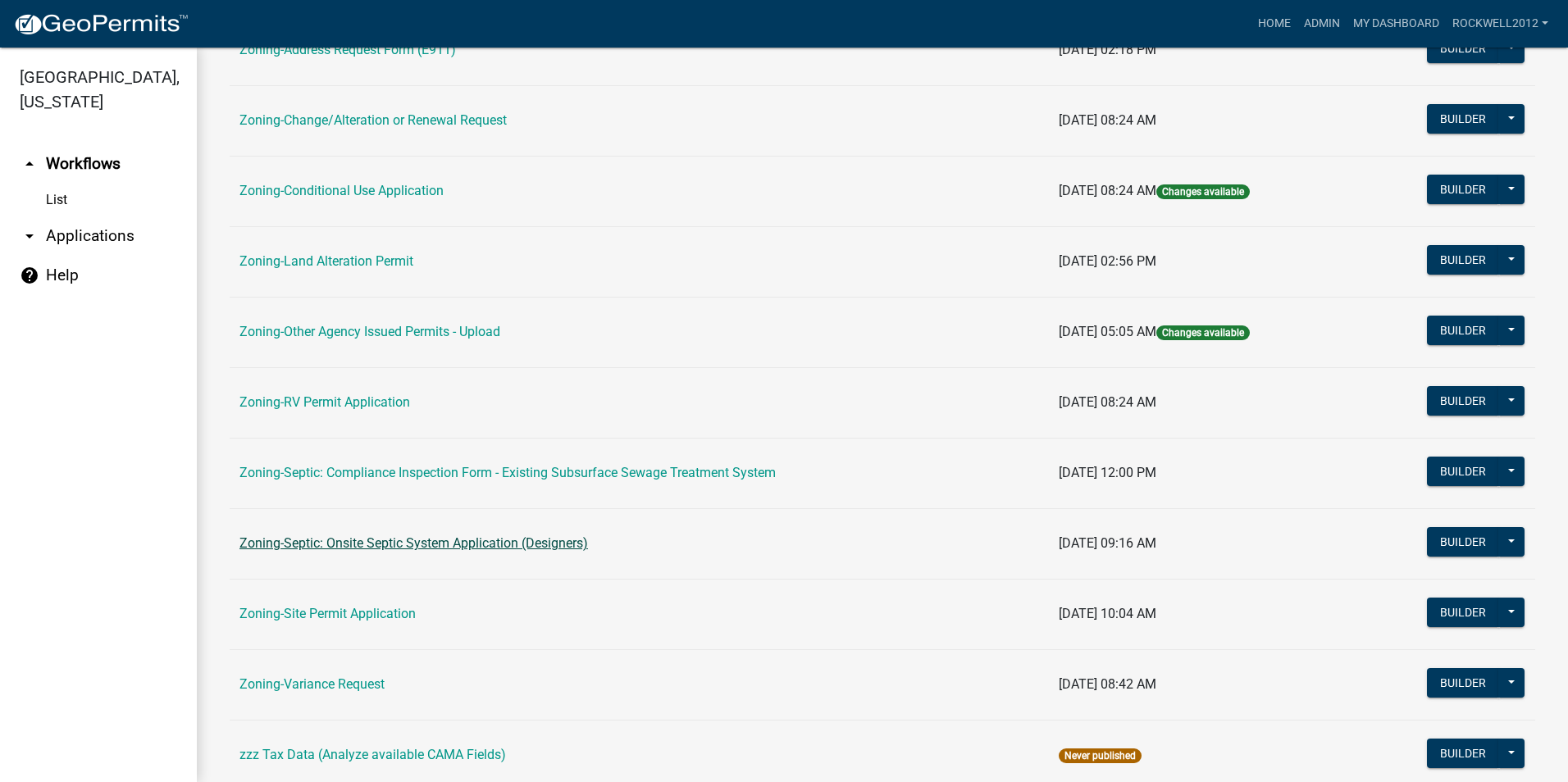
click at [484, 544] on link "Zoning-Septic: Onsite Septic System Application (Designers)" at bounding box center [413, 543] width 348 height 16
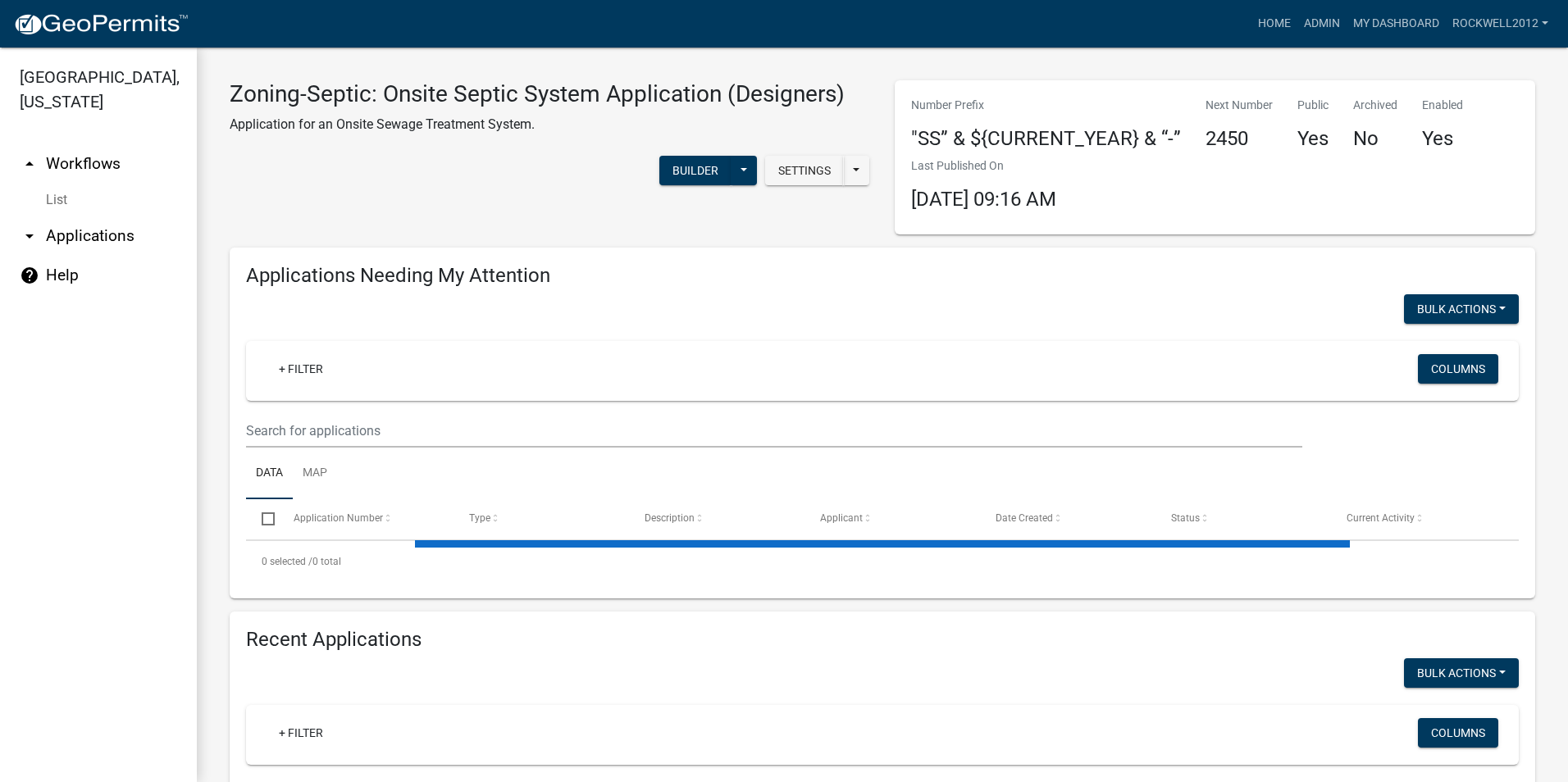
select select "2: 50"
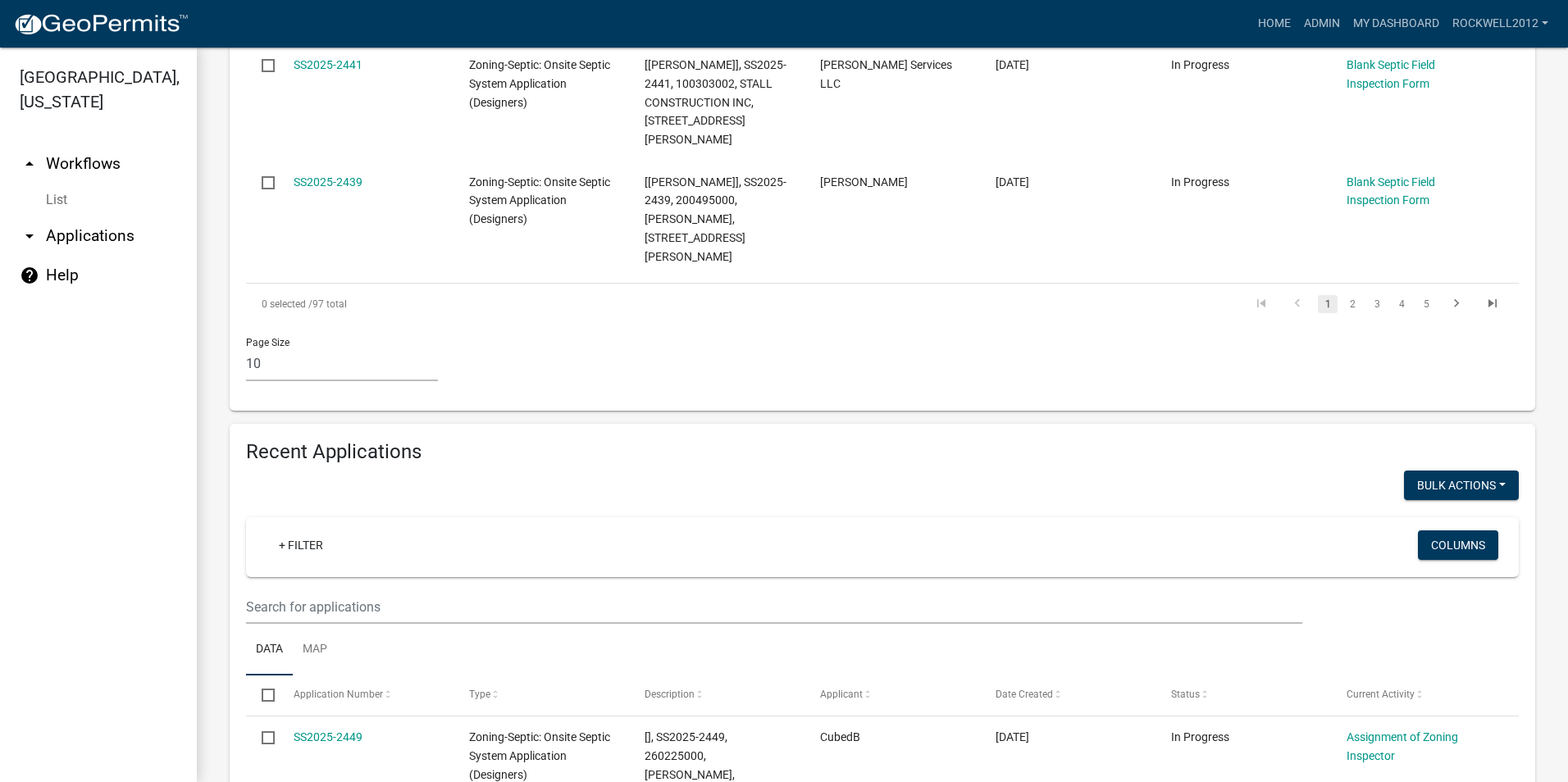
scroll to position [1394, 0]
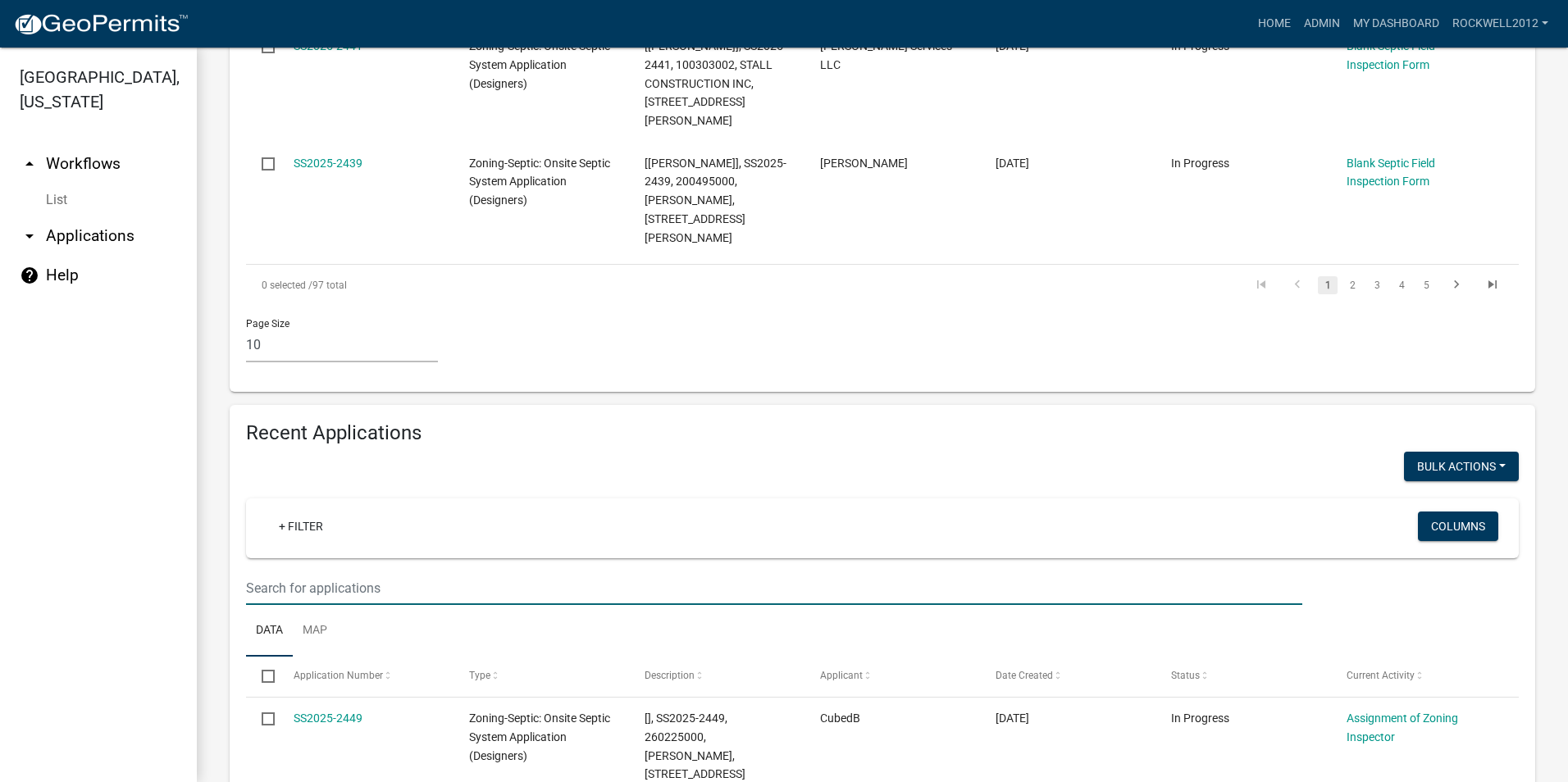
click at [273, 572] on input "text" at bounding box center [774, 589] width 1056 height 34
type input "Mid"
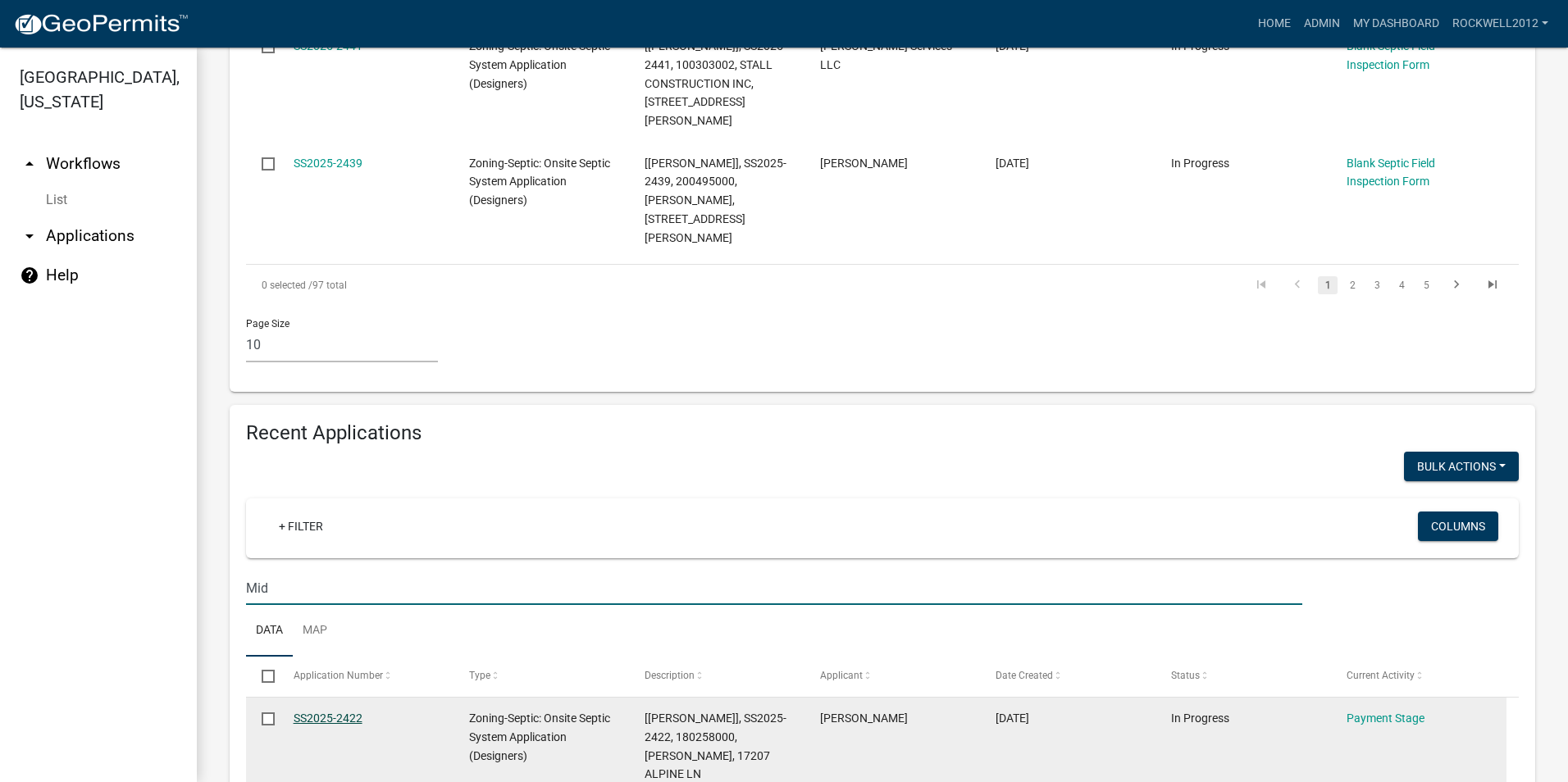
click at [322, 712] on link "SS2025-2422" at bounding box center [328, 718] width 69 height 13
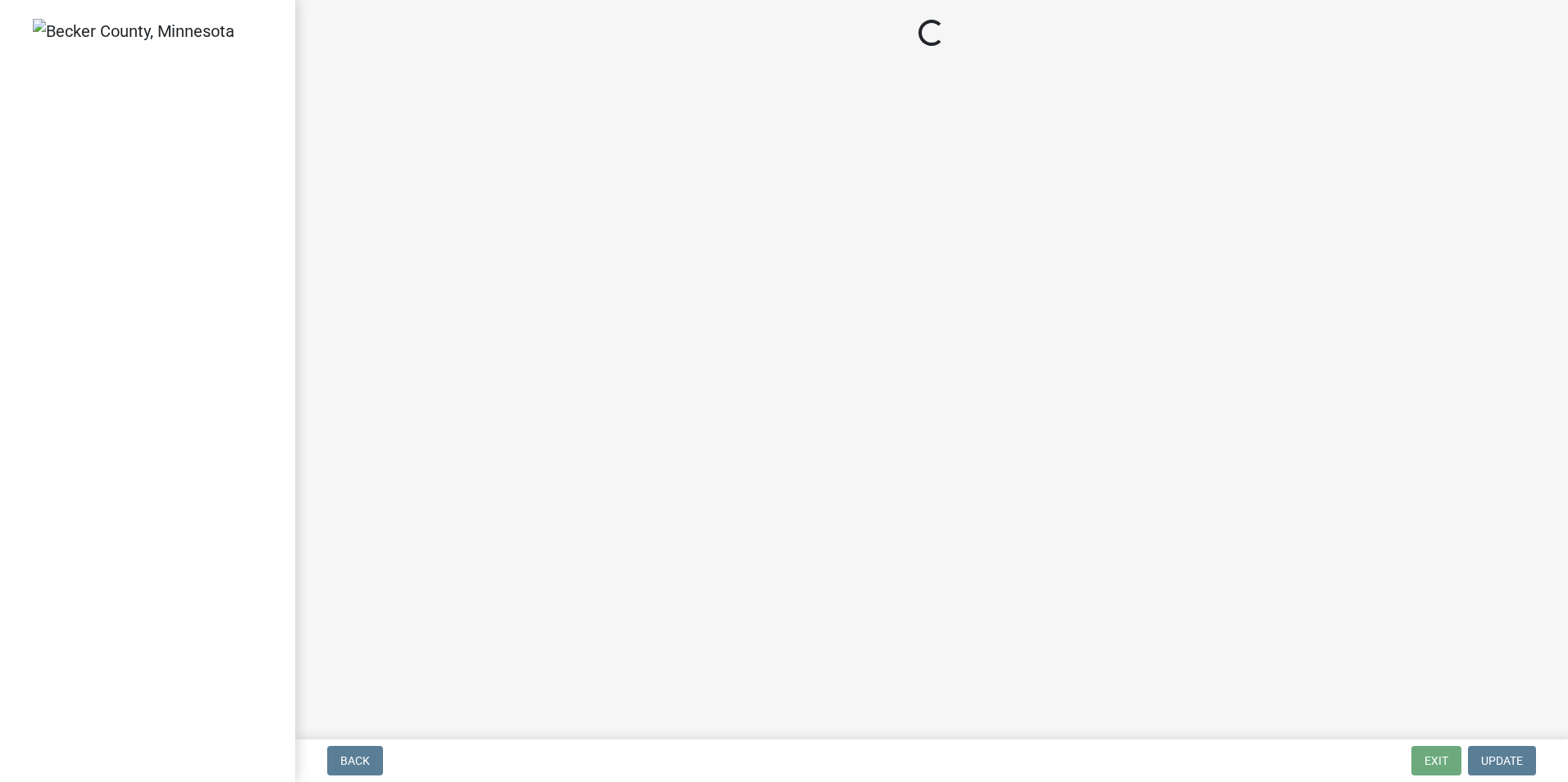
select select "3: 3"
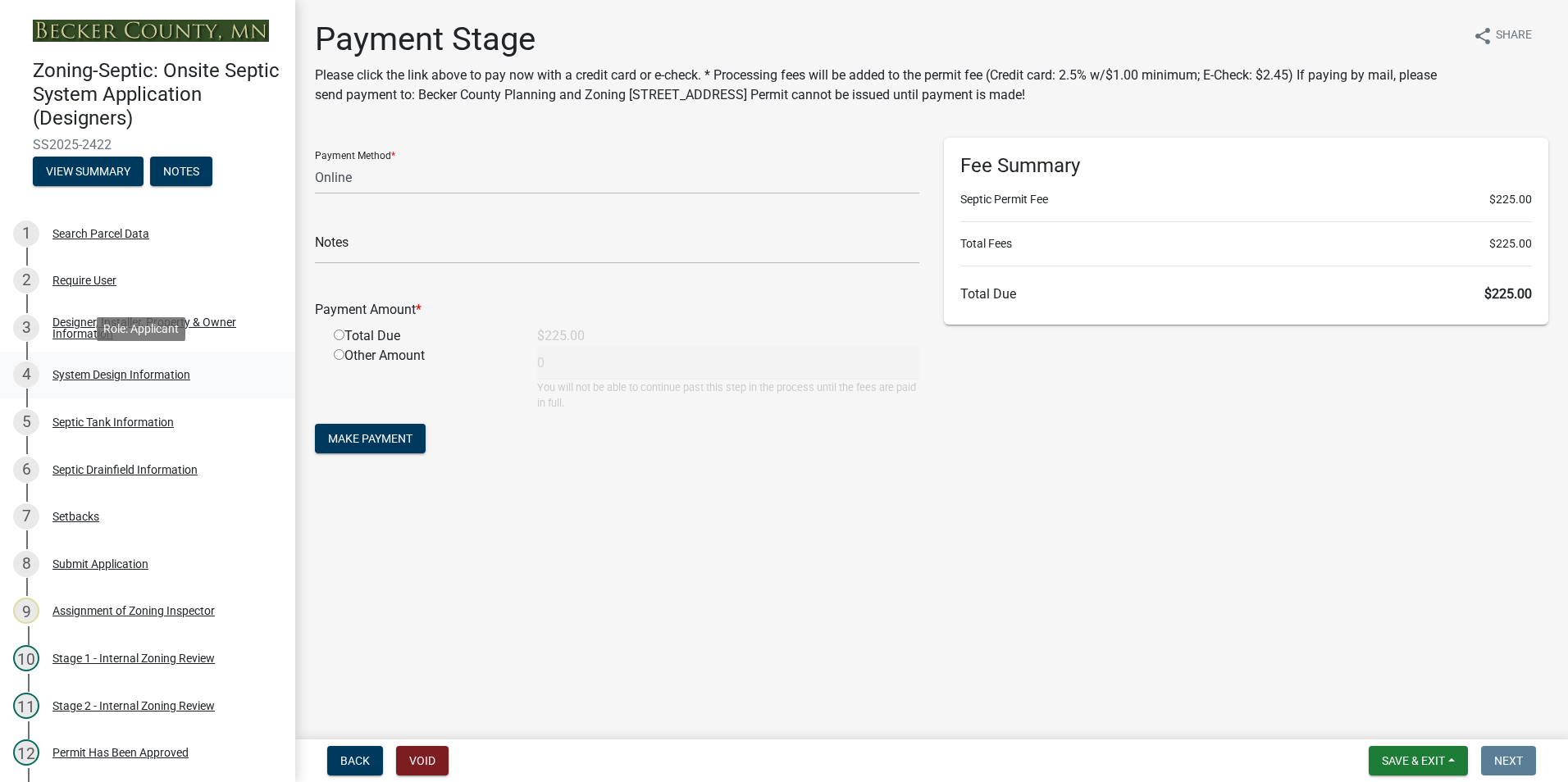
click at [100, 373] on div "System Design Information" at bounding box center [121, 375] width 138 height 11
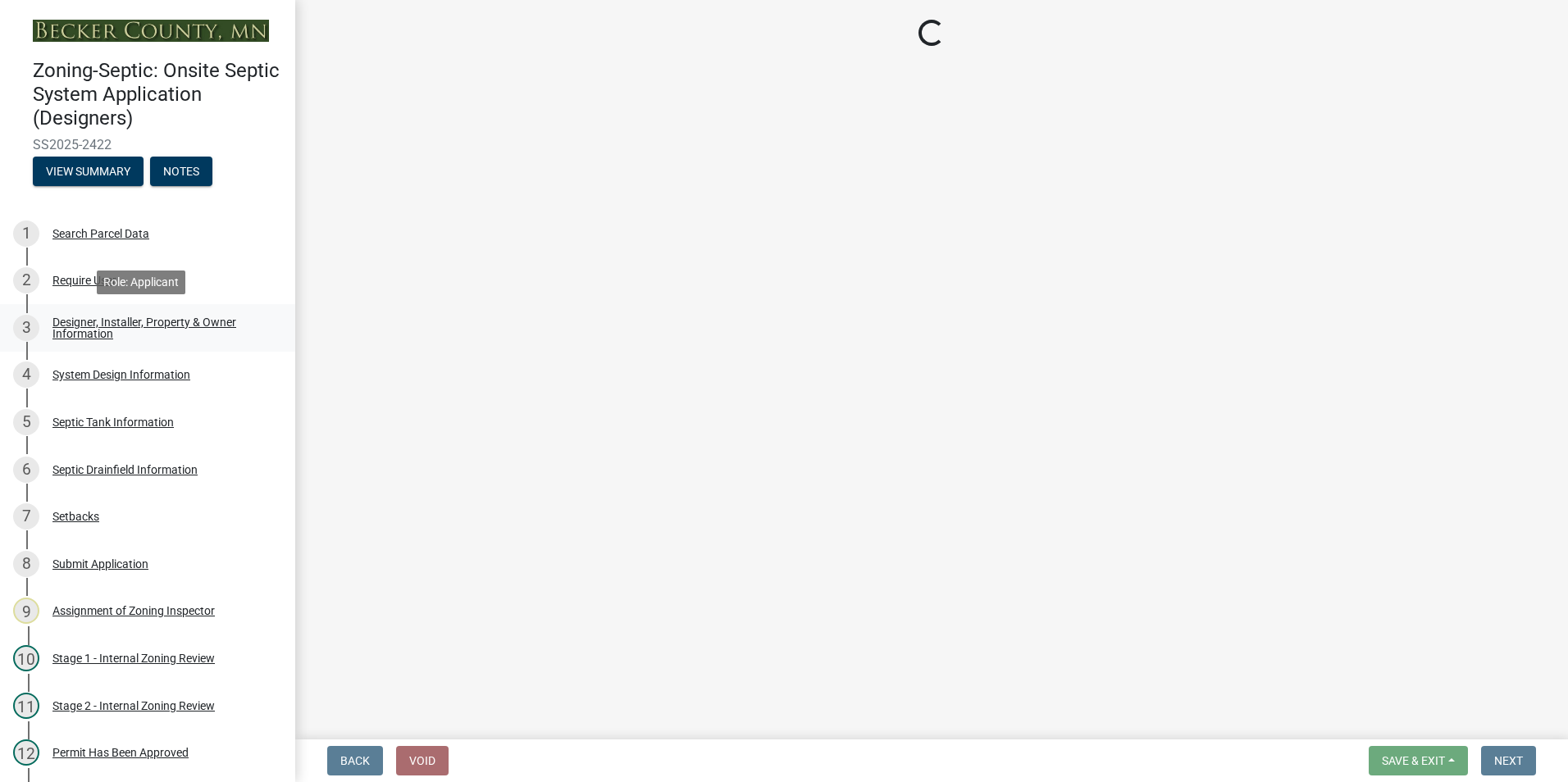
click at [92, 321] on div "Designer, Installer, Property & Owner Information" at bounding box center [161, 328] width 217 height 23
select select "8ba21533-2acf-4cc6-95e5-280e4aabd5a3"
select select "883d44d5-7346-4066-9126-789e0c3a0e11"
select select "011fbff4-a41d-4a75-9bd8-71c7e6c69e0d"
select select "85fdfef2-2683-4311-b5d5-5505f6411127"
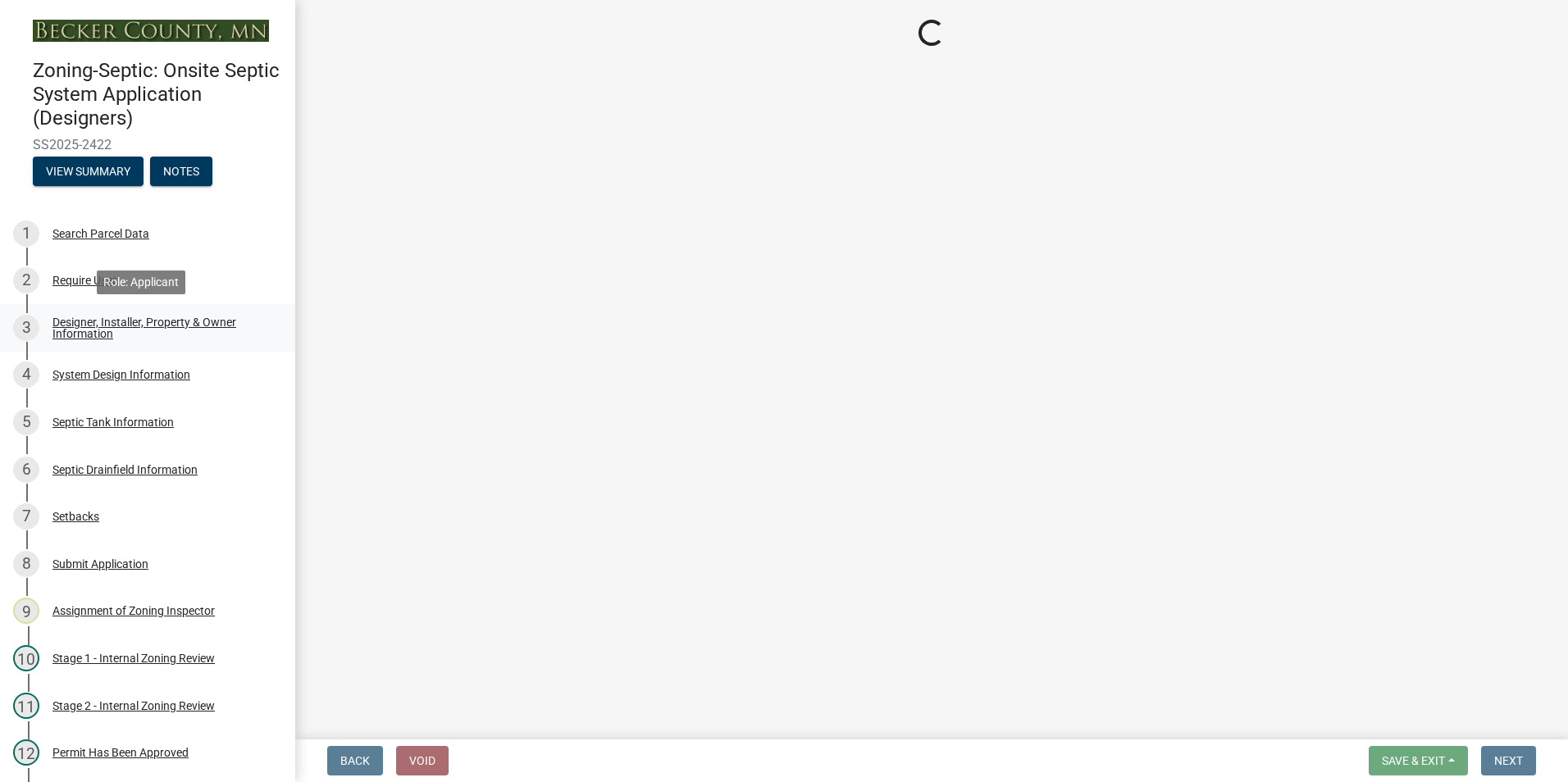
select select "d95a9312-c8a1-4ec7-8581-25dbcf440a1f"
select select "1002d2f5-04ee-41f0-9277-2fadb170a736"
select select "ef698bf5-6172-44c1-9ffb-522c07469aed"
select select "a2b5ca25-65b1-425d-82c5-8881ea380237"
select select "a0c59fcd-b61c-4c3a-90a8-e70849750c47"
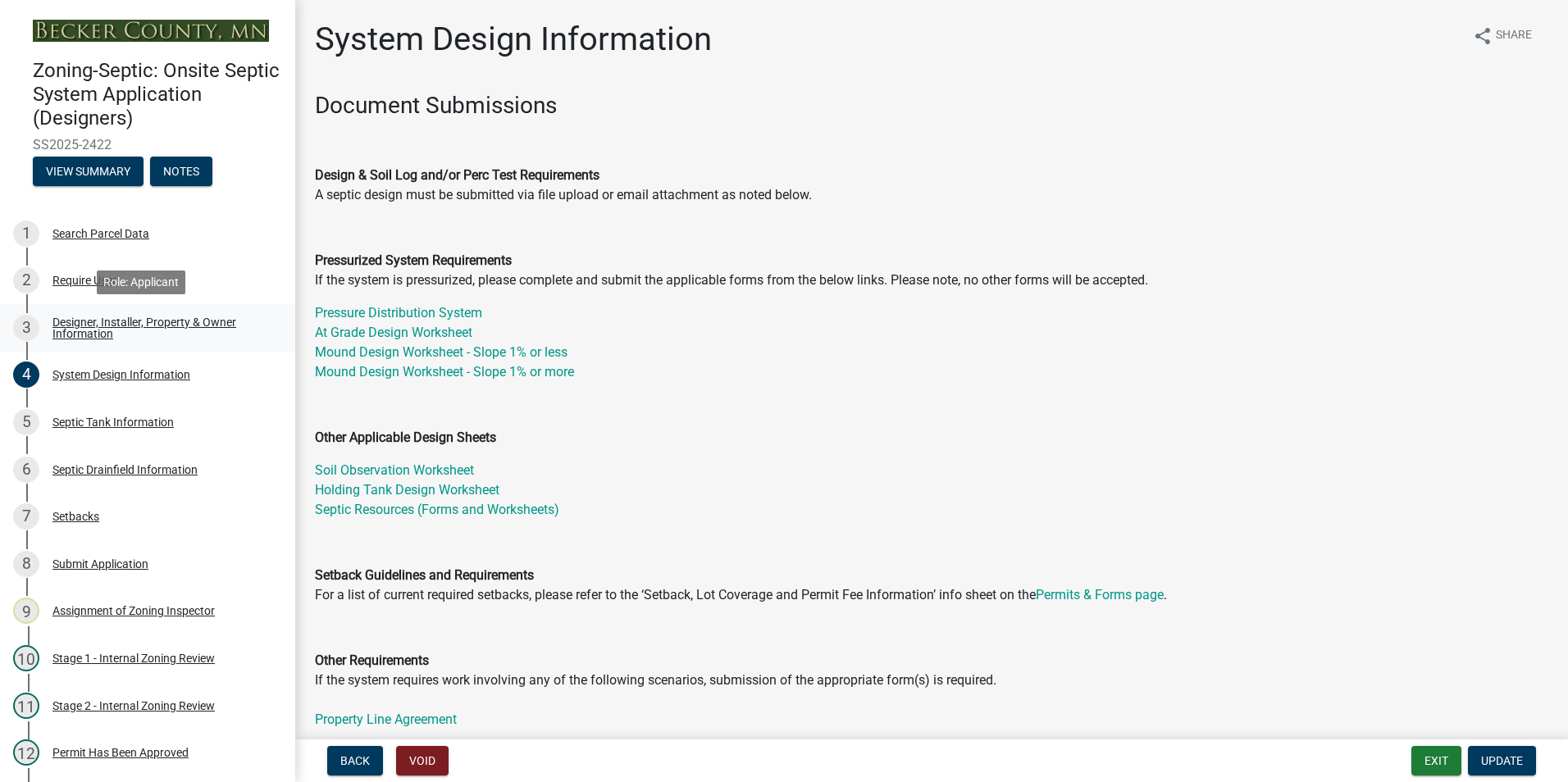
click at [82, 321] on div "Designer, Installer, Property & Owner Information" at bounding box center [161, 328] width 217 height 23
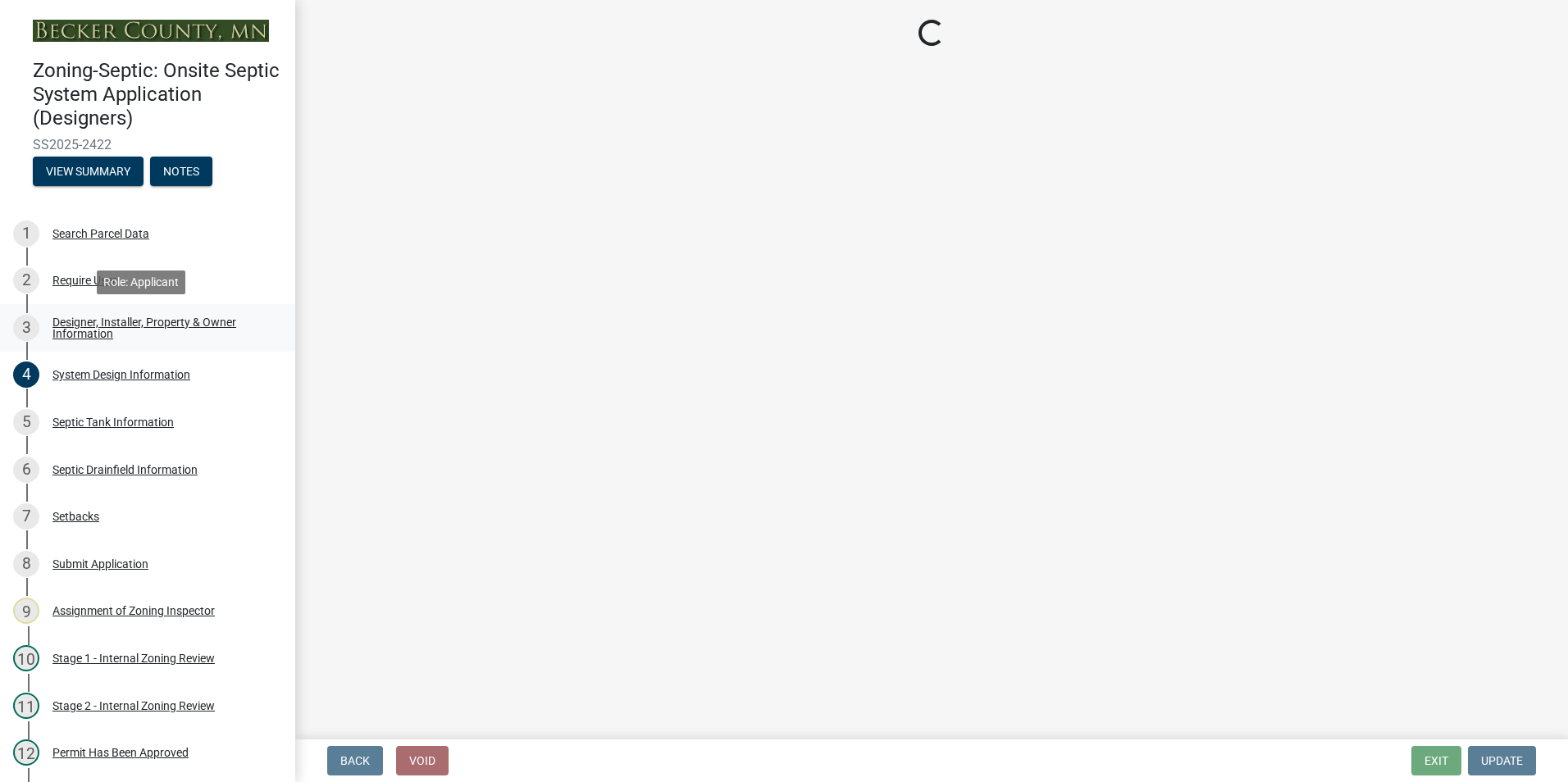
select select "6c135ae6-9430-438b-bfbb-1a71c4544b77"
select select "16cc4f2b-b479-4cde-8a04-1a41b5d0f1b4"
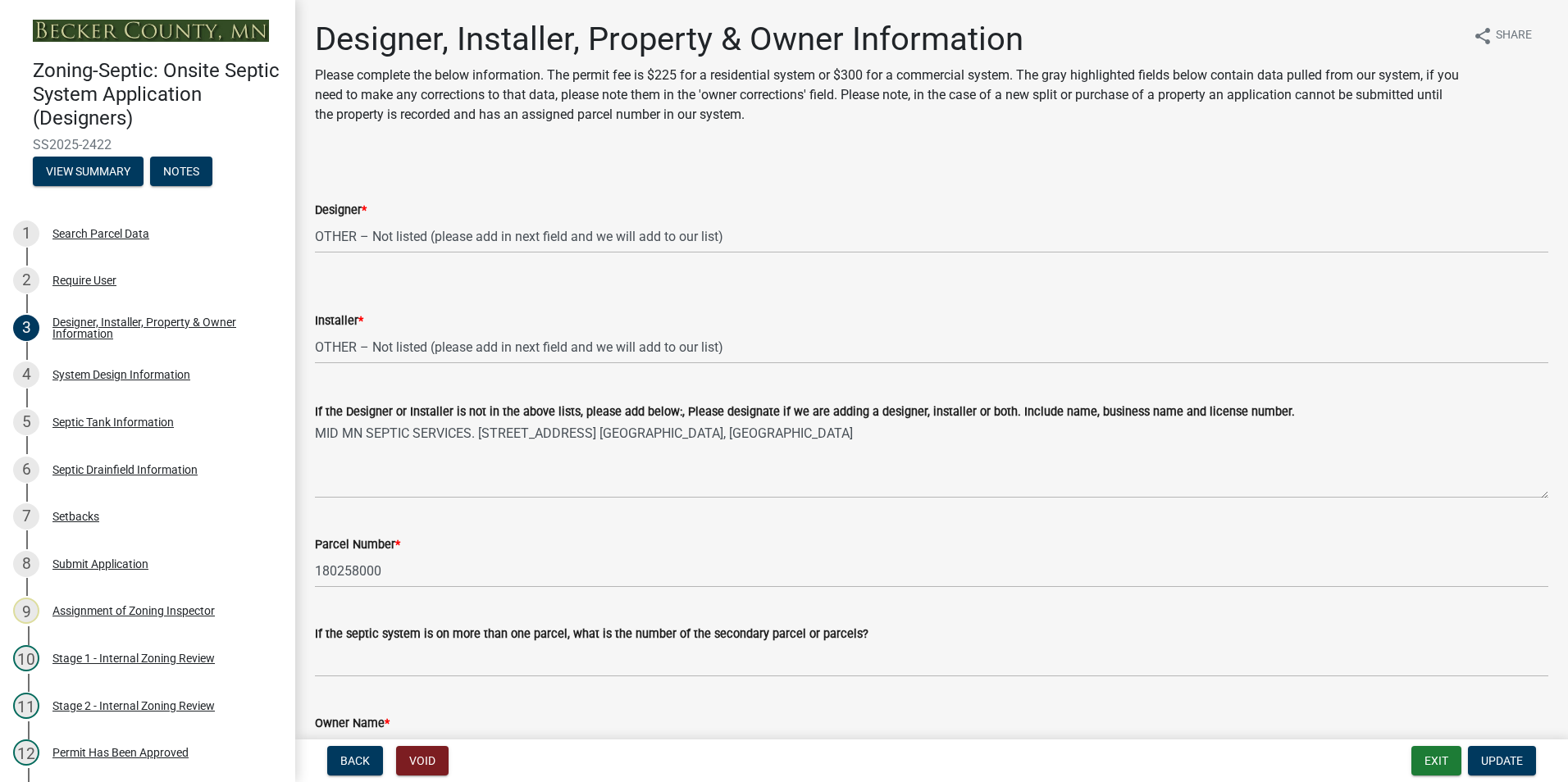
select select "6c135ae6-9430-438b-bfbb-1a71c4544b77"
select select "16cc4f2b-b479-4cde-8a04-1a41b5d0f1b4"
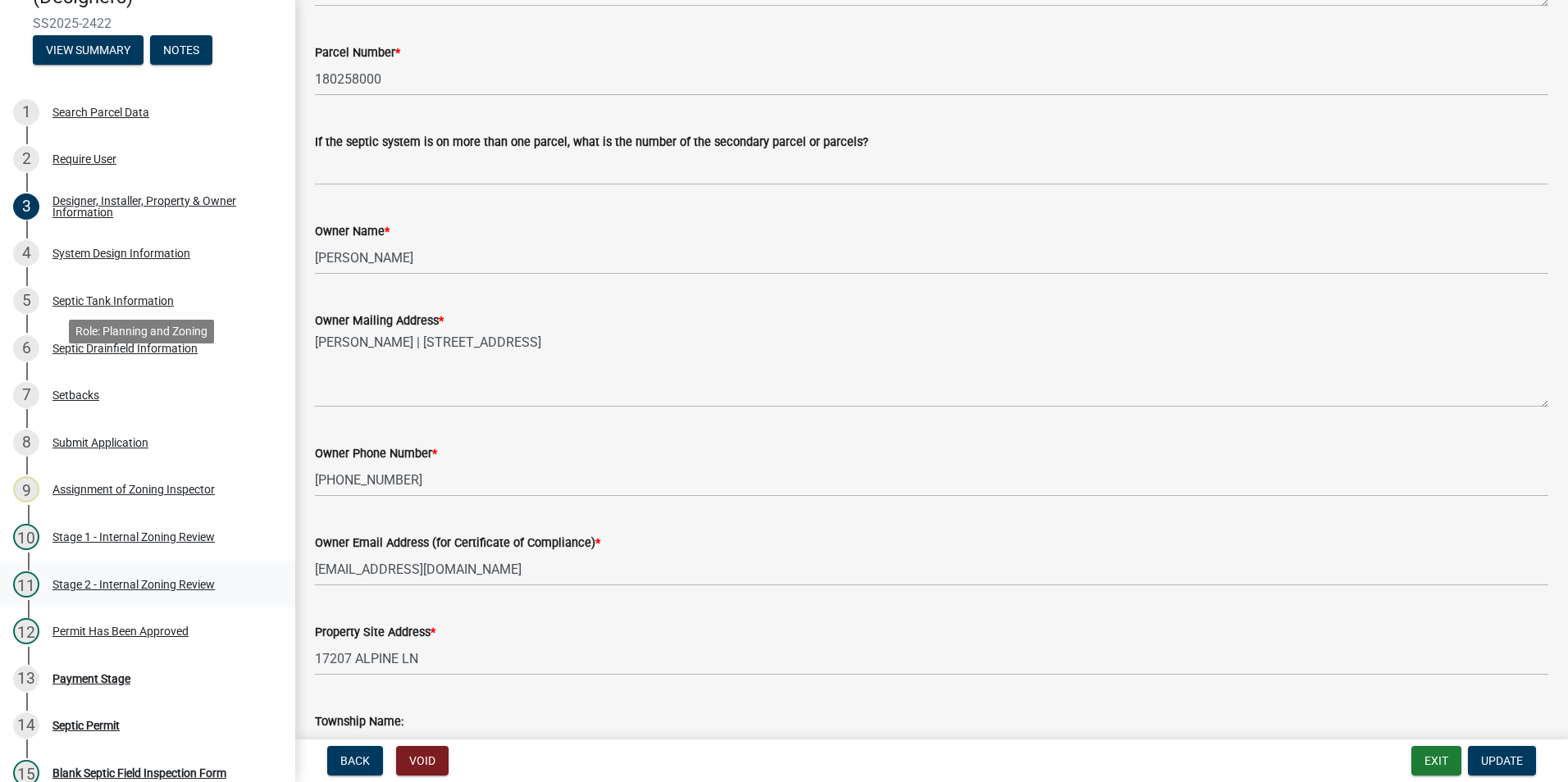
scroll to position [328, 0]
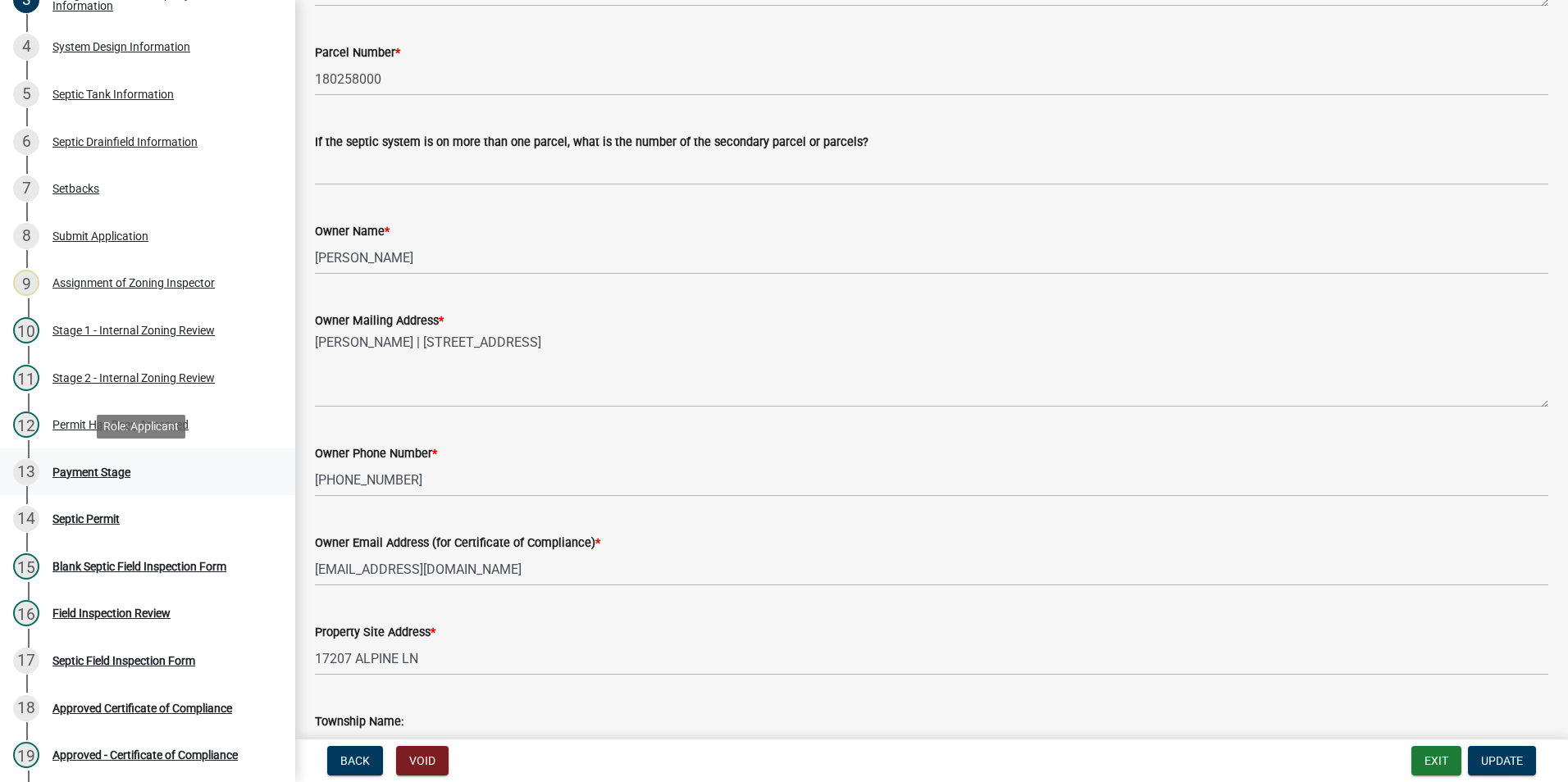
click at [85, 468] on div "Payment Stage" at bounding box center [91, 472] width 78 height 11
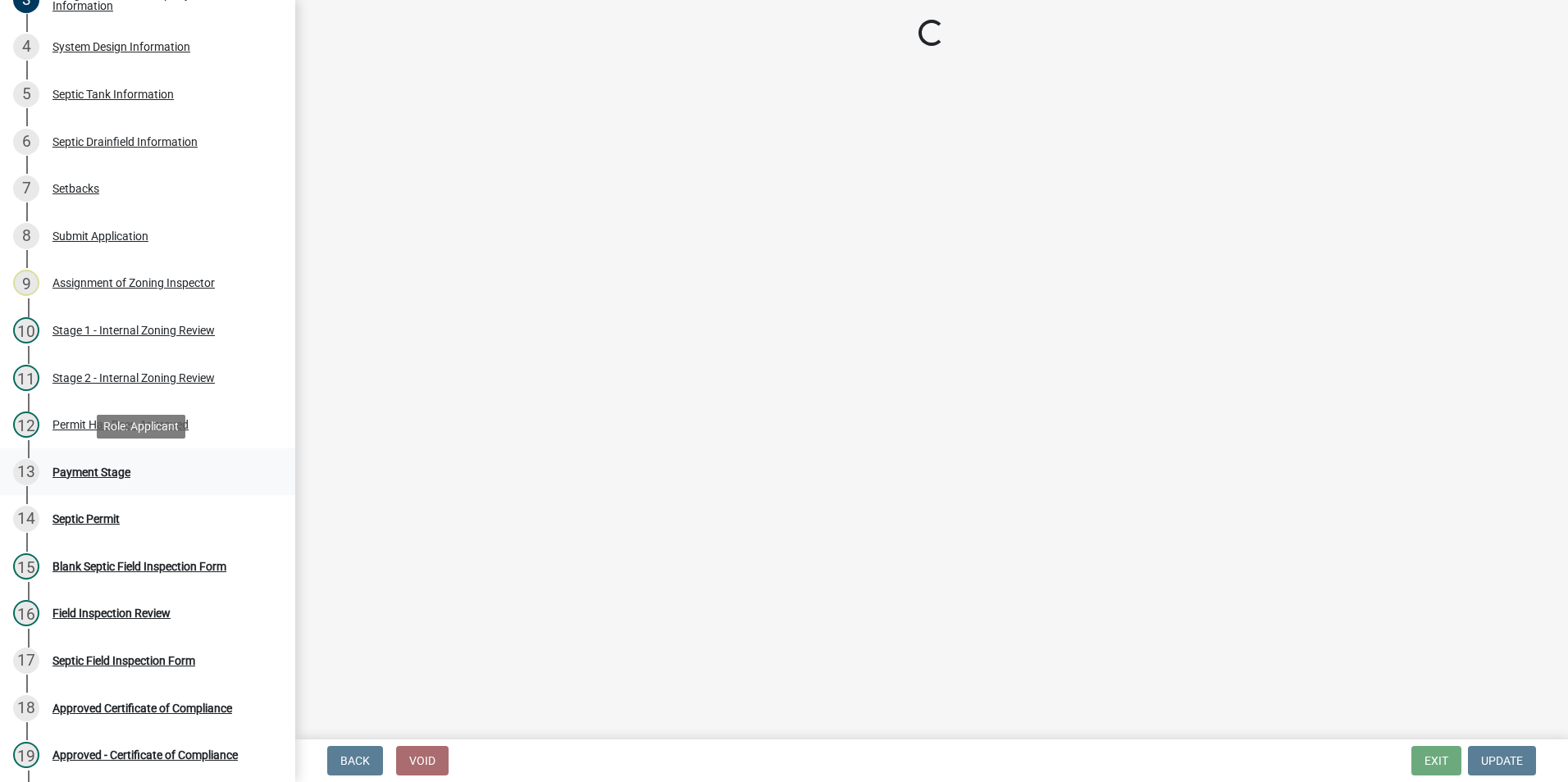
scroll to position [0, 0]
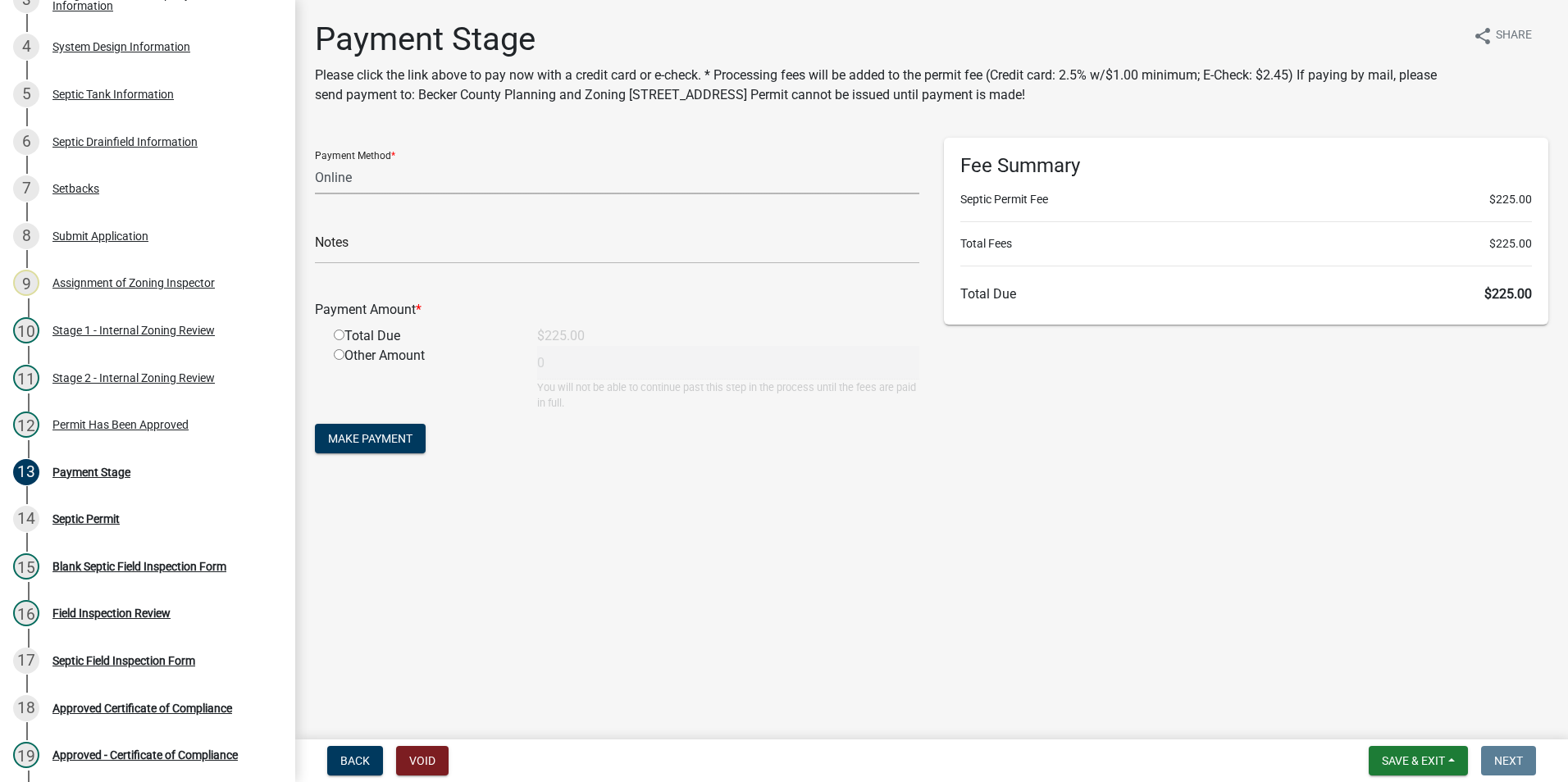
click at [346, 183] on select "Credit Card POS Check Cash Online" at bounding box center [617, 177] width 605 height 34
select select "1: 0"
click at [315, 161] on select "Credit Card POS Check Cash Online" at bounding box center [617, 177] width 605 height 34
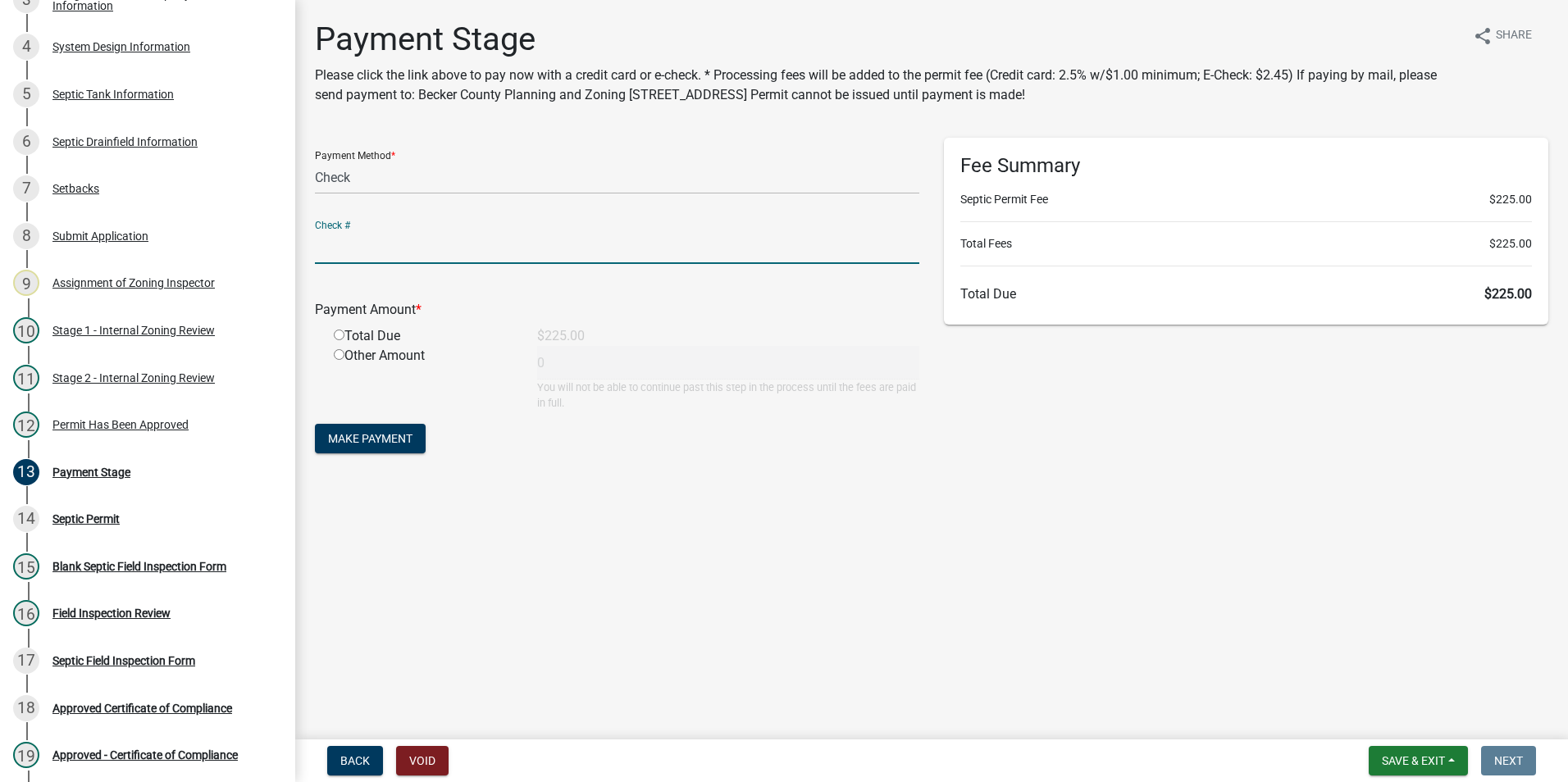
click at [393, 257] on input "text" at bounding box center [617, 247] width 605 height 34
type input "3758"
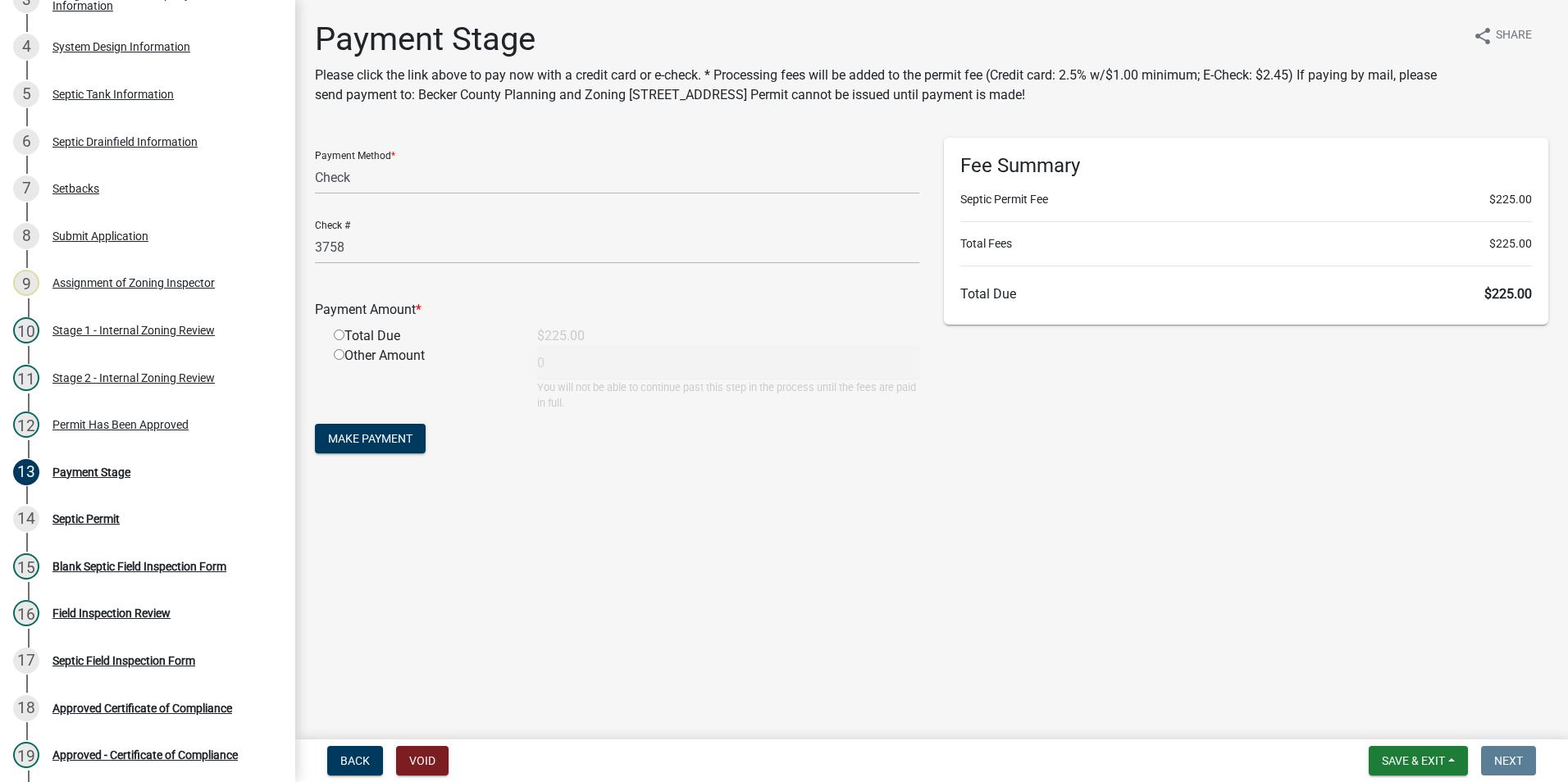
click at [340, 337] on input "radio" at bounding box center [339, 334] width 10 height 10
radio input "true"
type input "225"
click at [365, 434] on span "Make Payment" at bounding box center [370, 438] width 85 height 13
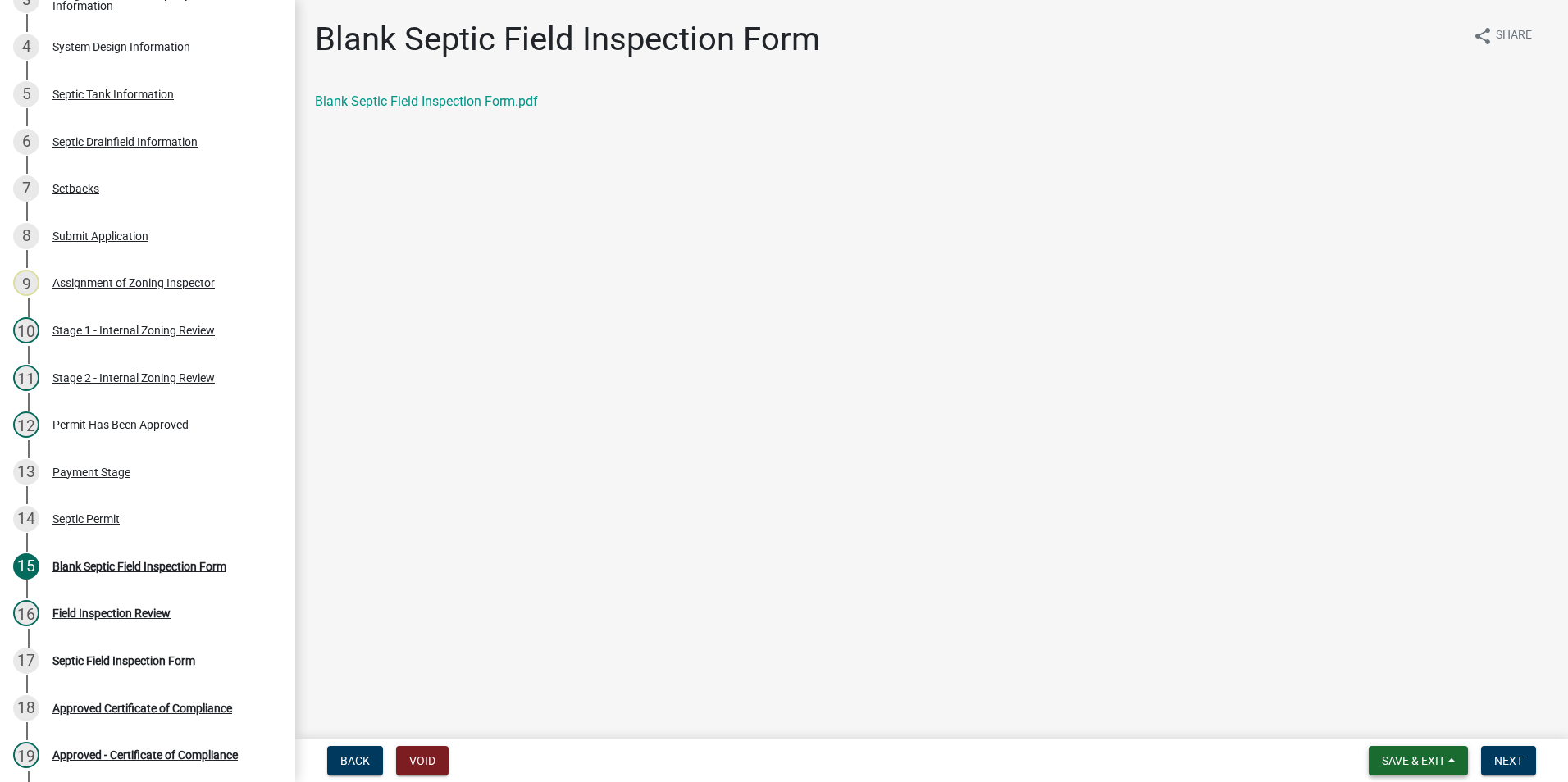
click at [1425, 755] on span "Save & Exit" at bounding box center [1413, 761] width 63 height 13
click at [1394, 716] on button "Save & Exit" at bounding box center [1403, 718] width 131 height 39
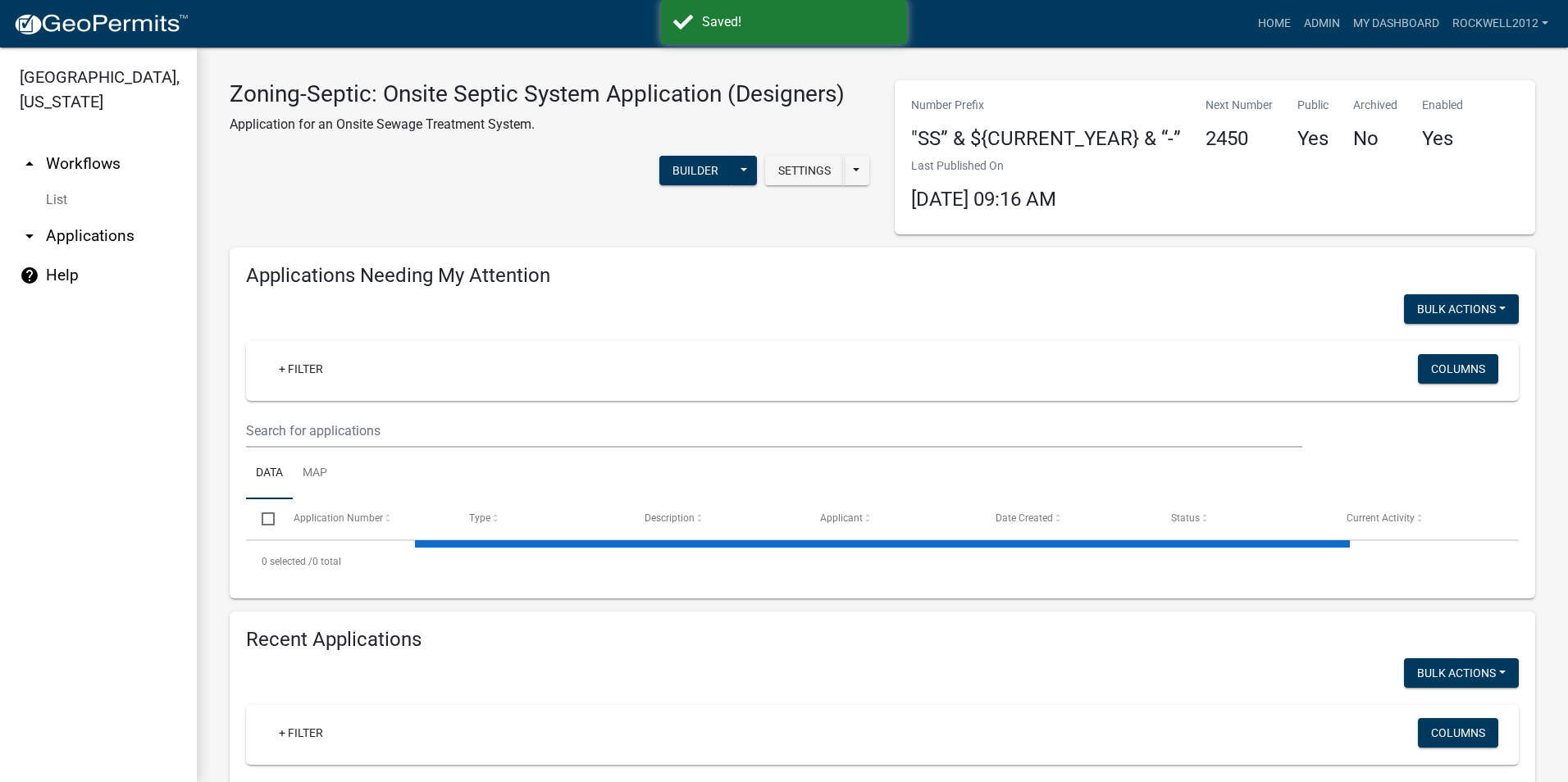
select select "2: 50"
